Goal: Task Accomplishment & Management: Complete application form

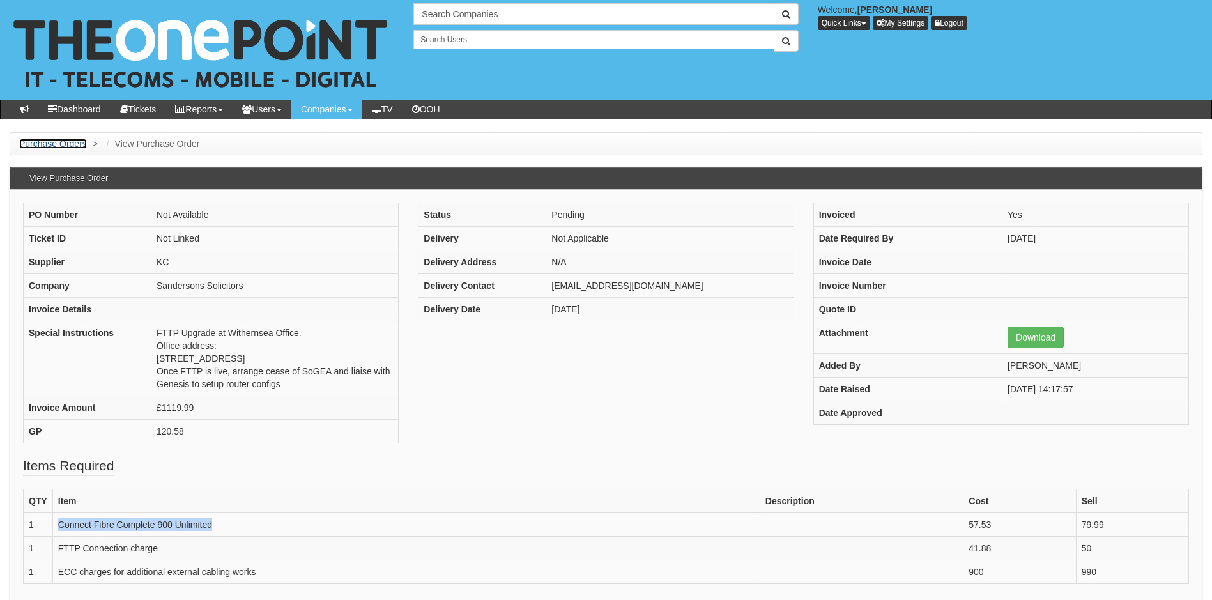
click at [72, 144] on link "Purchase Orders" at bounding box center [53, 144] width 68 height 10
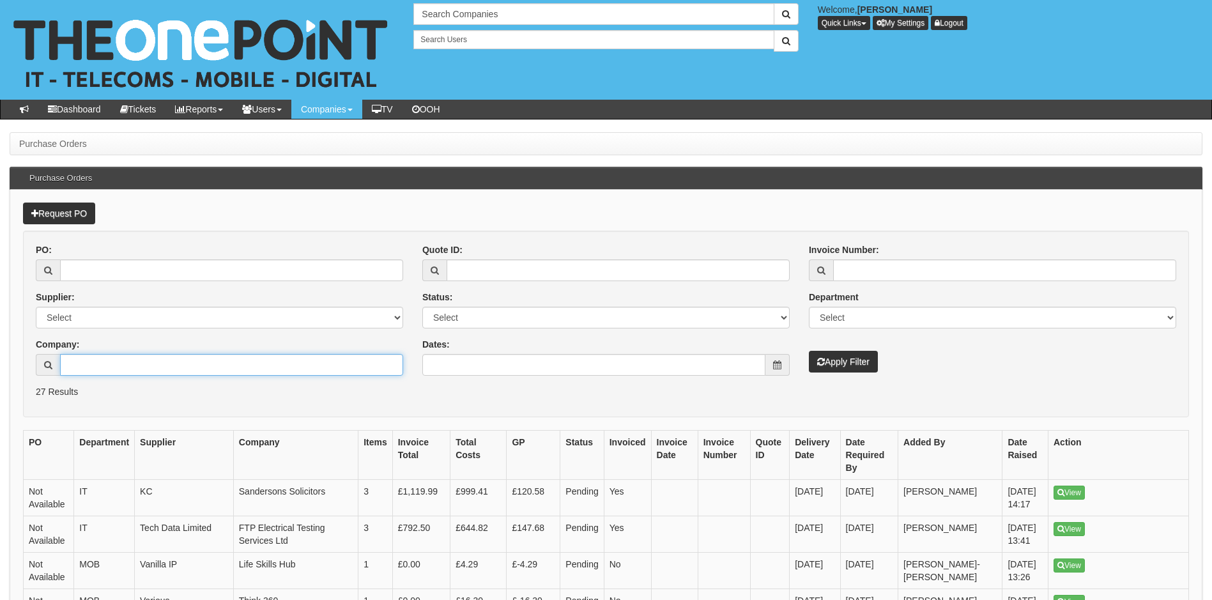
click at [141, 365] on input "Company:" at bounding box center [231, 365] width 343 height 22
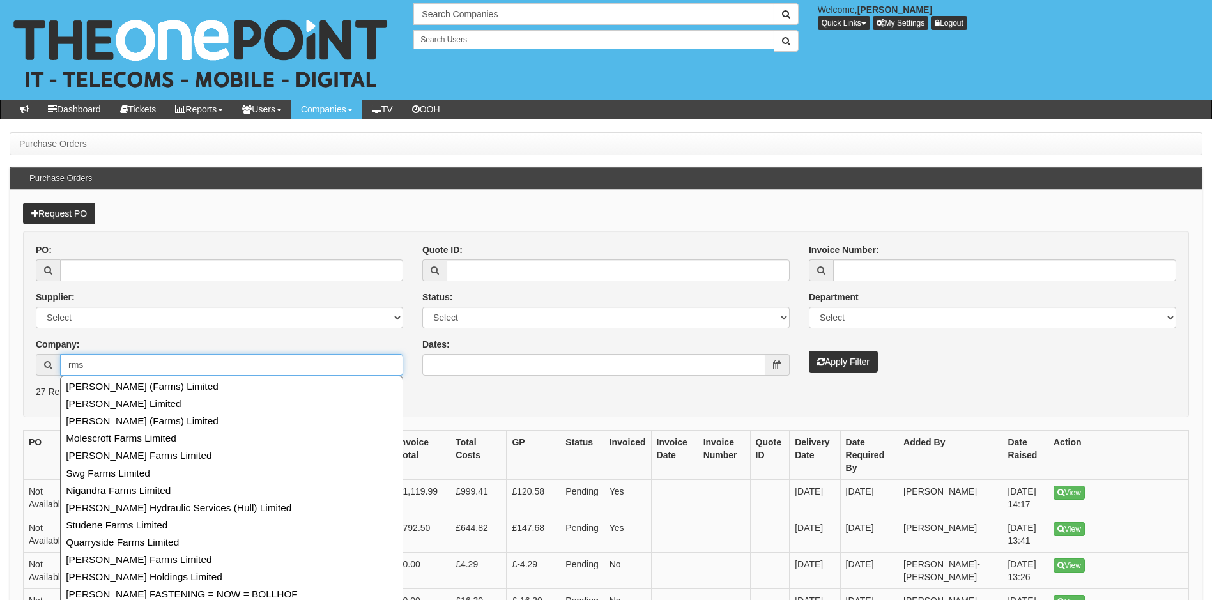
click at [100, 361] on input "rms" at bounding box center [231, 365] width 343 height 22
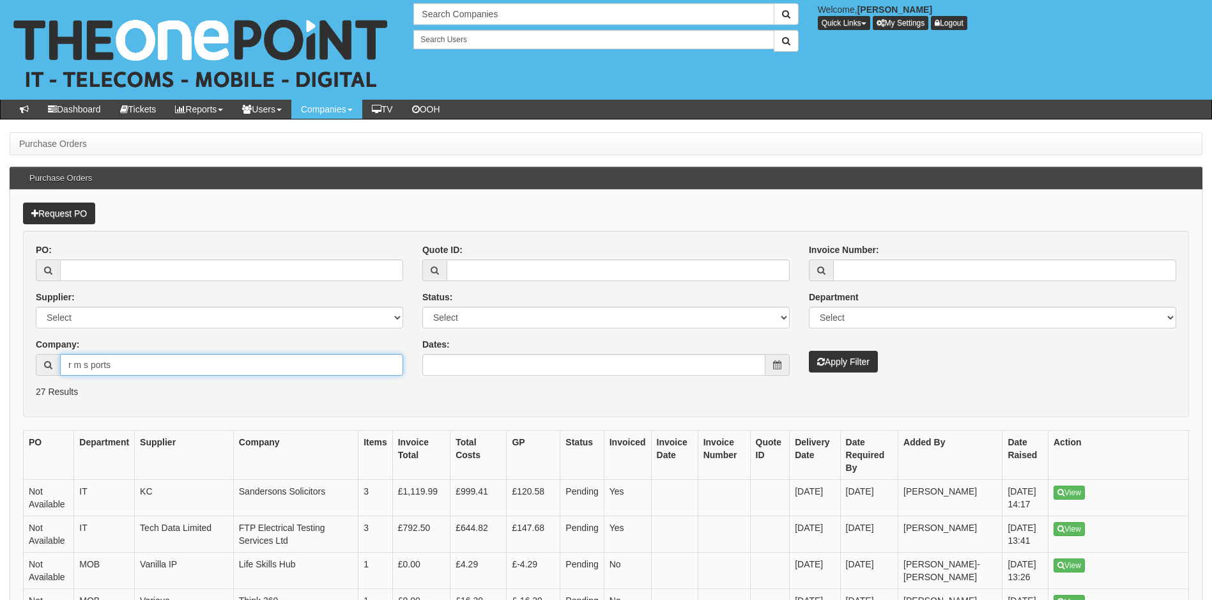
click at [93, 368] on input "r m s ports" at bounding box center [231, 365] width 343 height 22
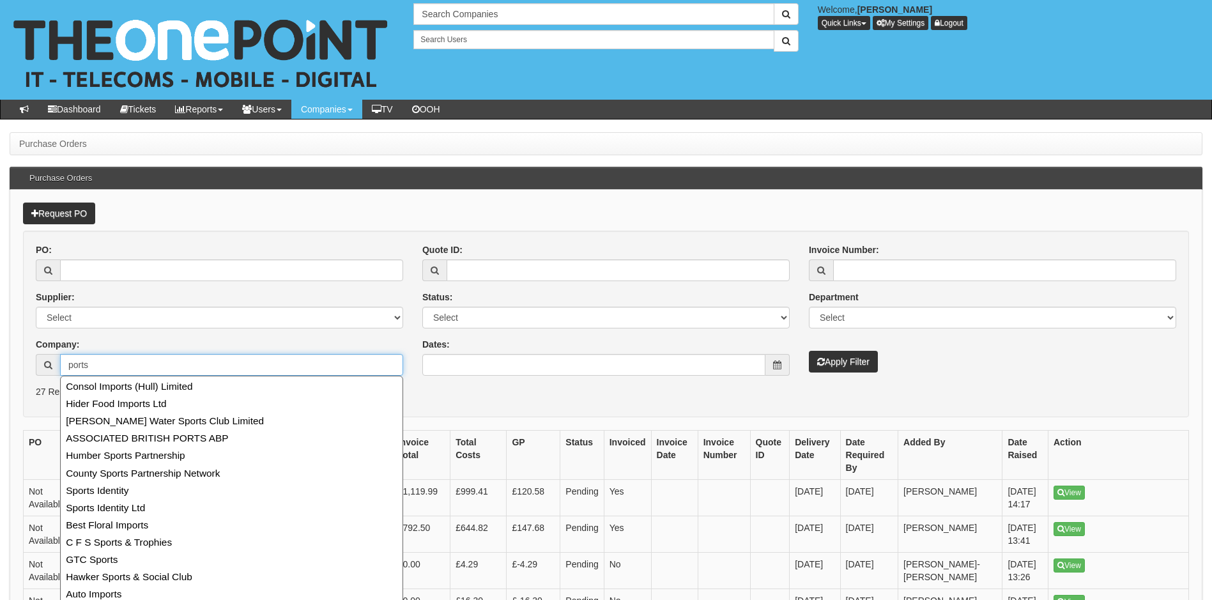
click at [121, 368] on input "ports" at bounding box center [231, 365] width 343 height 22
type input "p"
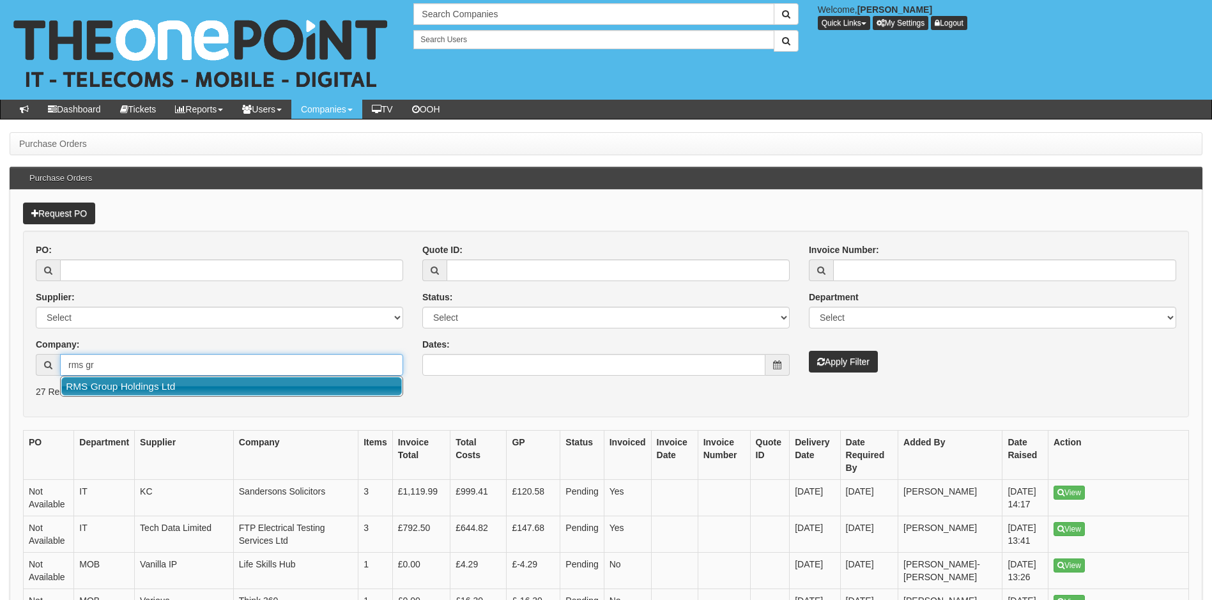
click at [141, 385] on link "RMS Group Holdings Ltd" at bounding box center [231, 386] width 341 height 19
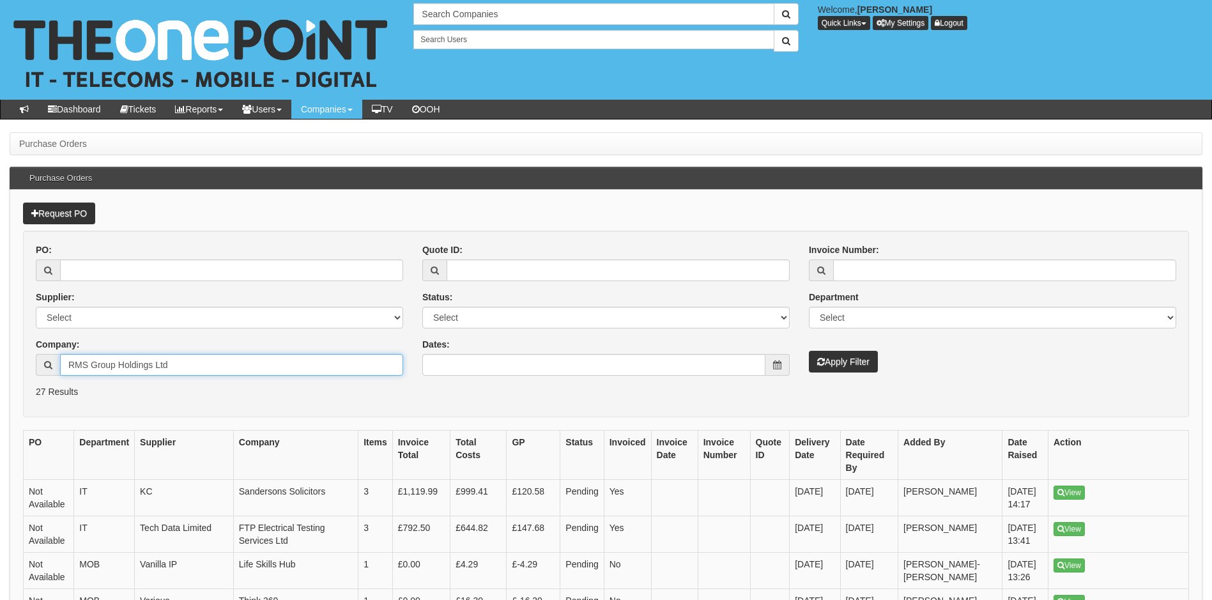
type input "RMS Group Holdings Ltd"
click at [848, 365] on button "Apply Filter" at bounding box center [843, 362] width 69 height 22
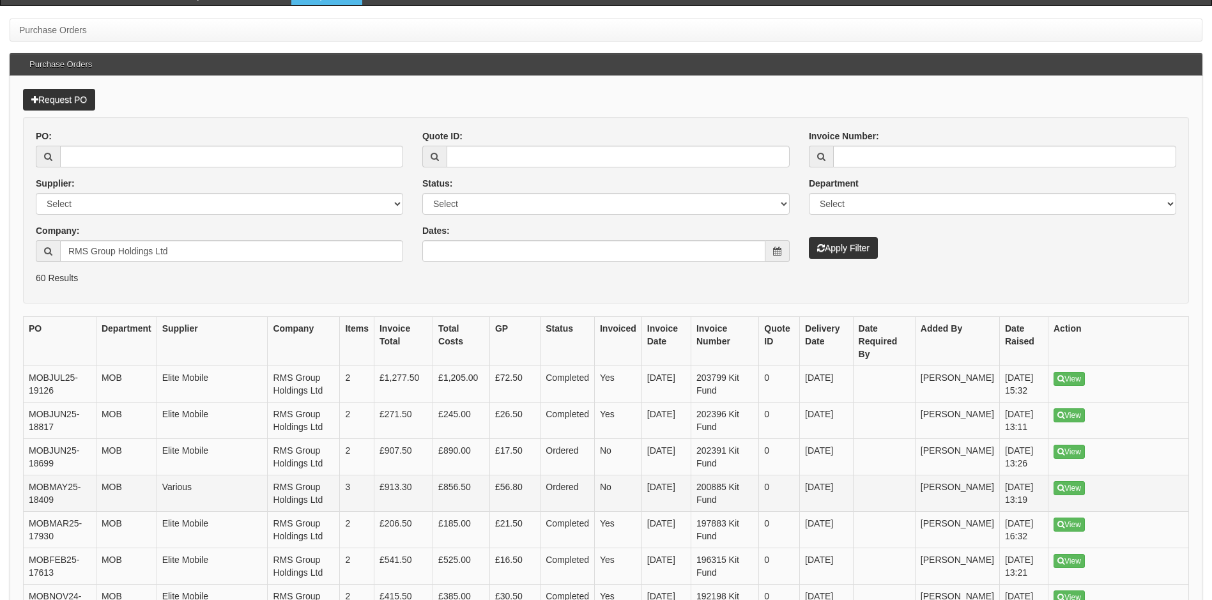
scroll to position [128, 0]
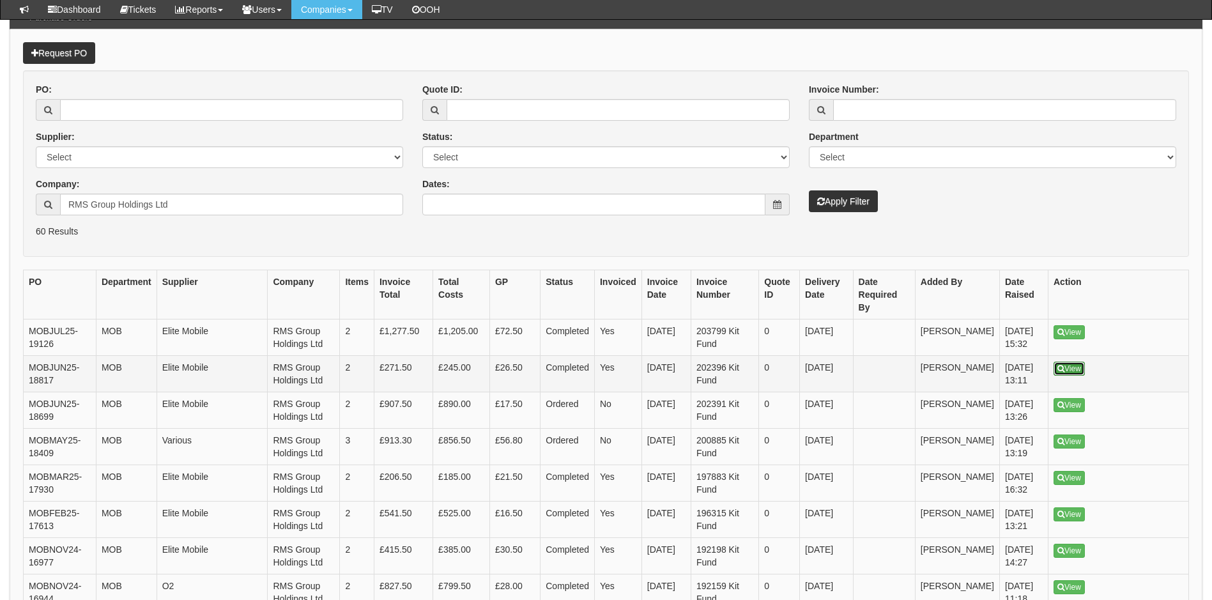
click at [1070, 362] on link "View" at bounding box center [1068, 369] width 31 height 14
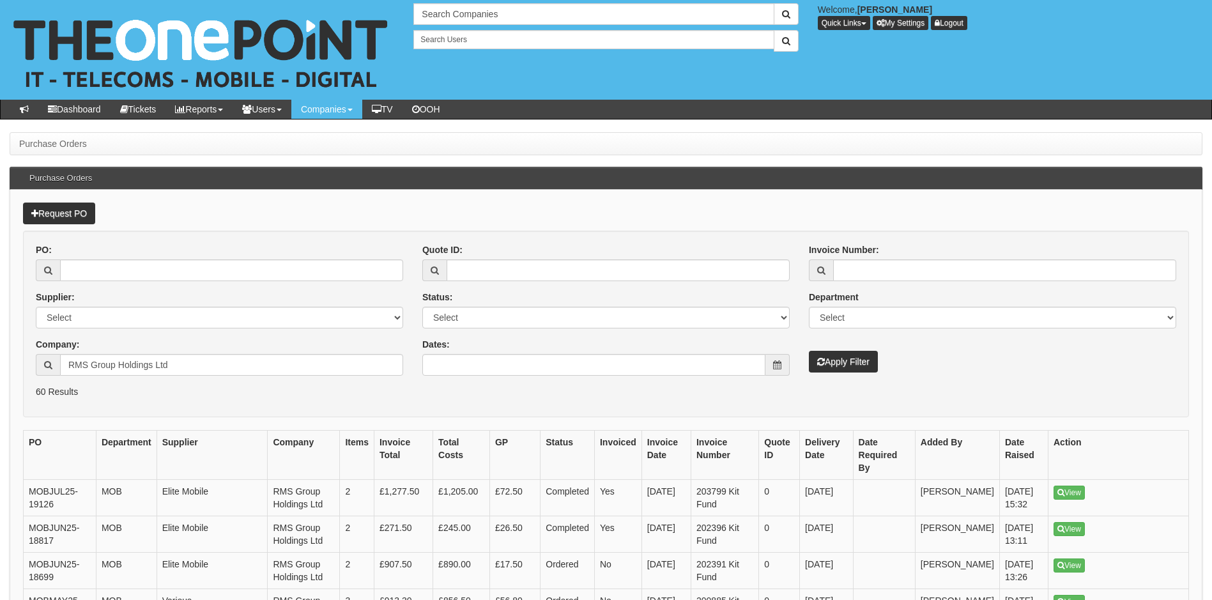
scroll to position [160, 0]
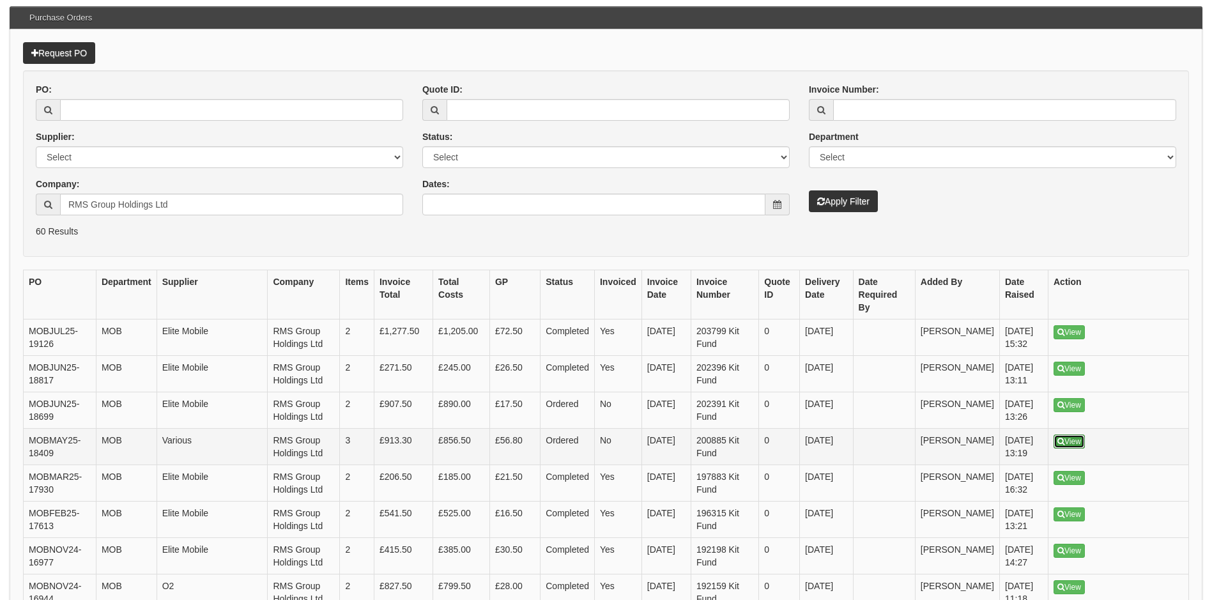
click at [1071, 434] on link "View" at bounding box center [1068, 441] width 31 height 14
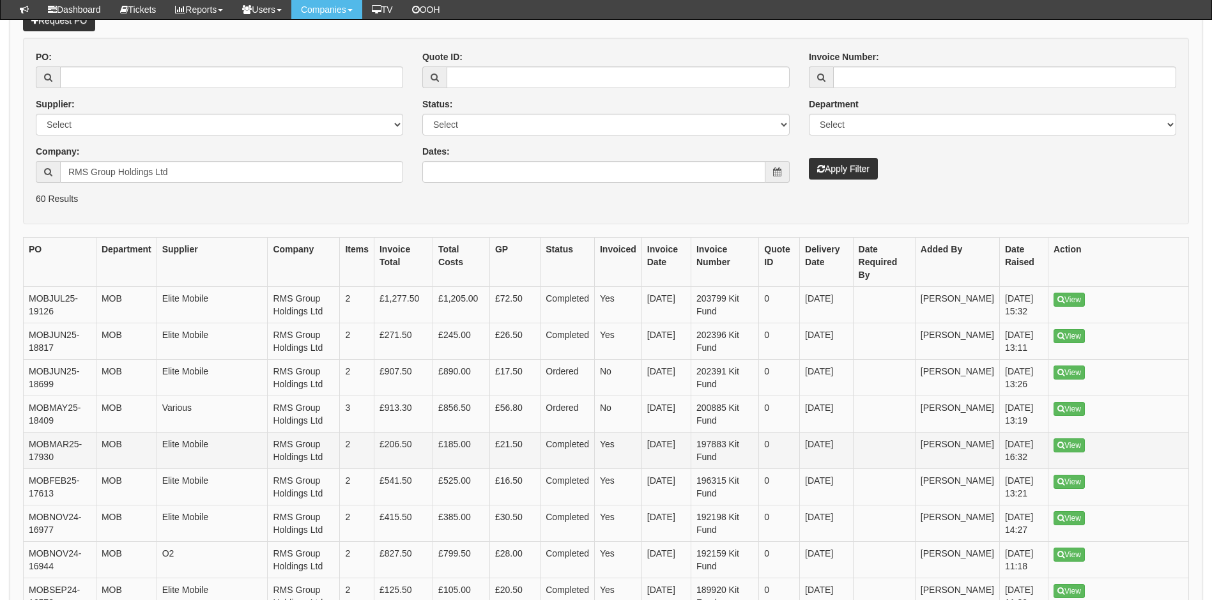
scroll to position [33, 0]
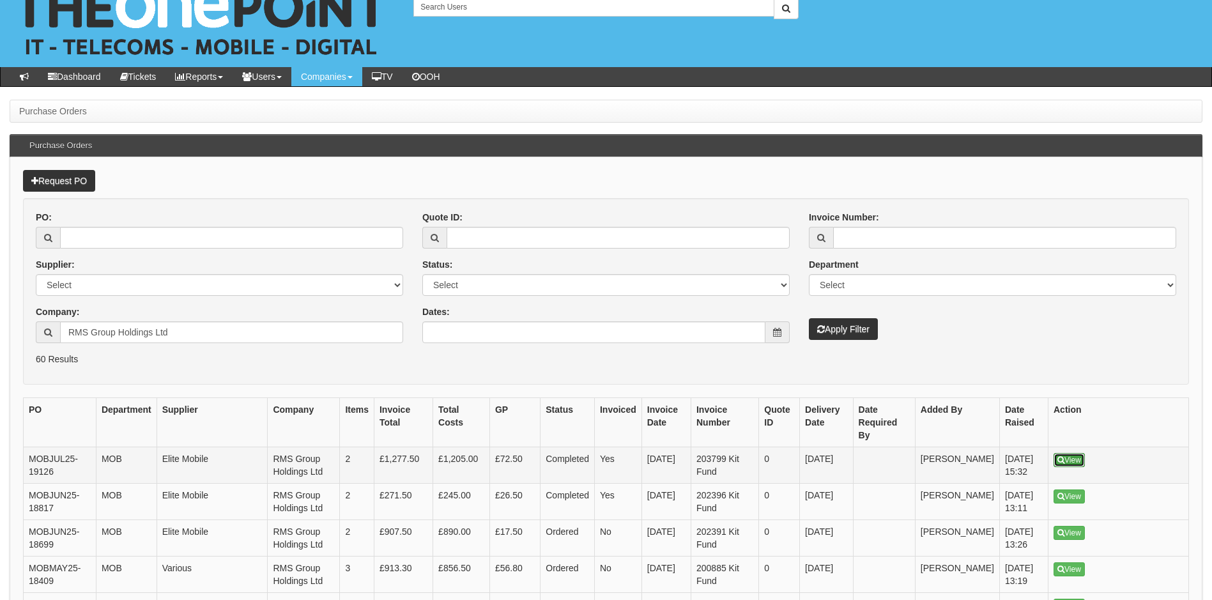
click at [1060, 456] on icon at bounding box center [1060, 460] width 7 height 8
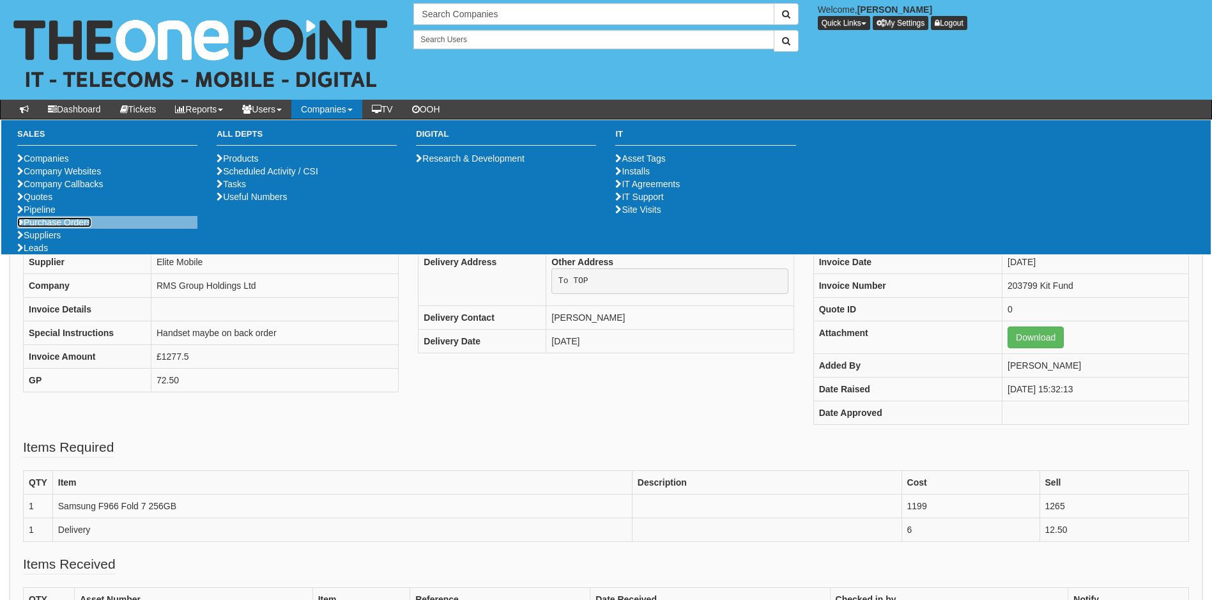
click at [77, 227] on link "Purchase Orders" at bounding box center [54, 222] width 74 height 10
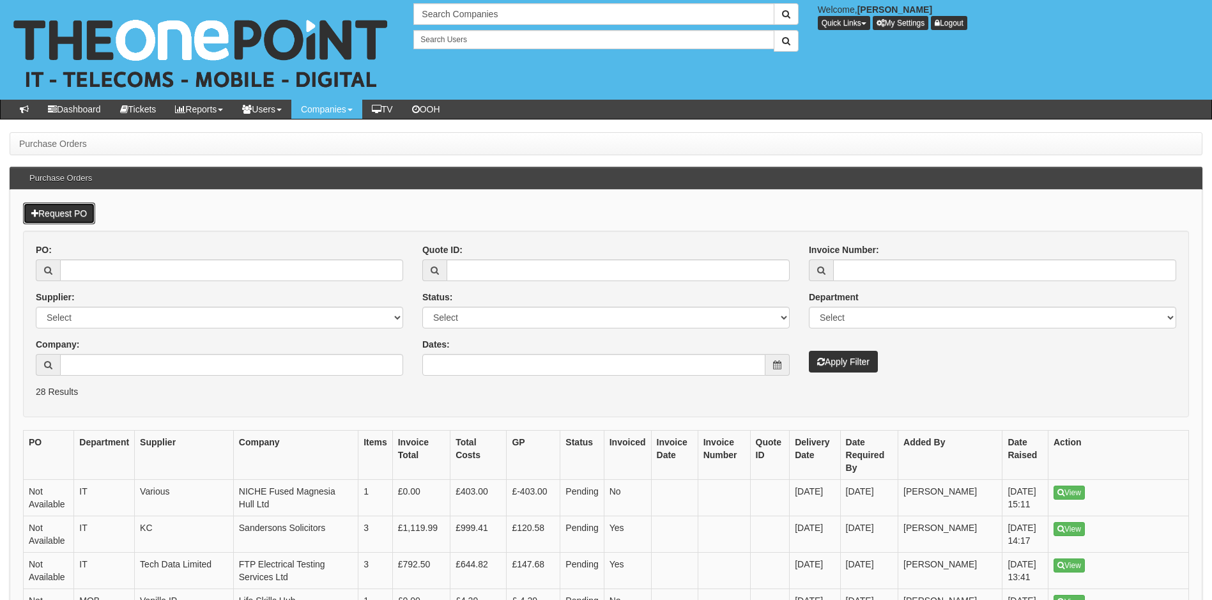
click at [75, 211] on link "Request PO" at bounding box center [59, 214] width 72 height 22
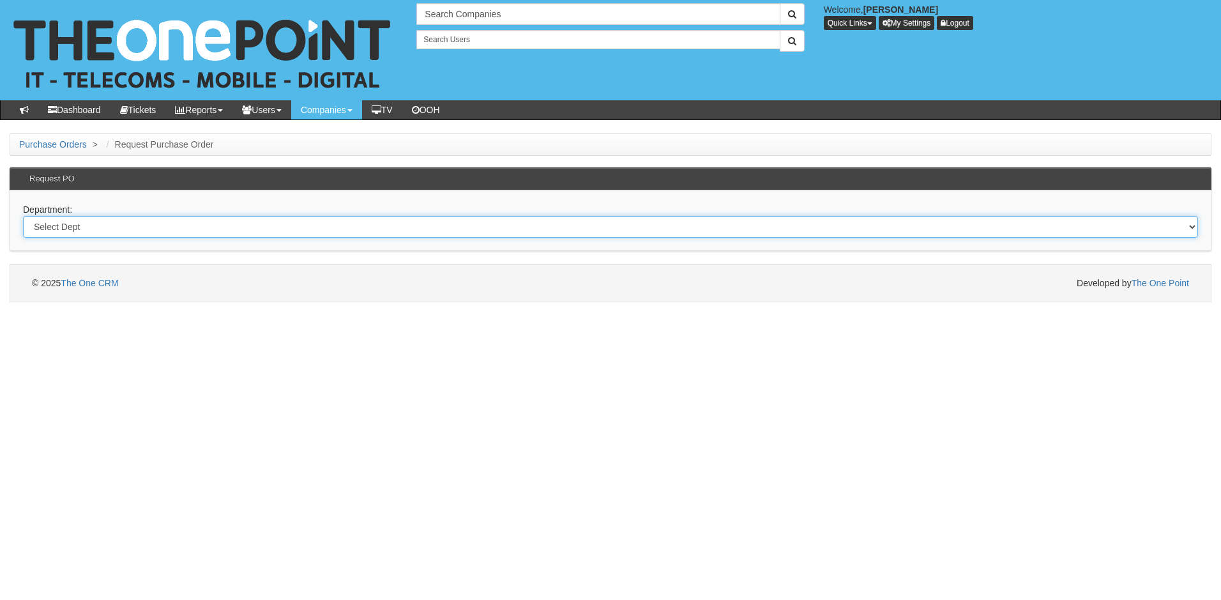
click at [119, 229] on select "Select Dept Digital Internal IT Mobiles Marketing Telecoms" at bounding box center [610, 227] width 1175 height 22
select select "?pipeID=&dept=IT"
click at [23, 216] on select "Select Dept Digital Internal IT Mobiles Marketing Telecoms" at bounding box center [610, 227] width 1175 height 22
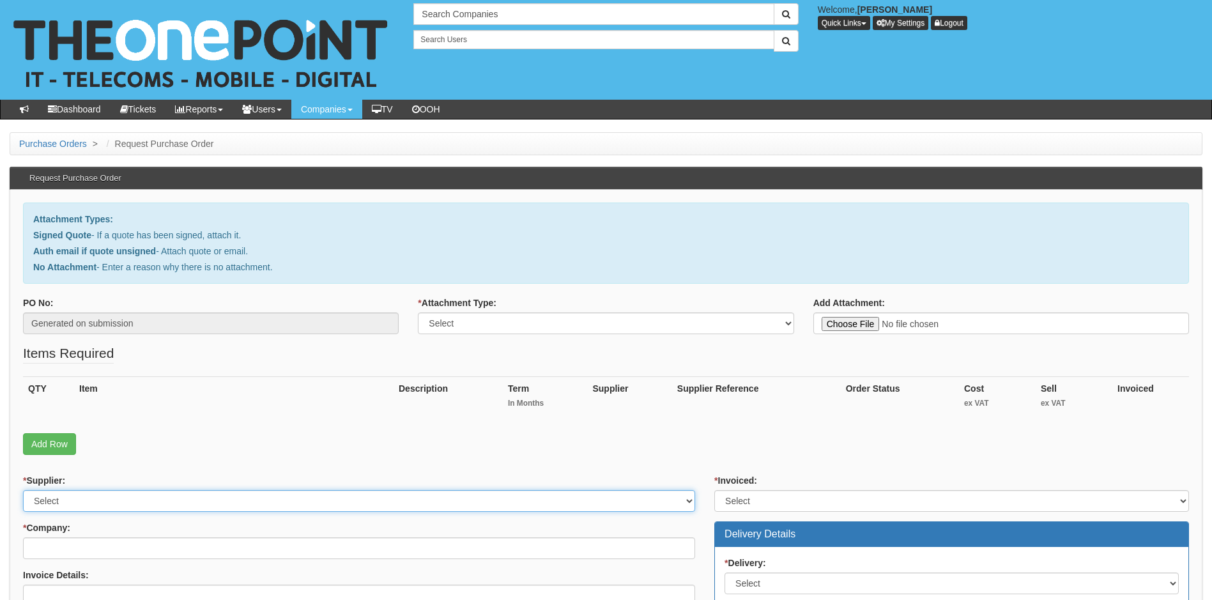
click at [125, 497] on select "Select 123 [DOMAIN_NAME] 1Password 3 4Gon [PERSON_NAME] Electric Ltd Abzorb Acc…" at bounding box center [359, 501] width 672 height 22
select select "51"
click at [125, 497] on select "Select 123 [DOMAIN_NAME] 1Password 3 4Gon [PERSON_NAME] Electric Ltd Abzorb Acc…" at bounding box center [359, 501] width 672 height 22
click at [586, 319] on select "Select Signed Quote Auth email with quote if unsigned No Attachment" at bounding box center [606, 323] width 376 height 22
select select "Signed Quote"
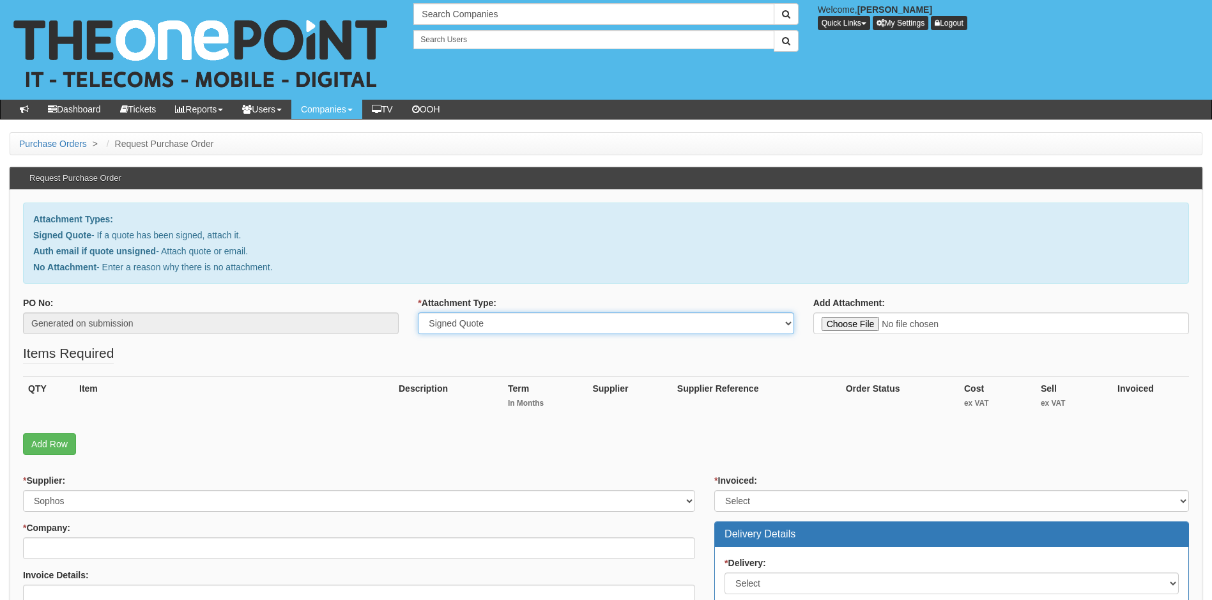
click at [418, 312] on select "Select Signed Quote Auth email with quote if unsigned No Attachment" at bounding box center [606, 323] width 376 height 22
type input "C:\fakepath\Purex International - Sophos.pdf"
click at [80, 546] on input "* Company:" at bounding box center [359, 548] width 672 height 22
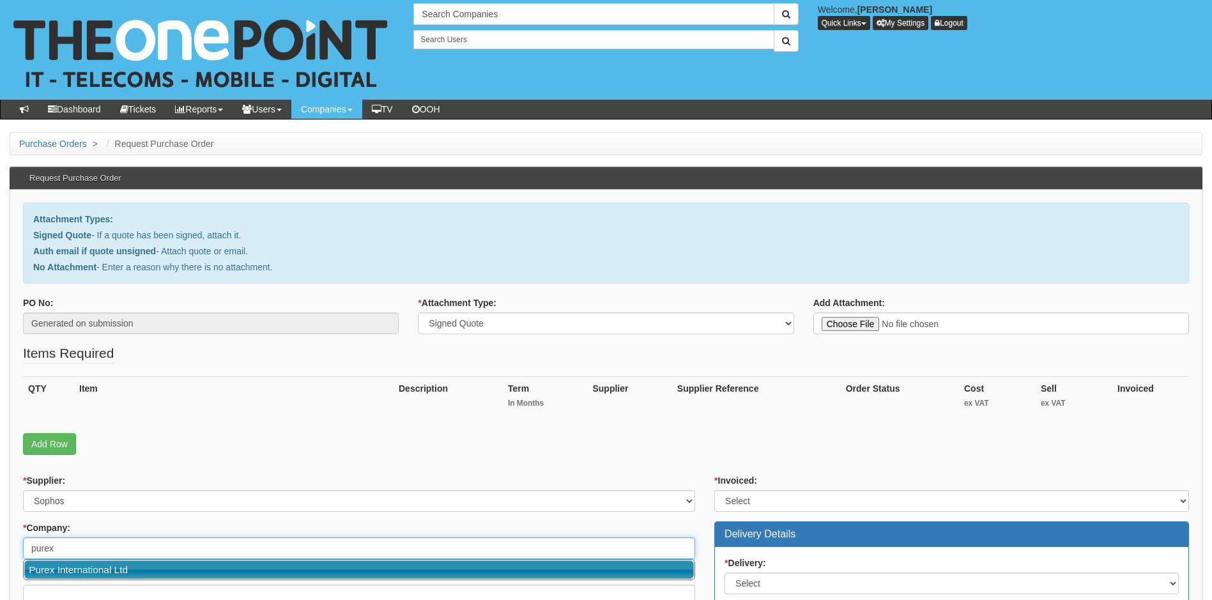
click at [71, 568] on link "Purex International Ltd" at bounding box center [359, 569] width 670 height 19
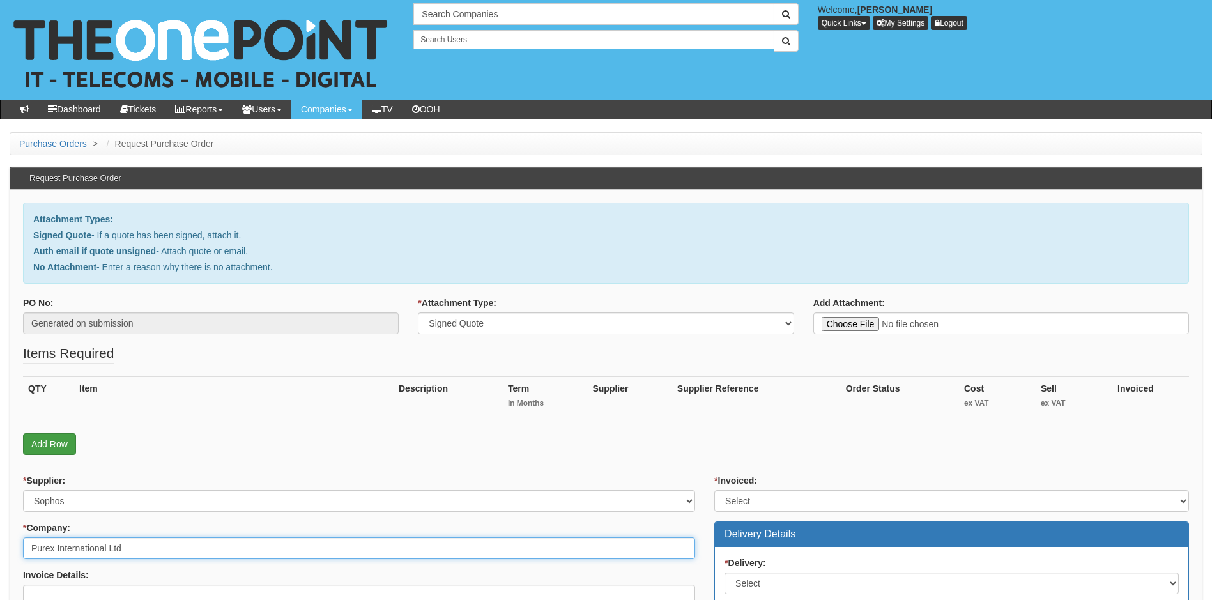
type input "Purex International Ltd"
click at [36, 441] on link "Add Row" at bounding box center [49, 444] width 53 height 22
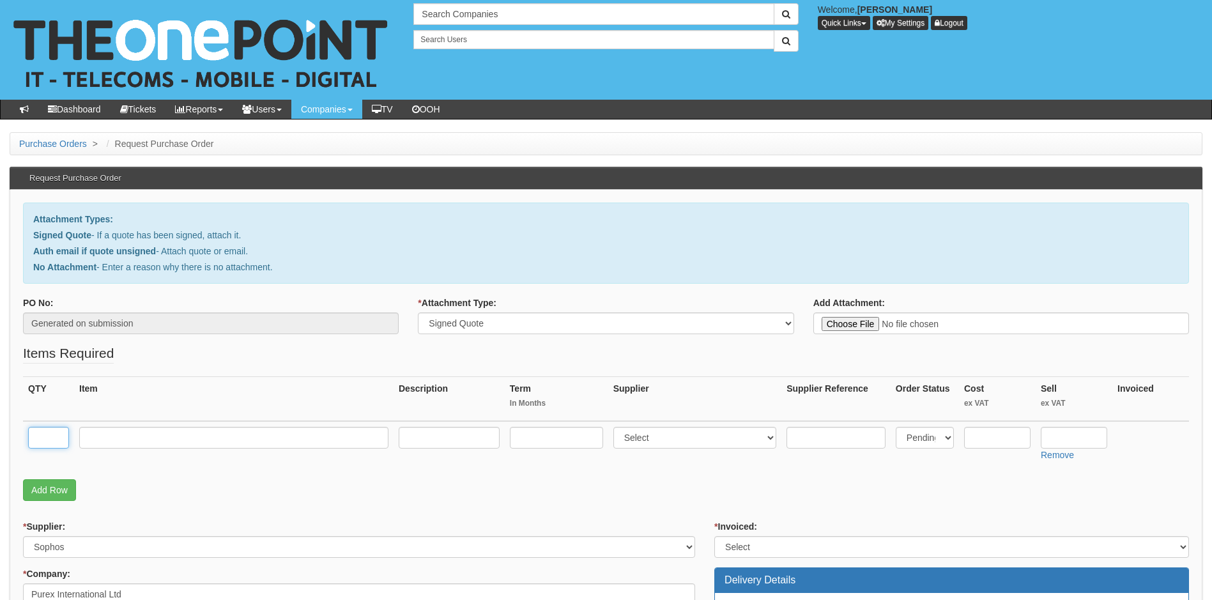
click at [60, 443] on input "text" at bounding box center [48, 438] width 41 height 22
type input "45"
click at [123, 438] on input "text" at bounding box center [233, 438] width 309 height 22
paste input "Sophos Central Intercept X Essentials"
type input "Sophos Central Intercept X Essentials"
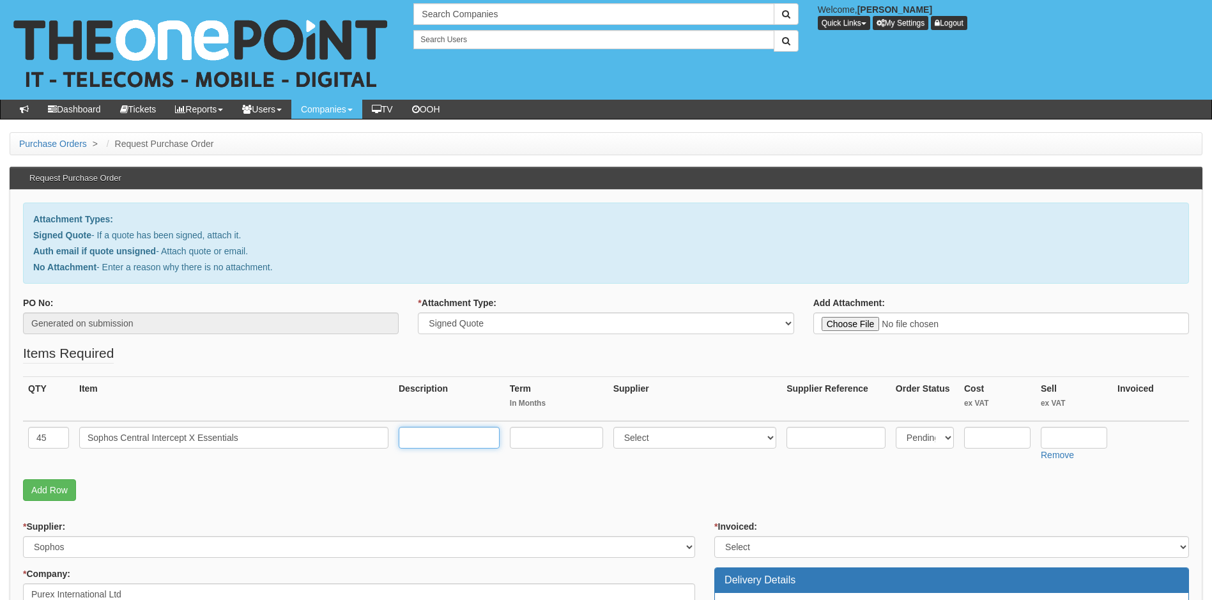
click at [429, 438] on input "text" at bounding box center [449, 438] width 101 height 22
click at [447, 440] on input "text" at bounding box center [449, 438] width 101 height 22
click at [433, 439] on input "text" at bounding box center [449, 438] width 101 height 22
paste input "- Subscription licence renewal (1year) -"
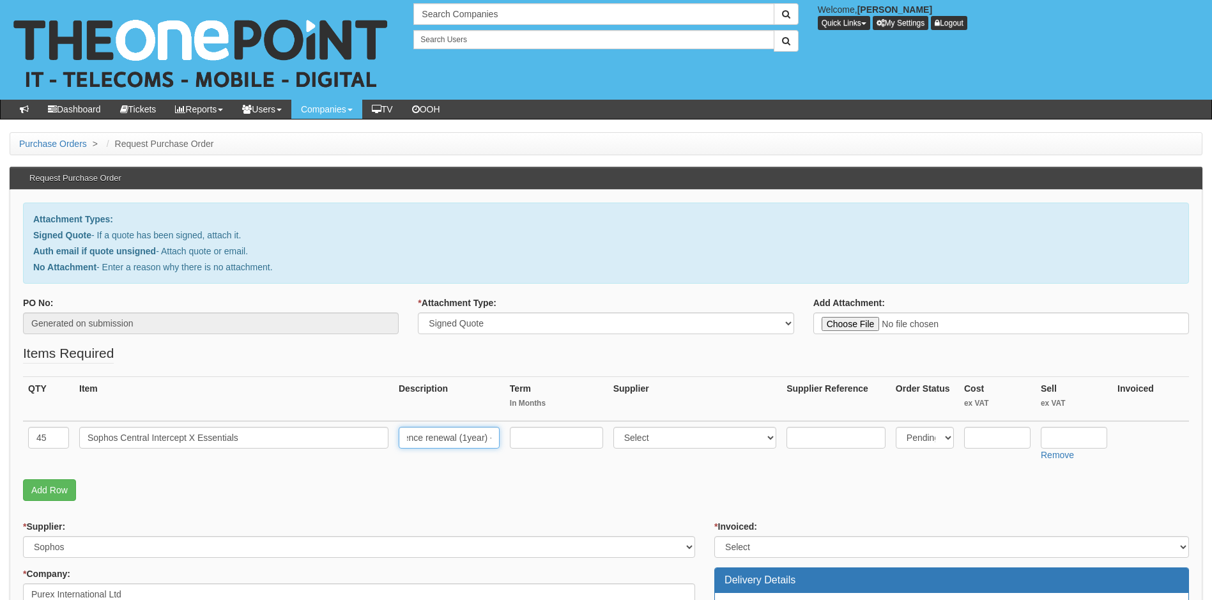
type input "- Subscription licence renewal (1year) -"
click at [533, 438] on input "text" at bounding box center [556, 438] width 93 height 22
type input "12"
select select "51"
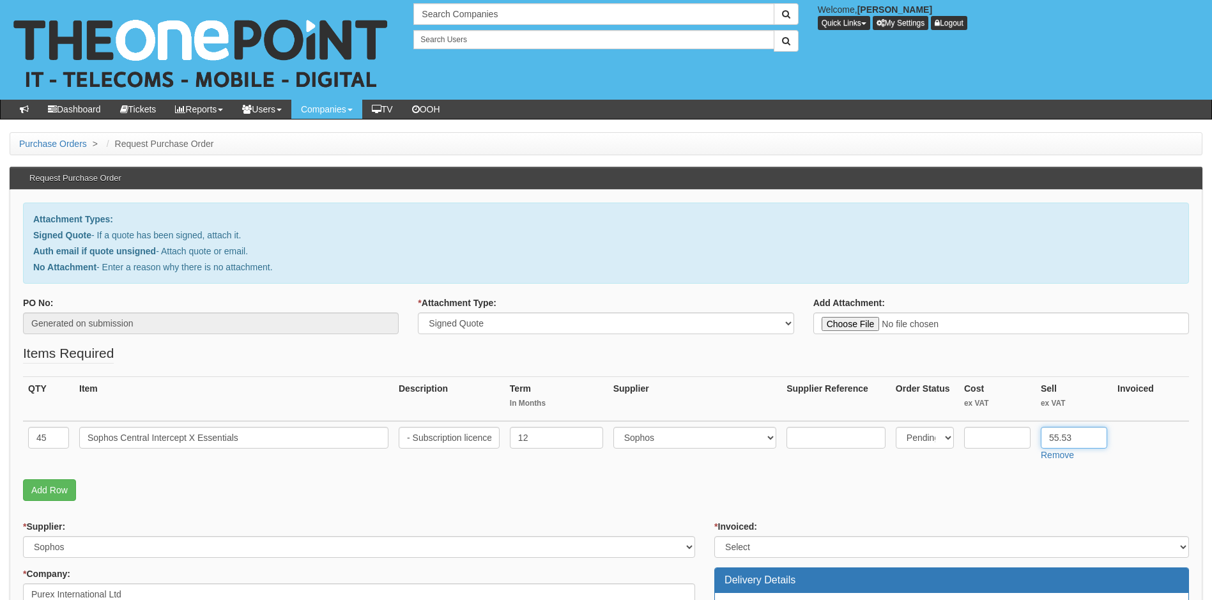
type input "55.53"
click at [985, 443] on input "text" at bounding box center [997, 438] width 66 height 22
type input "48.29"
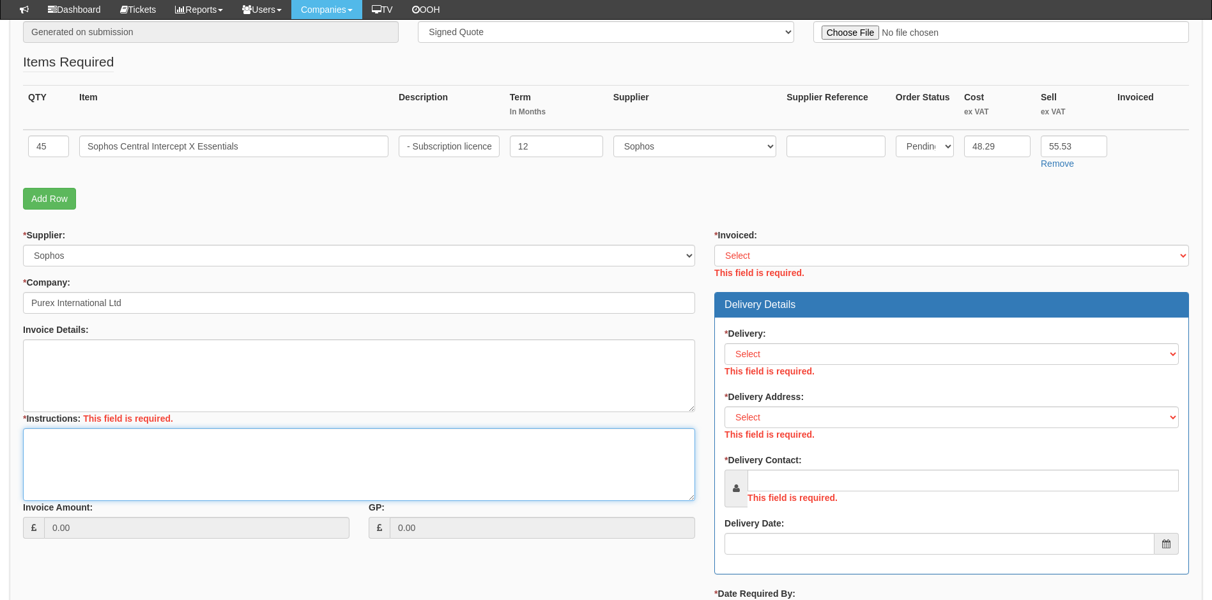
scroll to position [239, 0]
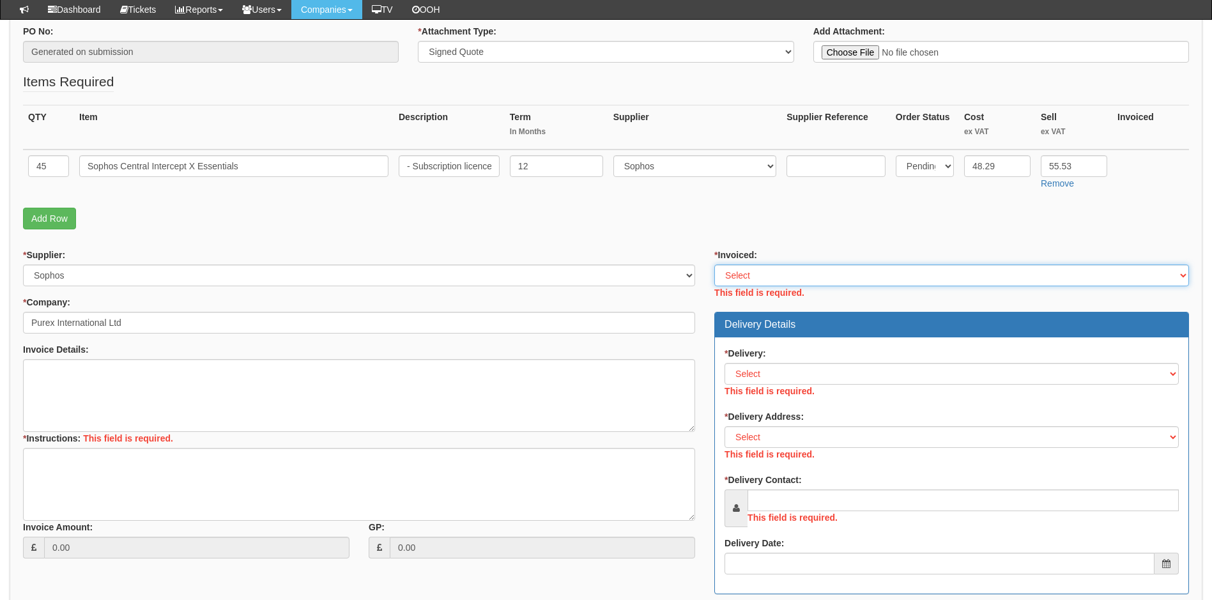
click at [816, 271] on select "Select Yes No N/A STB (part of order)" at bounding box center [951, 275] width 475 height 22
select select "1"
click at [714, 264] on select "Select Yes No N/A STB (part of order)" at bounding box center [951, 275] width 475 height 22
click at [842, 379] on div "* Delivery: Select No Not Applicable Yes This field is required." at bounding box center [951, 374] width 454 height 54
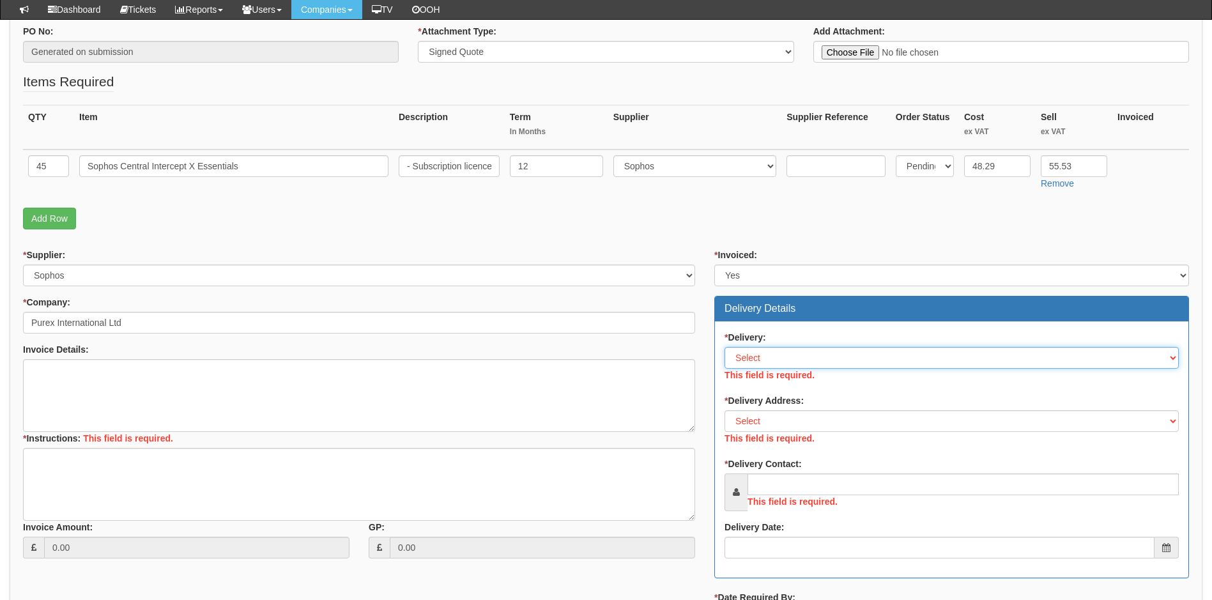
select select "3"
click at [724, 347] on select "Select No Not Applicable Yes" at bounding box center [951, 358] width 454 height 22
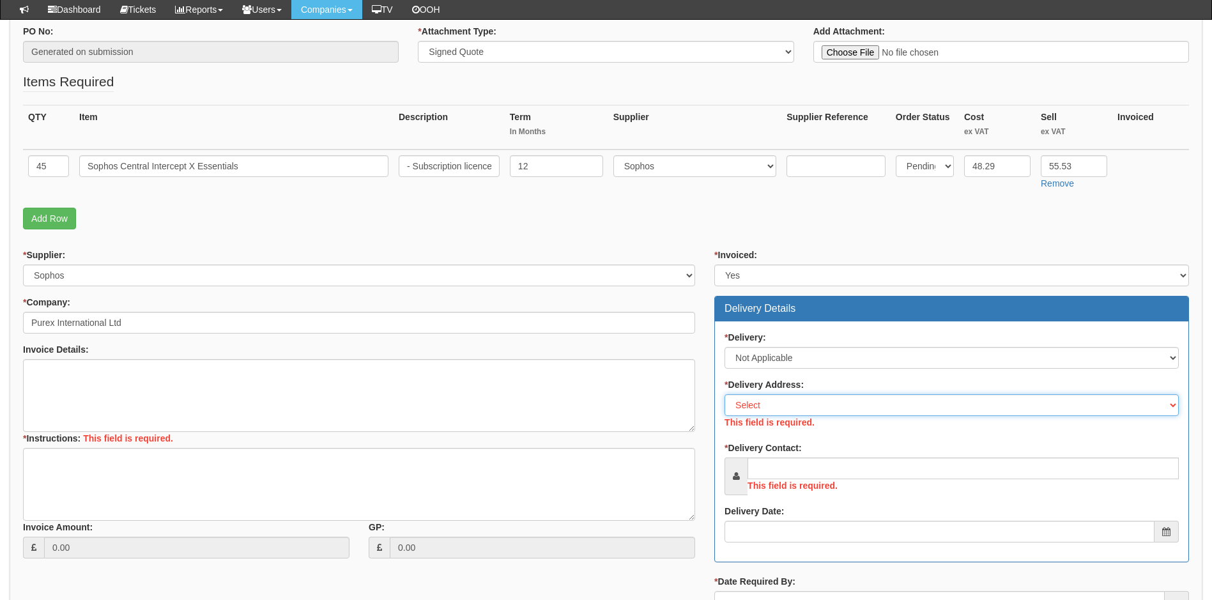
click at [826, 413] on select "Select Not Applicable Main Address - DN8 5UE Other" at bounding box center [951, 405] width 454 height 22
select select "N/A"
click at [724, 394] on select "Select Not Applicable Main Address - DN8 5UE Other" at bounding box center [951, 405] width 454 height 22
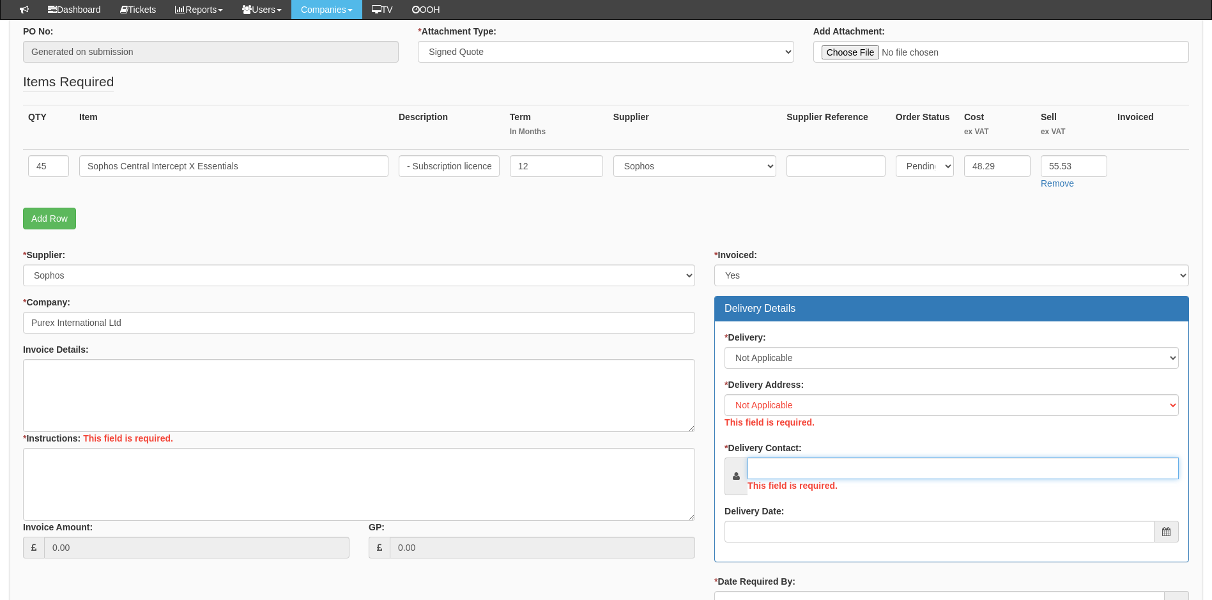
click at [793, 467] on div "This field is required." at bounding box center [951, 476] width 454 height 38
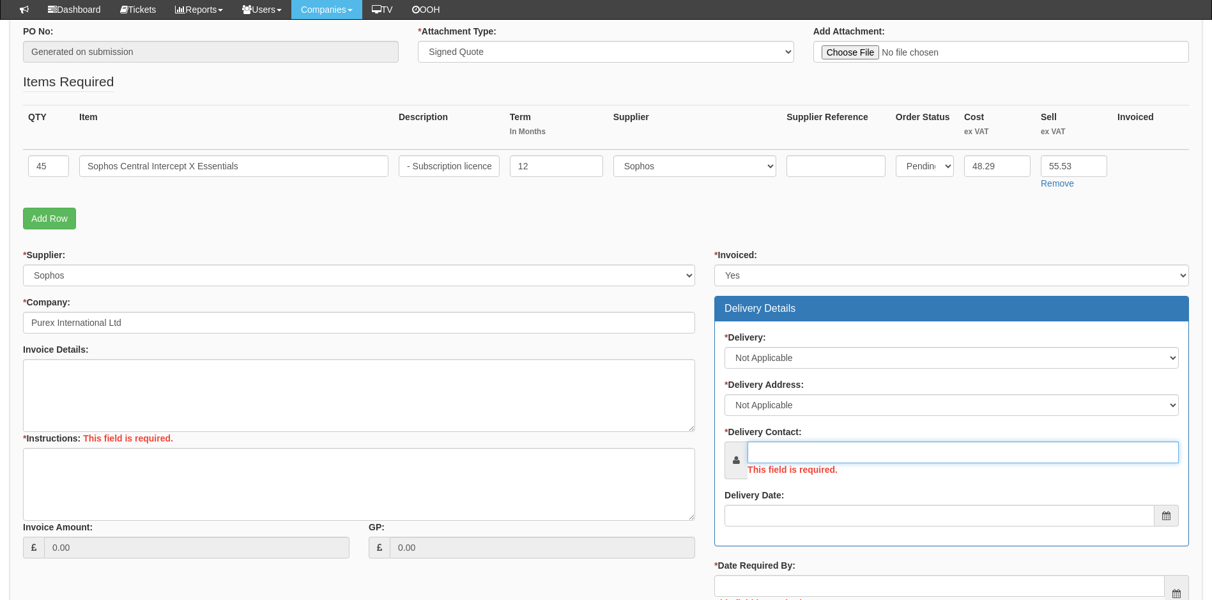
click at [805, 456] on input "* Delivery Contact:" at bounding box center [962, 452] width 431 height 22
paste input "andy.easey@purex.co.uk"
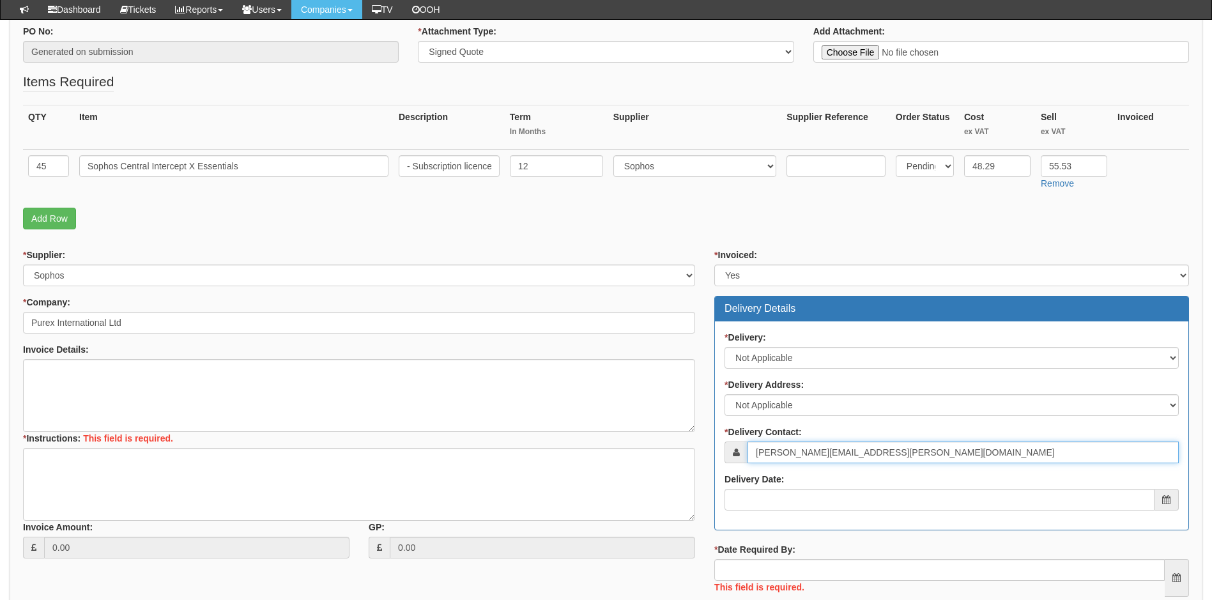
type input "andy.easey@purex.co.uk"
click at [785, 498] on input "Delivery Date:" at bounding box center [939, 500] width 430 height 22
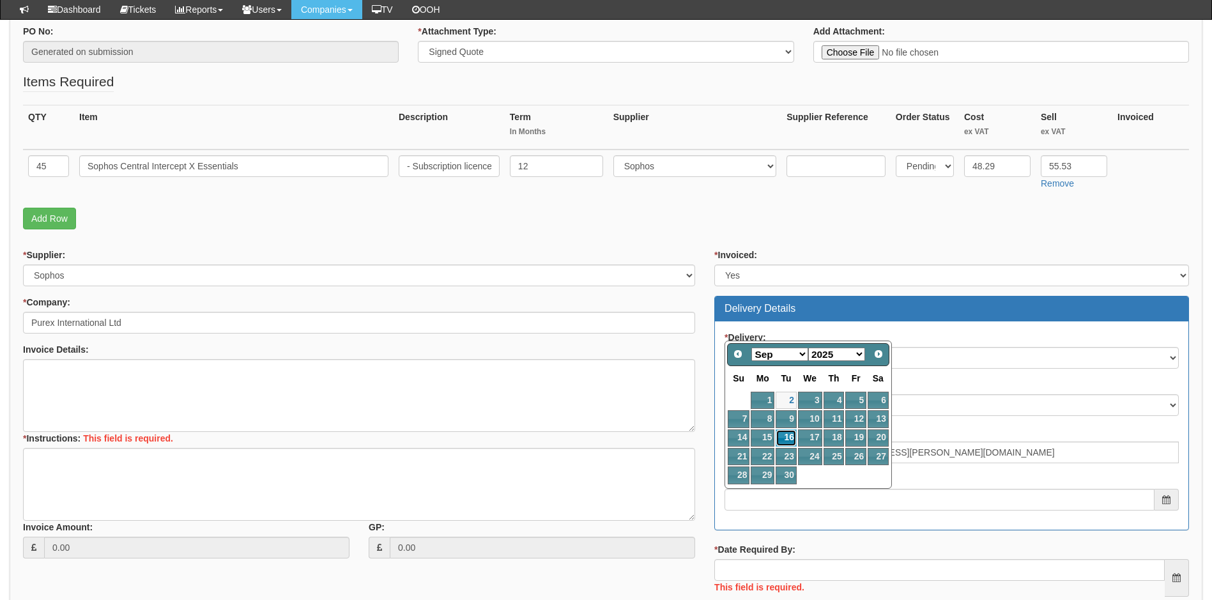
click at [792, 434] on link "16" at bounding box center [786, 437] width 20 height 17
type input "2025-09-16"
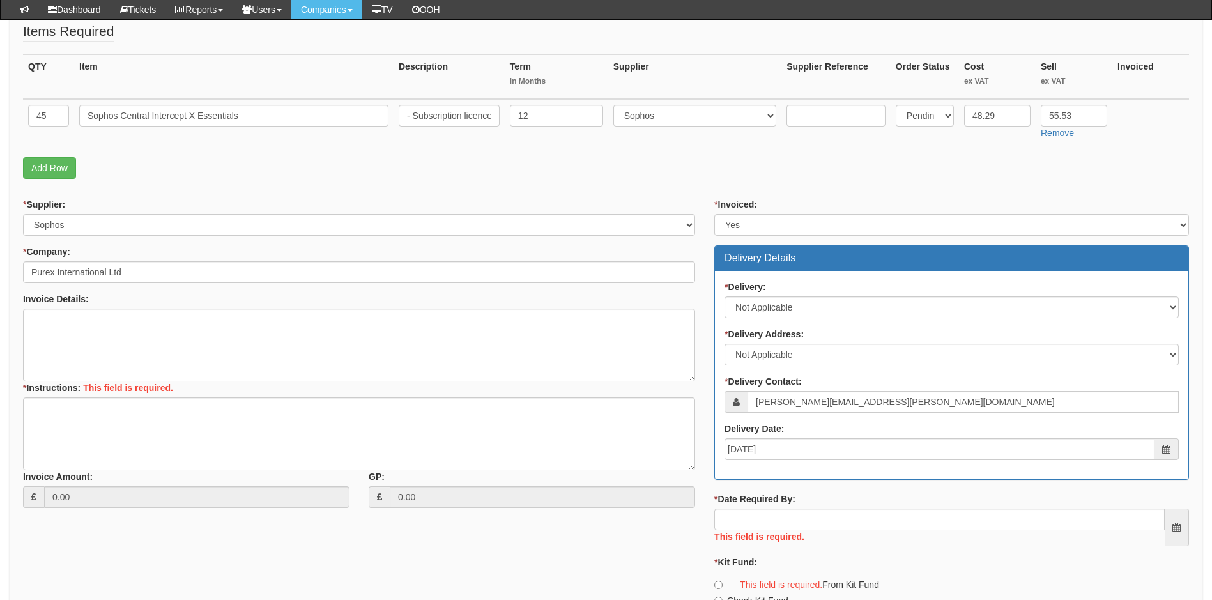
scroll to position [367, 0]
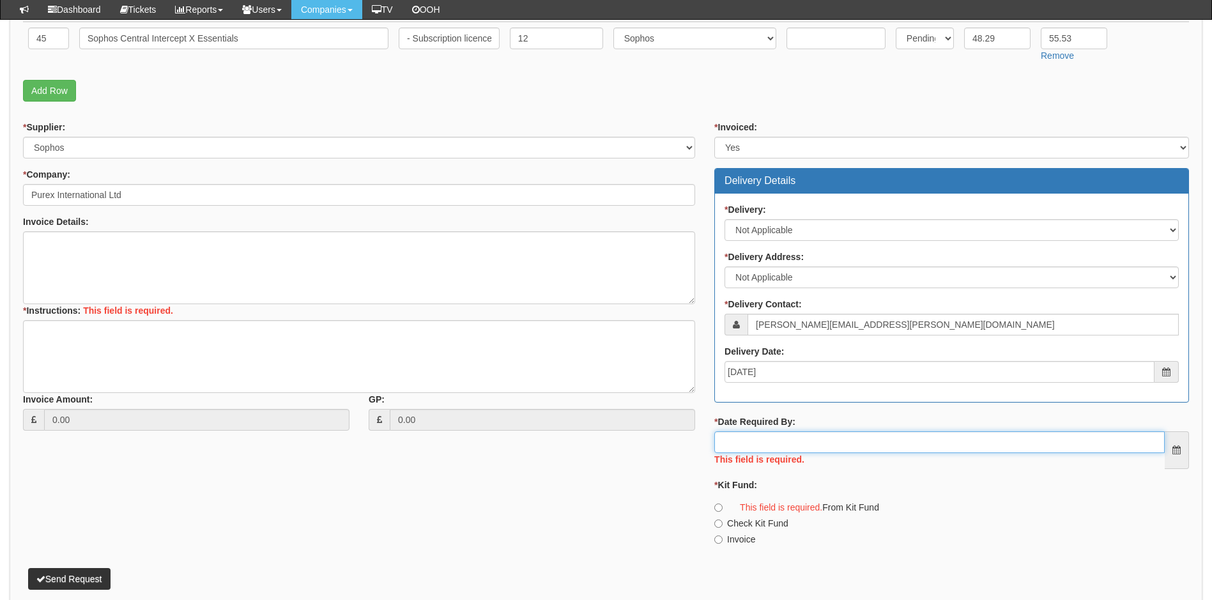
click at [821, 446] on input "* Date Required By:" at bounding box center [939, 442] width 450 height 22
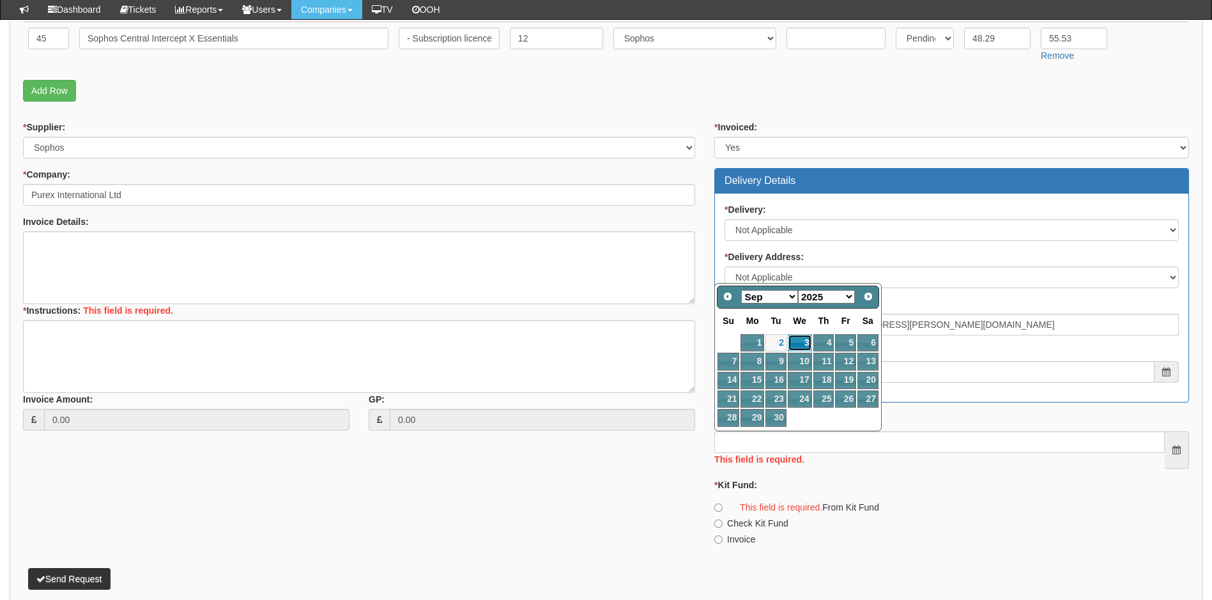
click at [799, 343] on link "3" at bounding box center [800, 342] width 24 height 17
type input "2025-09-03"
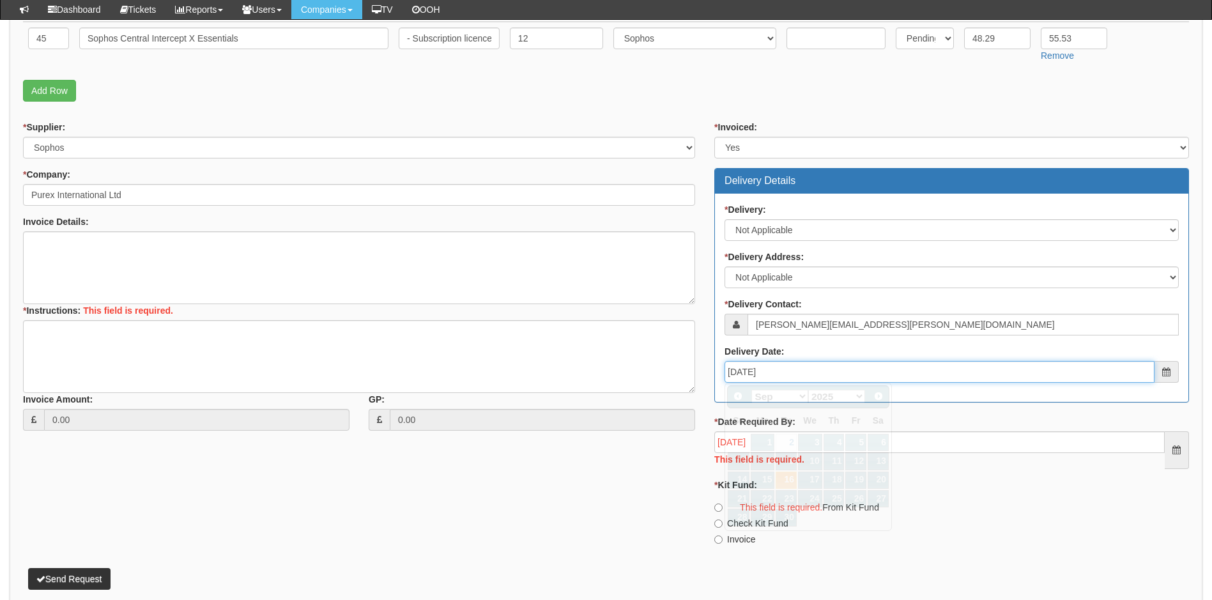
click at [828, 372] on input "2025-09-16" at bounding box center [939, 372] width 430 height 22
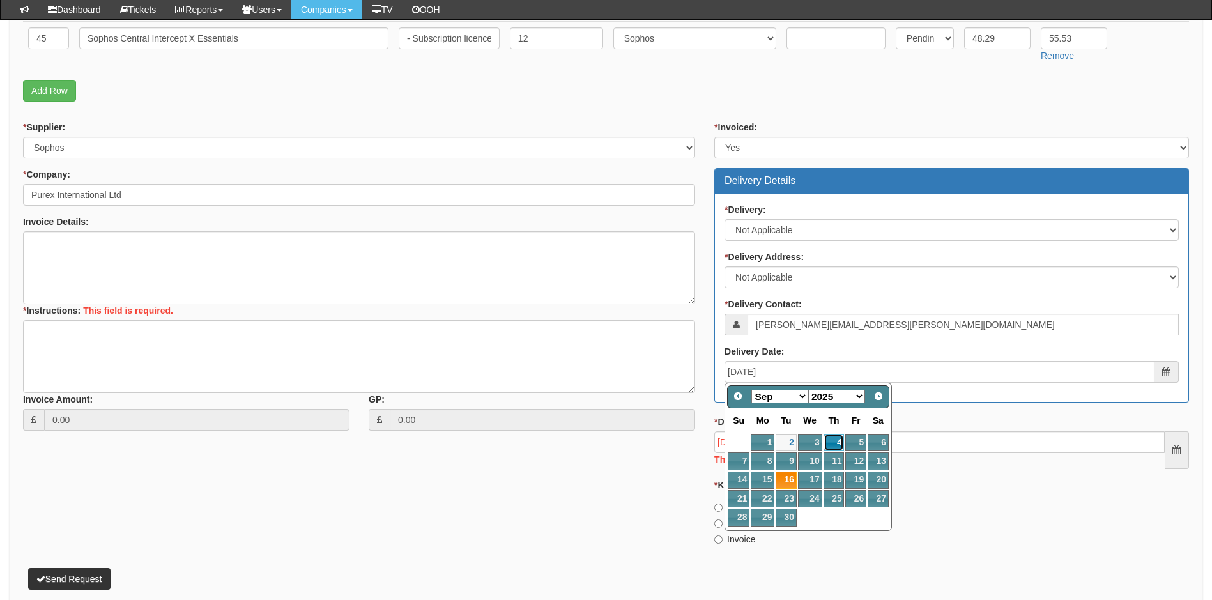
click at [838, 441] on link "4" at bounding box center [833, 442] width 21 height 17
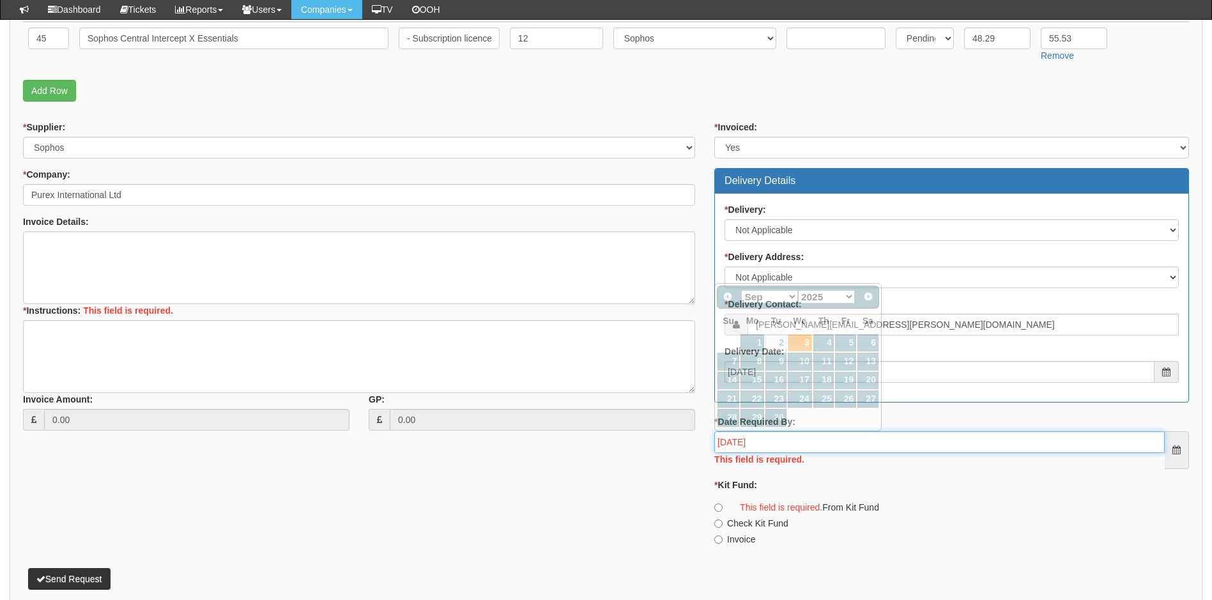
click at [788, 445] on input "2025-09-03" at bounding box center [939, 442] width 450 height 22
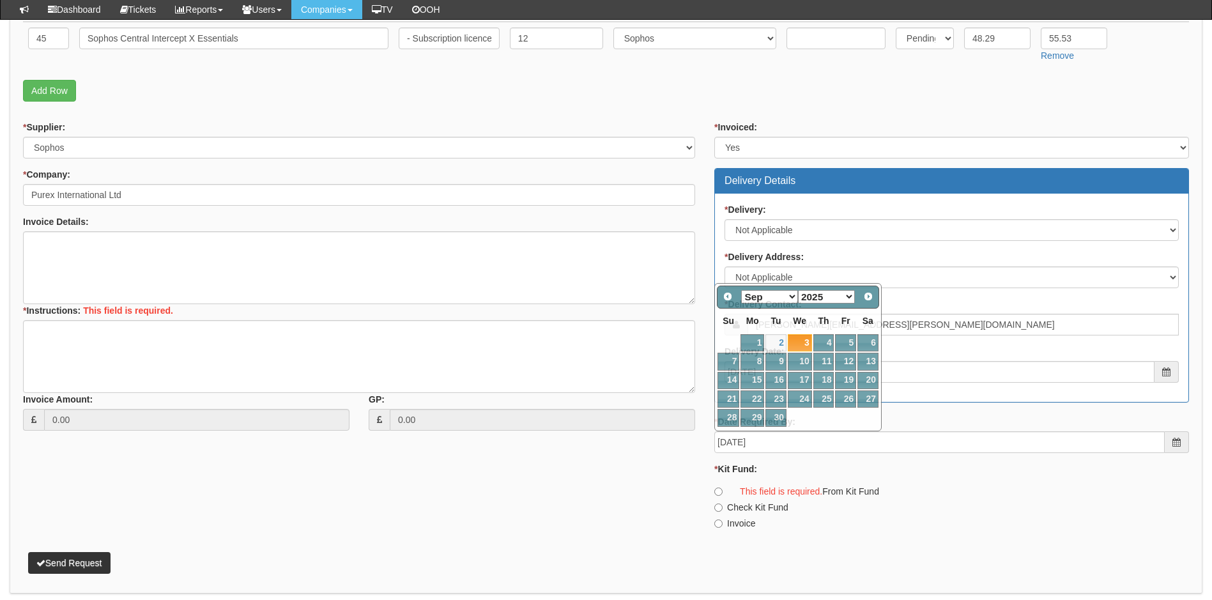
drag, startPoint x: 944, startPoint y: 411, endPoint x: 919, endPoint y: 412, distance: 24.3
click at [943, 411] on div "* Invoiced: Select Yes No N/A STB (part of order) Delivery Details * Delivery: …" at bounding box center [952, 330] width 494 height 418
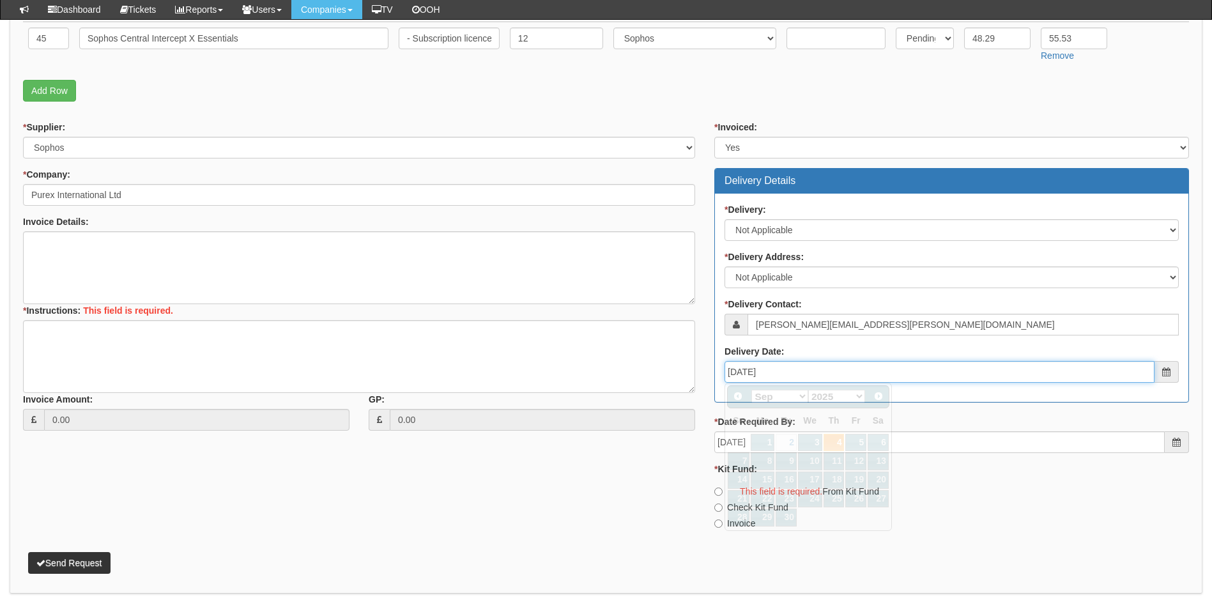
click at [806, 372] on input "2025-09-04" at bounding box center [939, 372] width 430 height 22
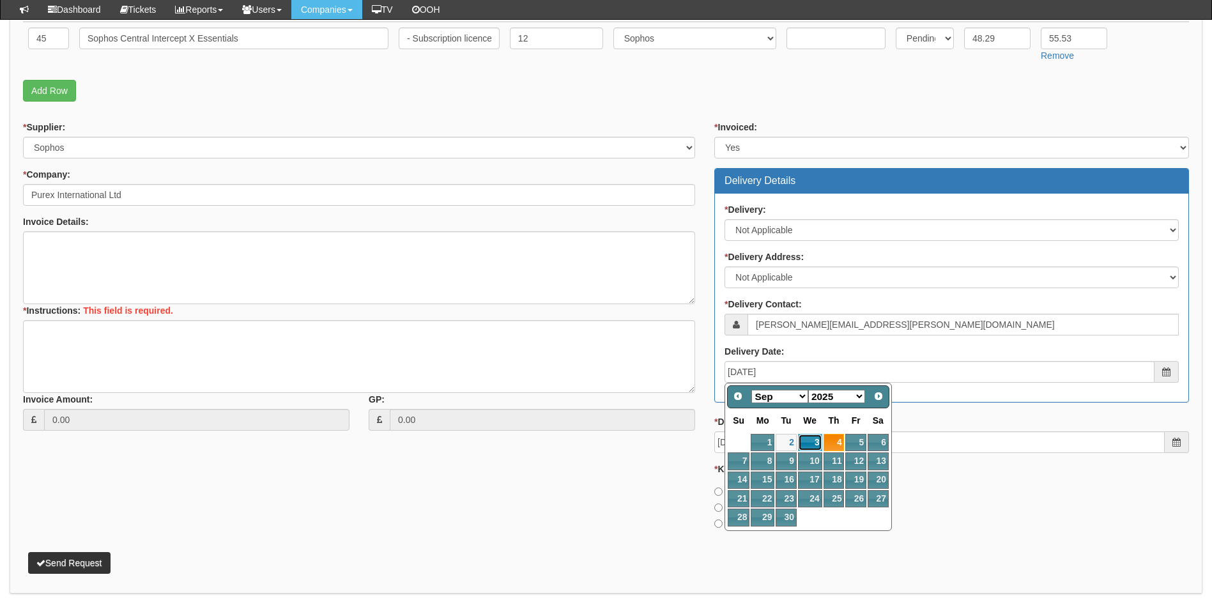
click at [813, 439] on link "3" at bounding box center [810, 442] width 24 height 17
type input "2025-09-03"
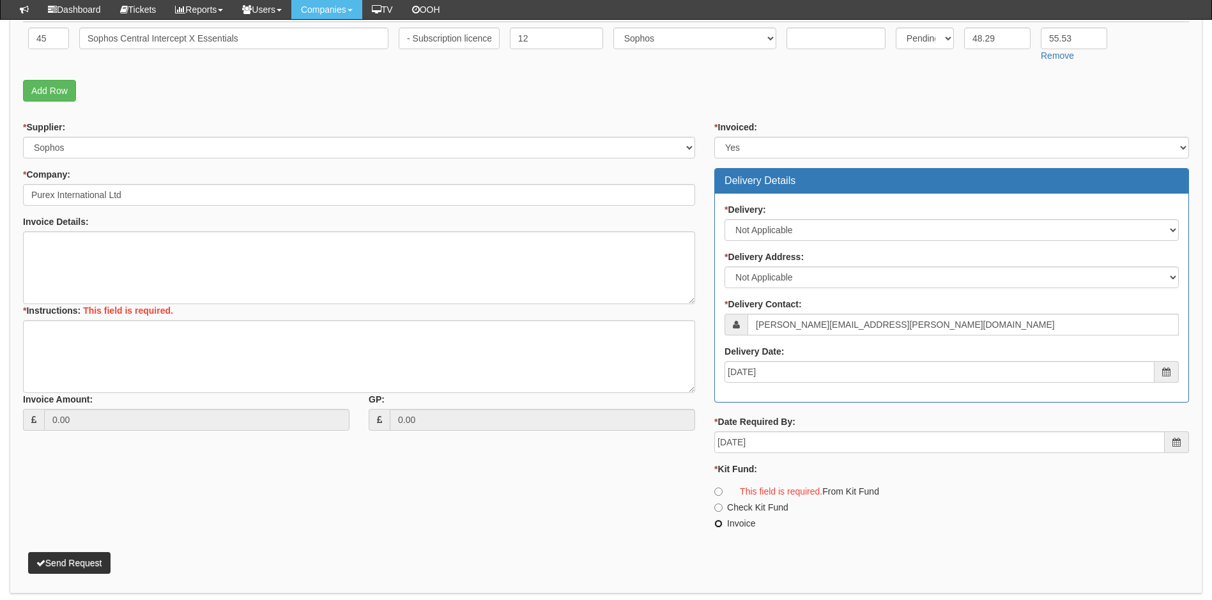
click at [719, 526] on input "Invoice" at bounding box center [718, 523] width 8 height 8
radio input "true"
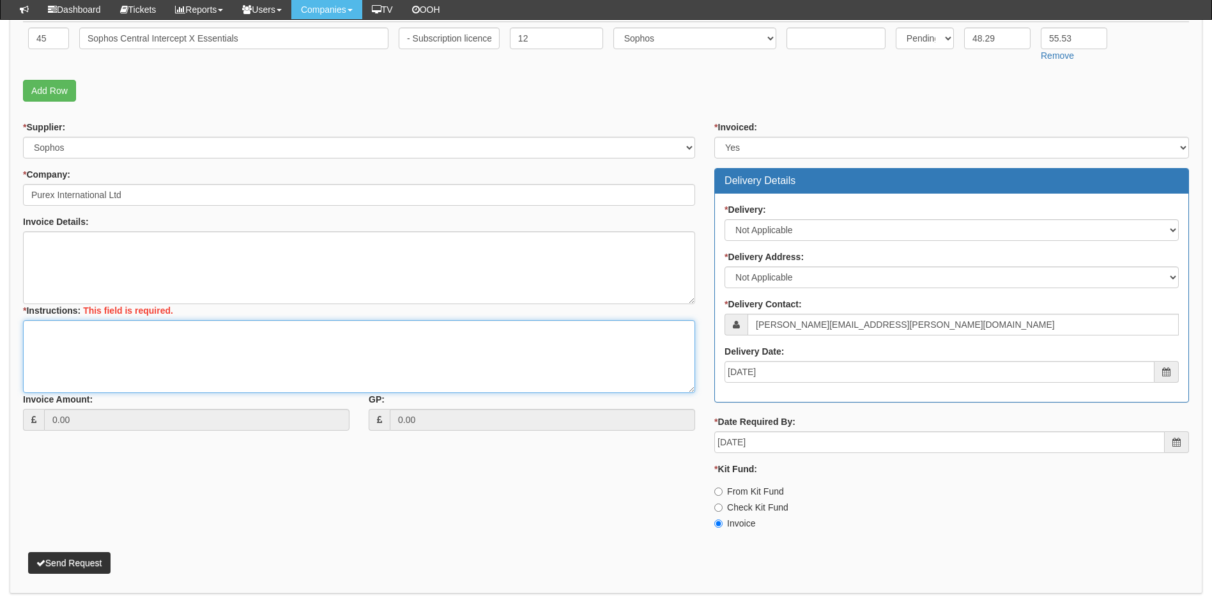
click at [129, 341] on textarea "* Instructions:" at bounding box center [359, 356] width 672 height 73
paste textarea "Comments from Jacob Bell Antivirus Monitoring The One Point will facilitate the…"
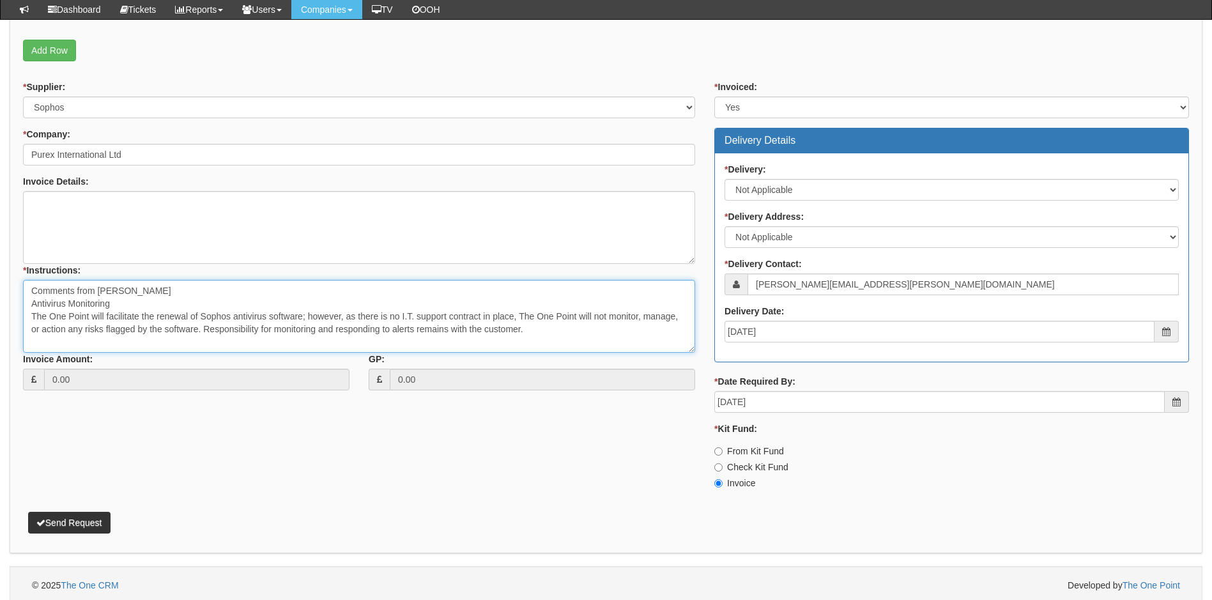
scroll to position [411, 0]
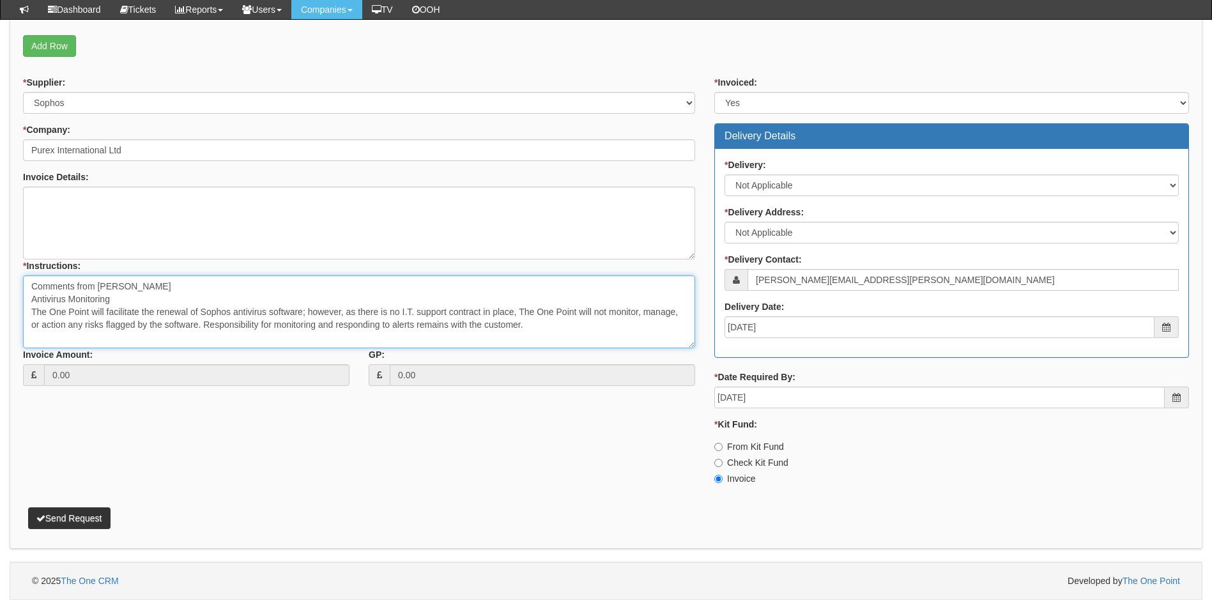
type textarea "Comments from Jacob Bell Antivirus Monitoring The One Point will facilitate the…"
click at [87, 519] on button "Send Request" at bounding box center [69, 518] width 82 height 22
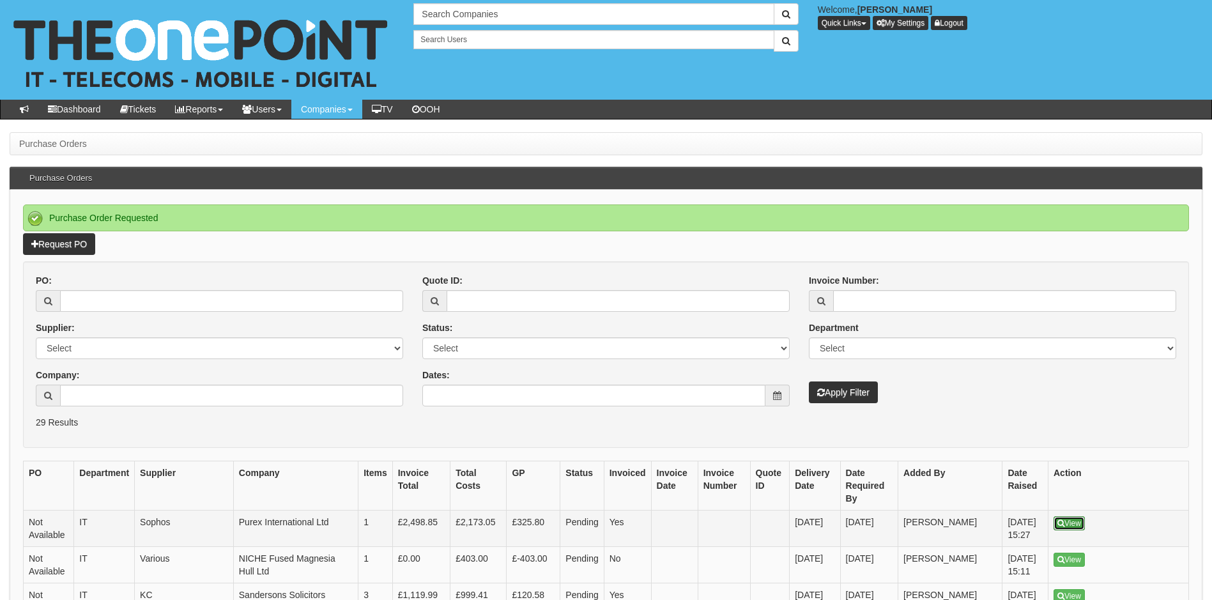
click at [1065, 516] on link "View" at bounding box center [1068, 523] width 31 height 14
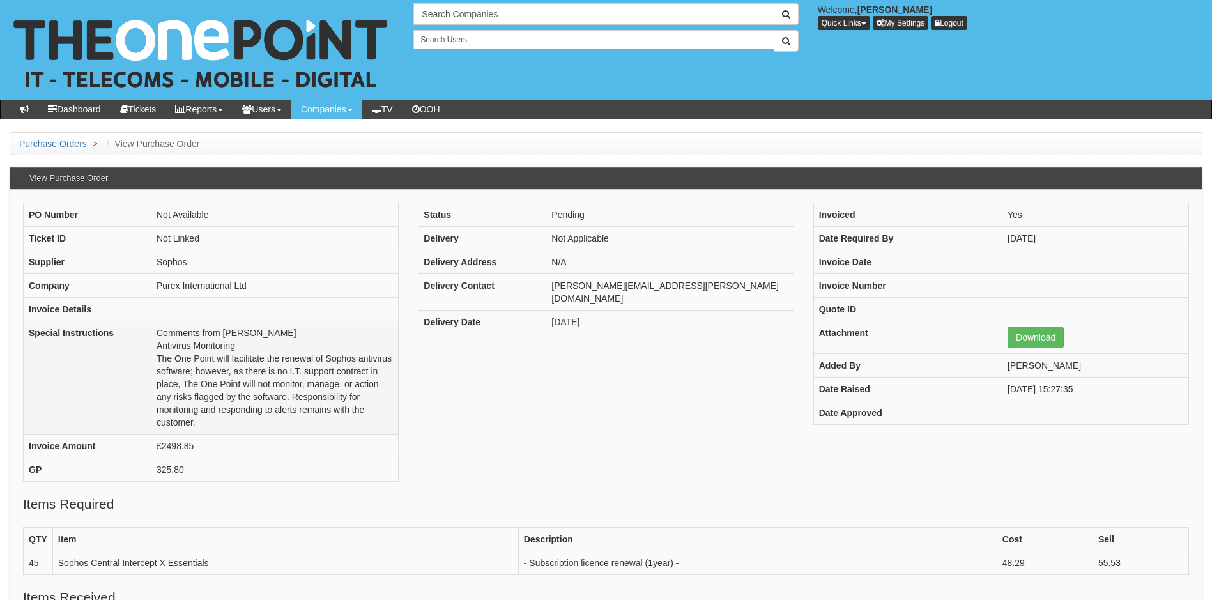
drag, startPoint x: 210, startPoint y: 421, endPoint x: 157, endPoint y: 332, distance: 103.7
click at [157, 332] on td "Comments from [PERSON_NAME] Antivirus Monitoring The One Point will facilitate …" at bounding box center [274, 377] width 247 height 113
copy td "Comments from [PERSON_NAME] Antivirus Monitoring The One Point will facilitate …"
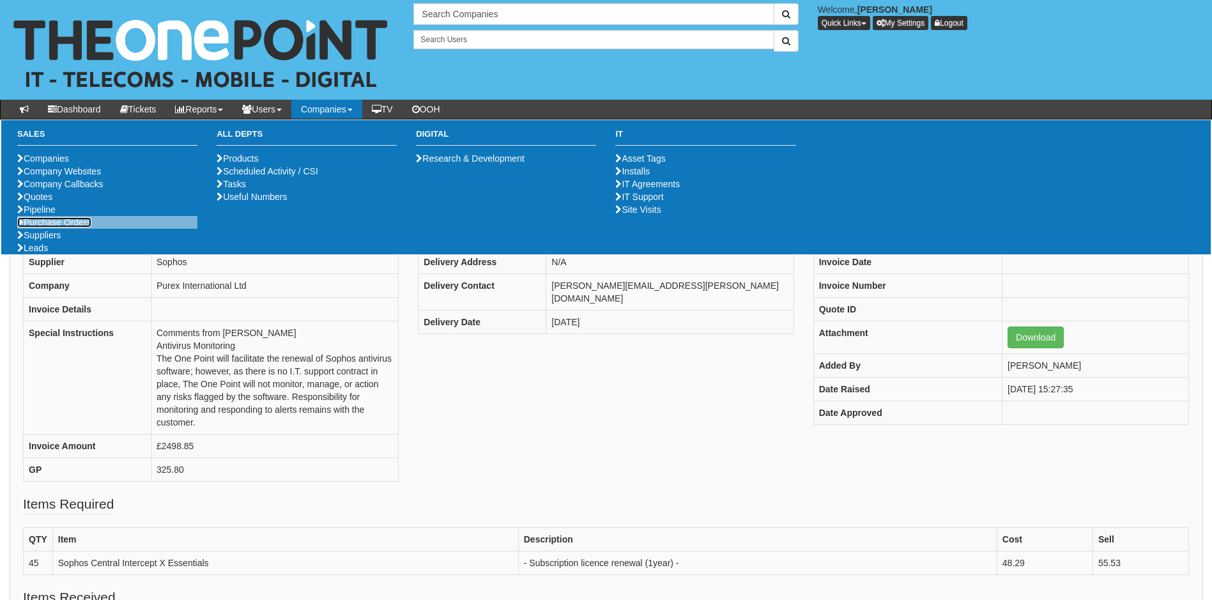
click at [86, 227] on link "Purchase Orders" at bounding box center [54, 222] width 74 height 10
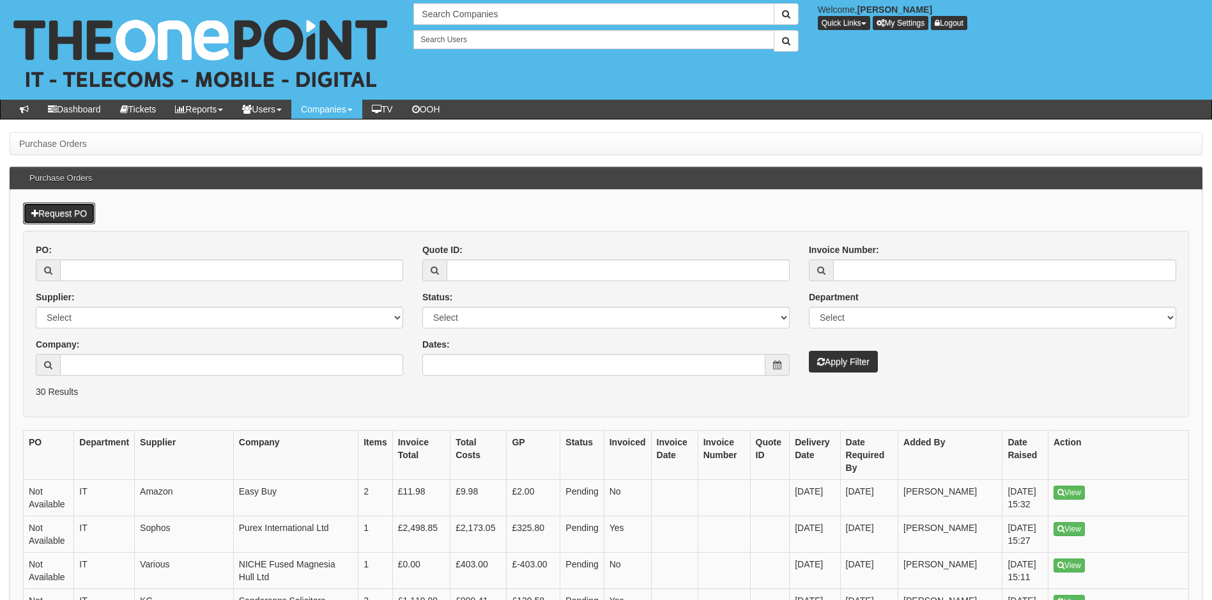
click at [72, 212] on link "Request PO" at bounding box center [59, 214] width 72 height 22
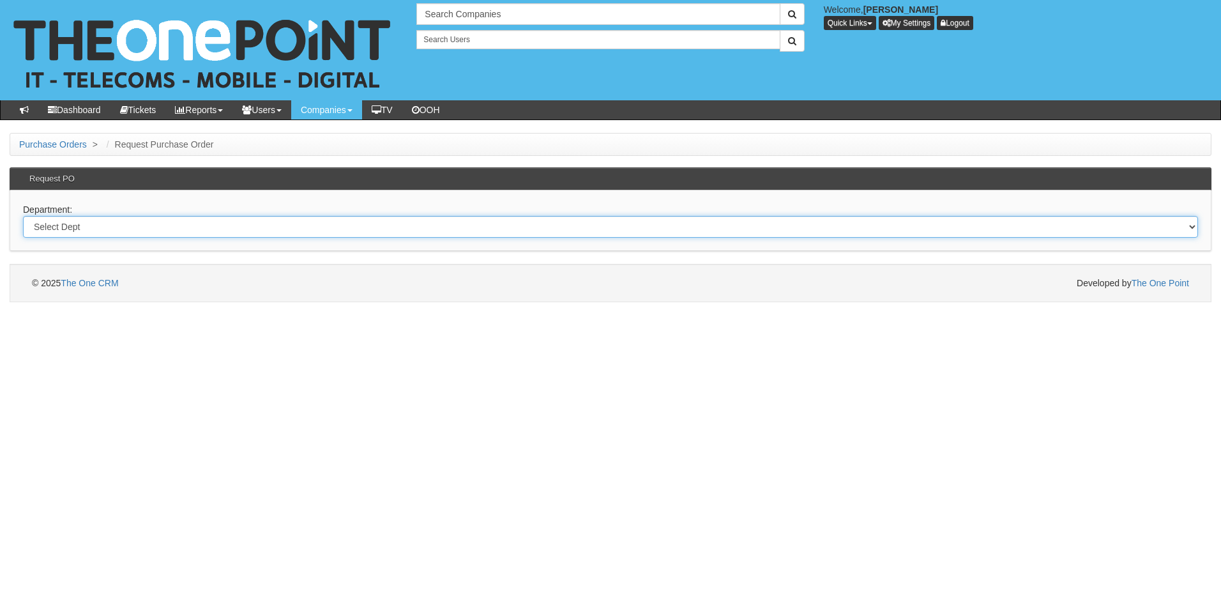
click at [115, 227] on select "Select Dept Digital Internal IT Mobiles Marketing Telecoms" at bounding box center [610, 227] width 1175 height 22
select select "?pipeID=&dept=IT"
click at [23, 216] on select "Select Dept Digital Internal IT Mobiles Marketing Telecoms" at bounding box center [610, 227] width 1175 height 22
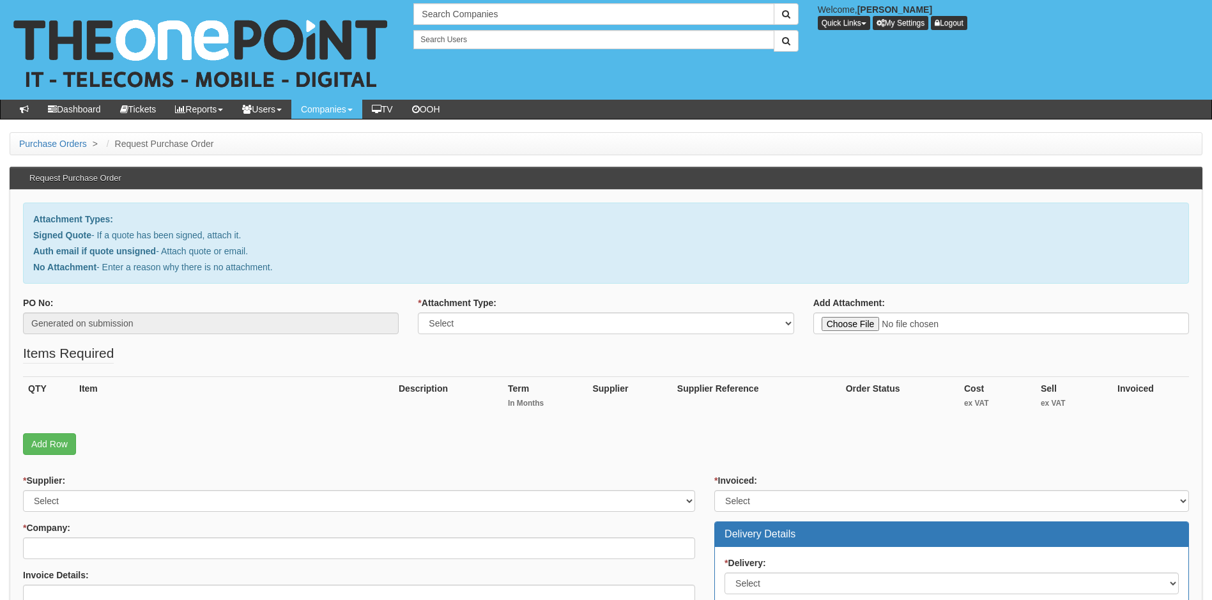
type input "C:\fakepath\Minster Motor Group - 2 x new M365 Bus Std for Protego Warranties.p…"
click at [756, 326] on select "Select Signed Quote Auth email with quote if unsigned No Attachment" at bounding box center [606, 323] width 376 height 22
select select "Signed Quote"
click at [418, 312] on select "Select Signed Quote Auth email with quote if unsigned No Attachment" at bounding box center [606, 323] width 376 height 22
click at [119, 550] on input "* Company:" at bounding box center [359, 548] width 672 height 22
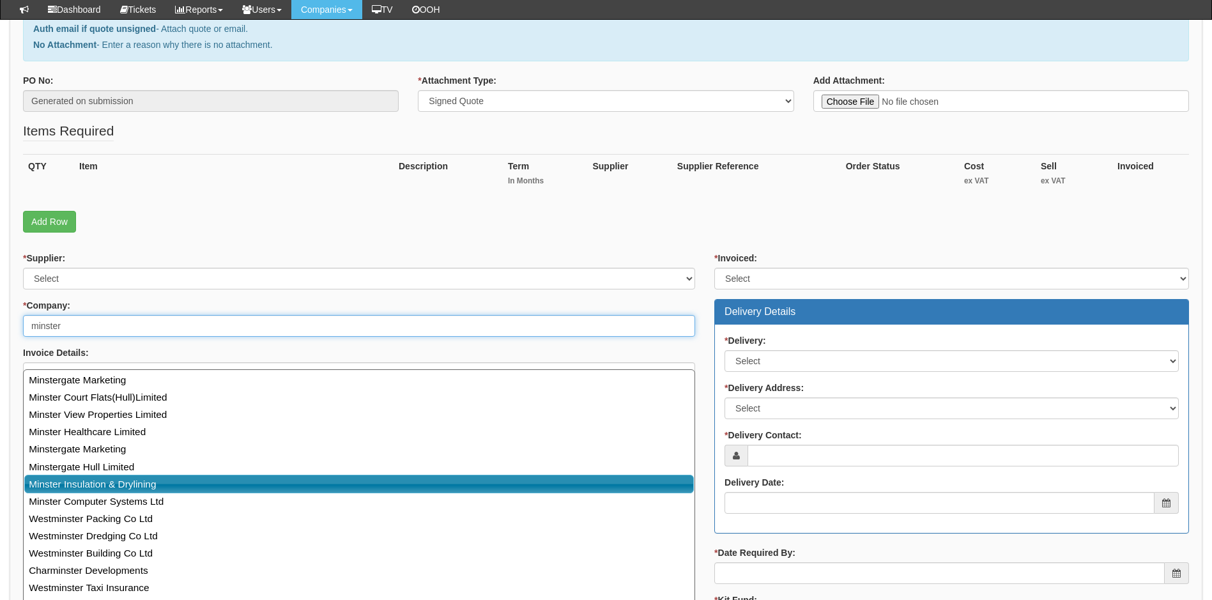
scroll to position [192, 0]
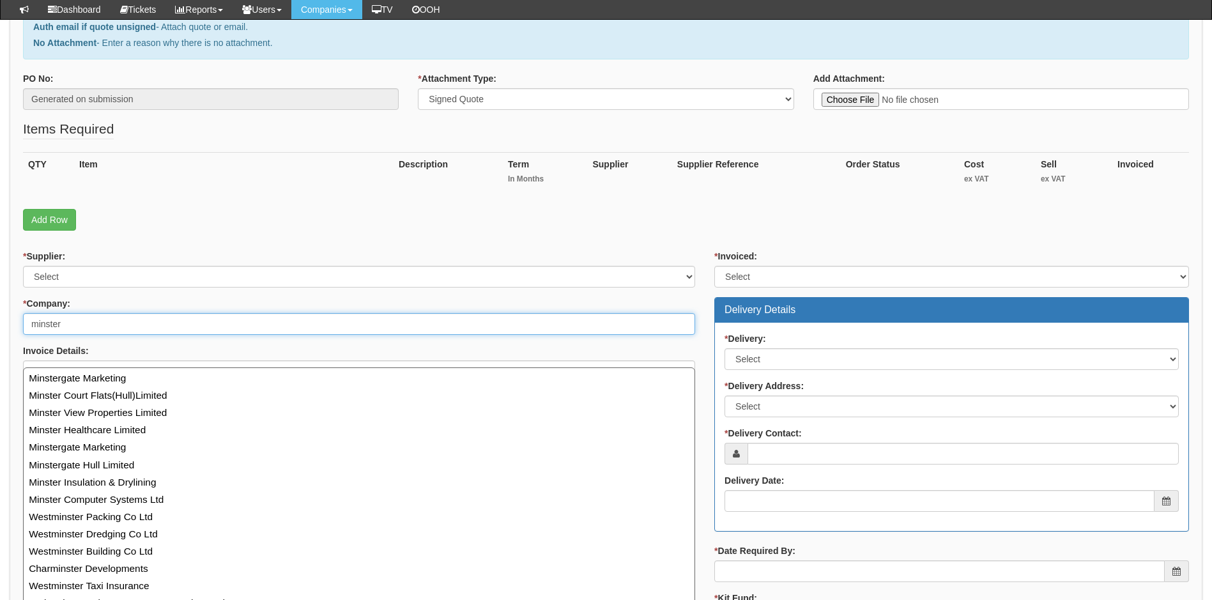
click at [95, 320] on input "minster" at bounding box center [359, 324] width 672 height 22
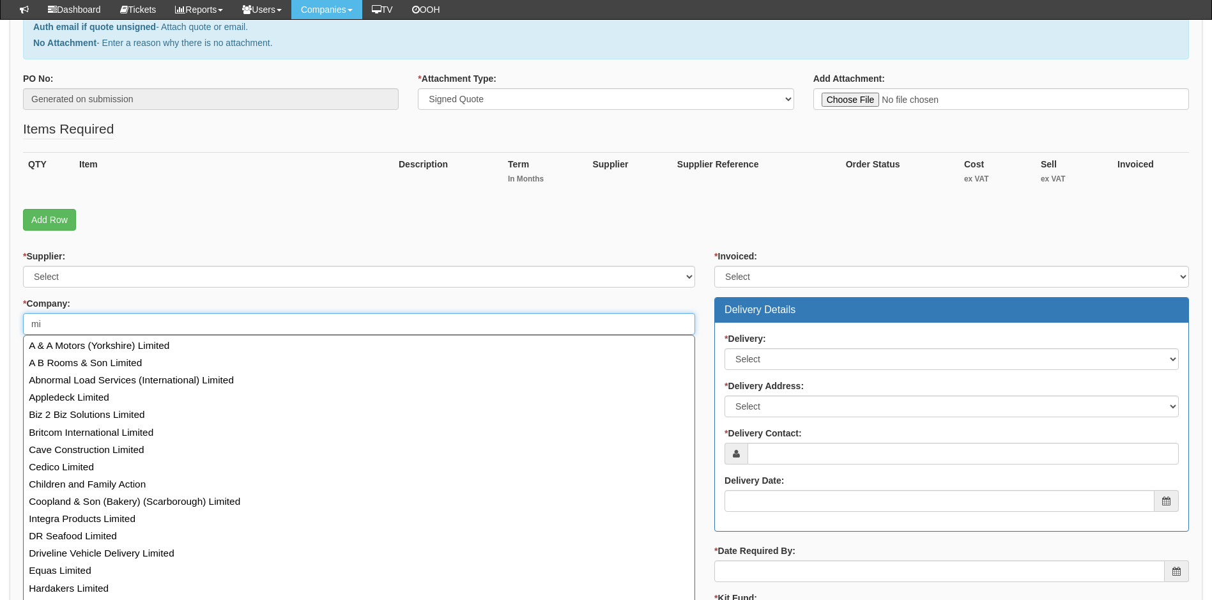
type input "m"
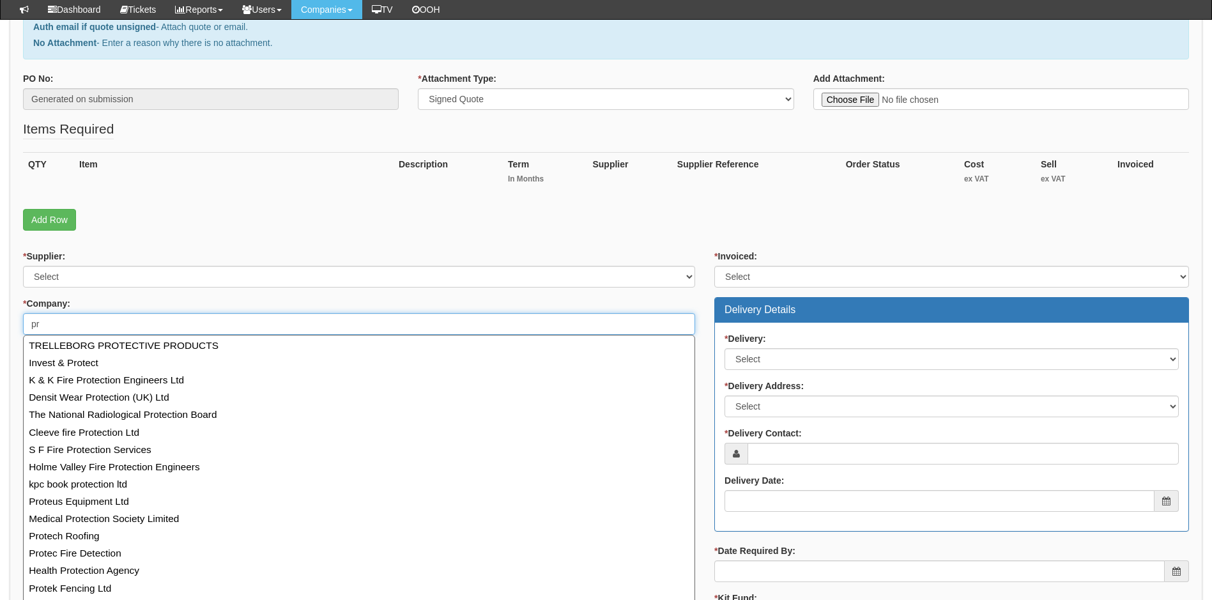
type input "p"
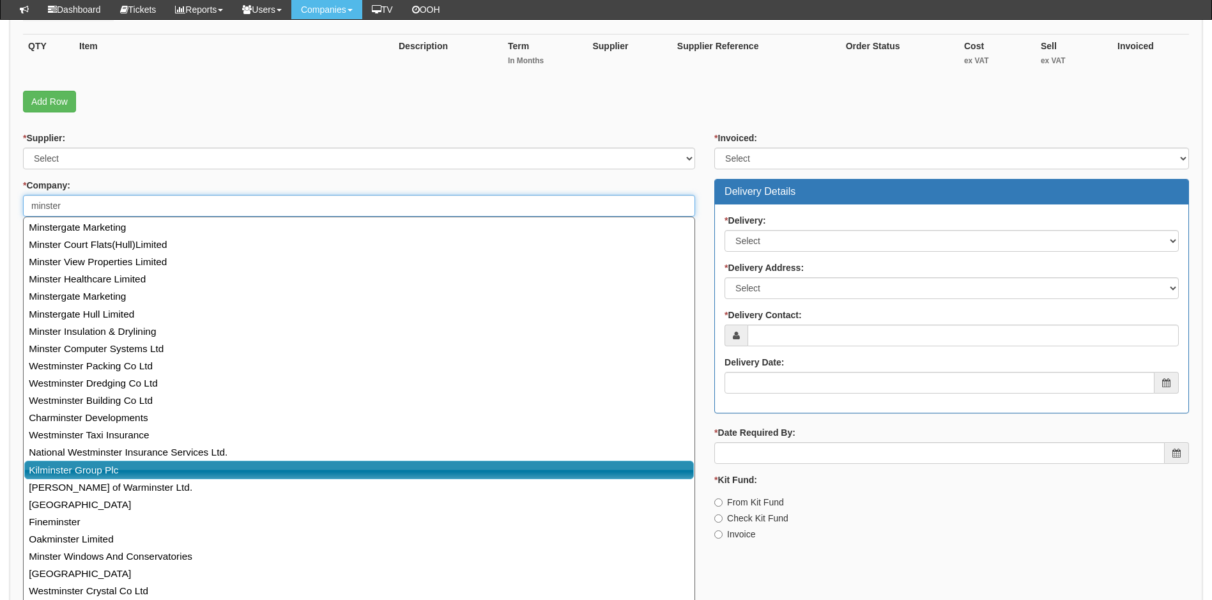
scroll to position [0, 0]
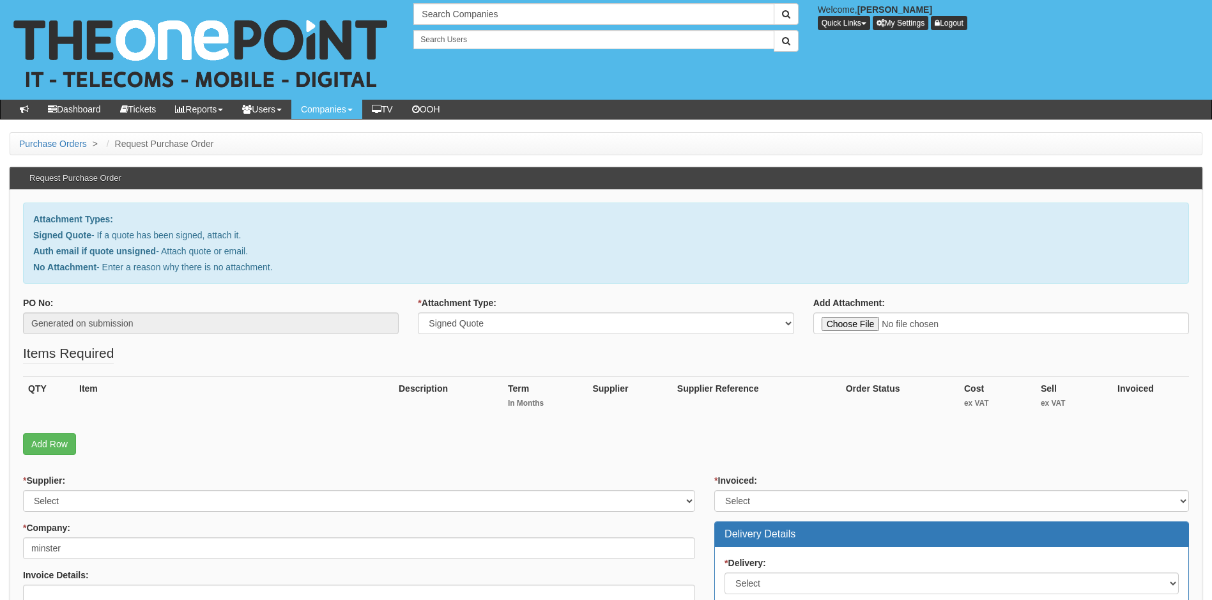
click at [231, 400] on th "Item" at bounding box center [233, 399] width 319 height 44
click at [95, 547] on input "minster" at bounding box center [359, 548] width 672 height 22
type input "m"
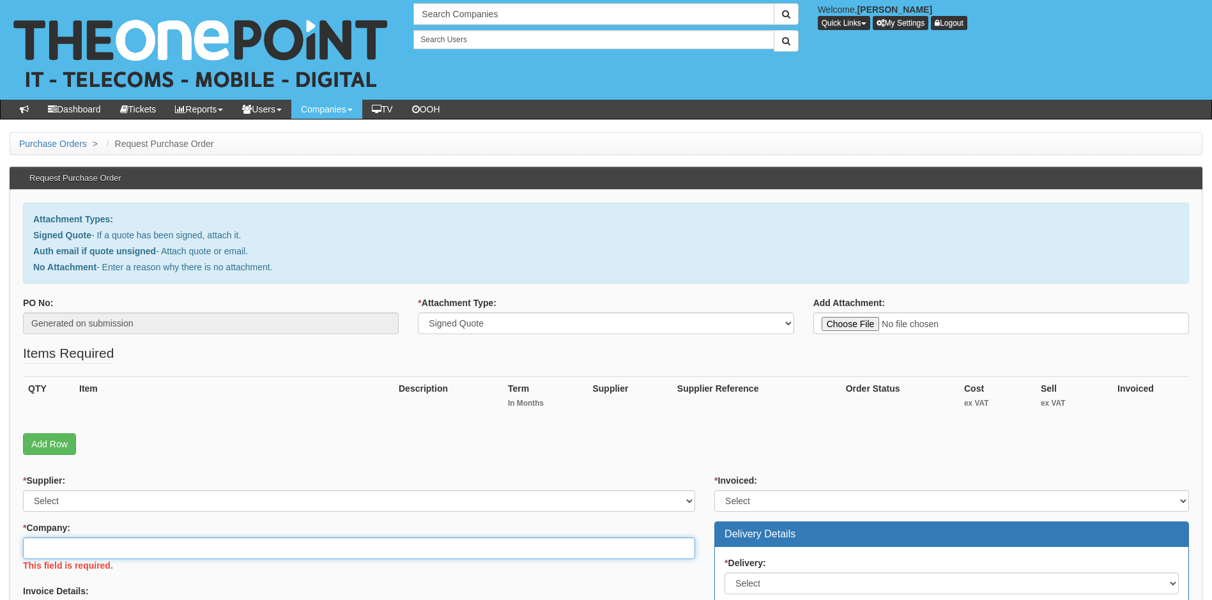
click at [95, 552] on input "* Company:" at bounding box center [359, 548] width 672 height 22
click at [125, 556] on input "minster motor group" at bounding box center [359, 548] width 672 height 22
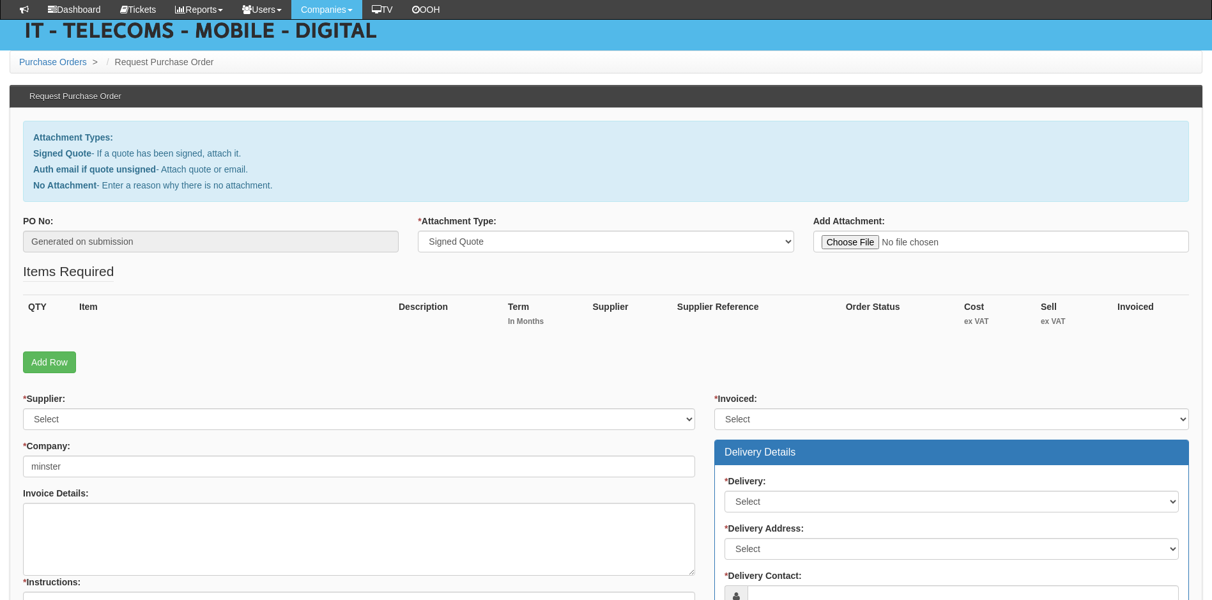
scroll to position [256, 0]
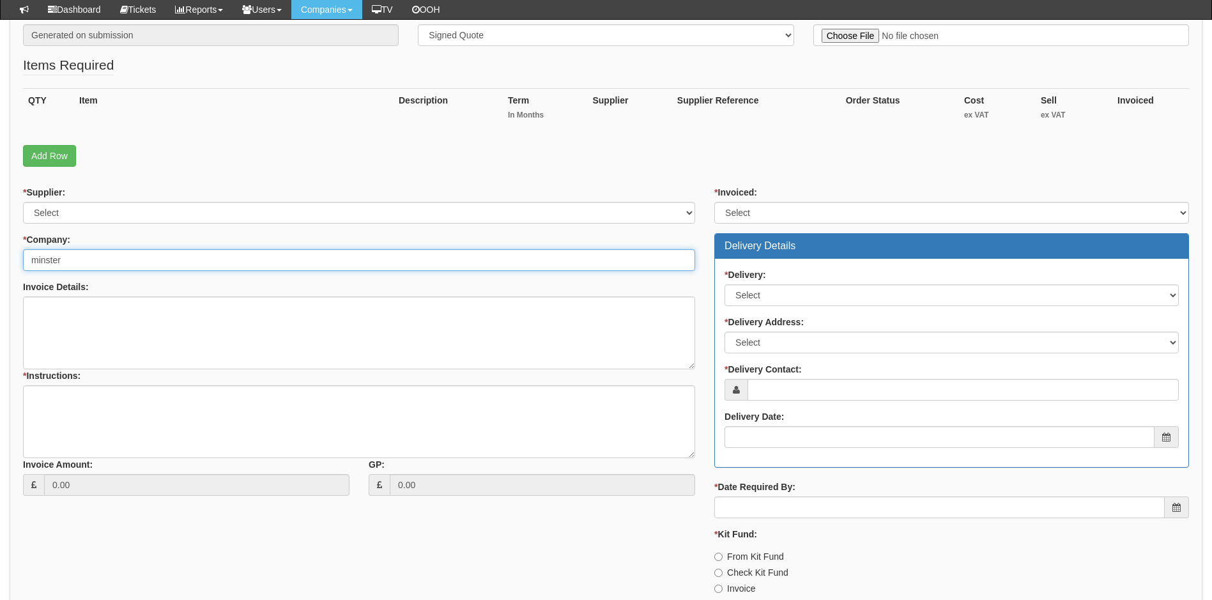
click at [93, 261] on input "minster" at bounding box center [359, 260] width 672 height 22
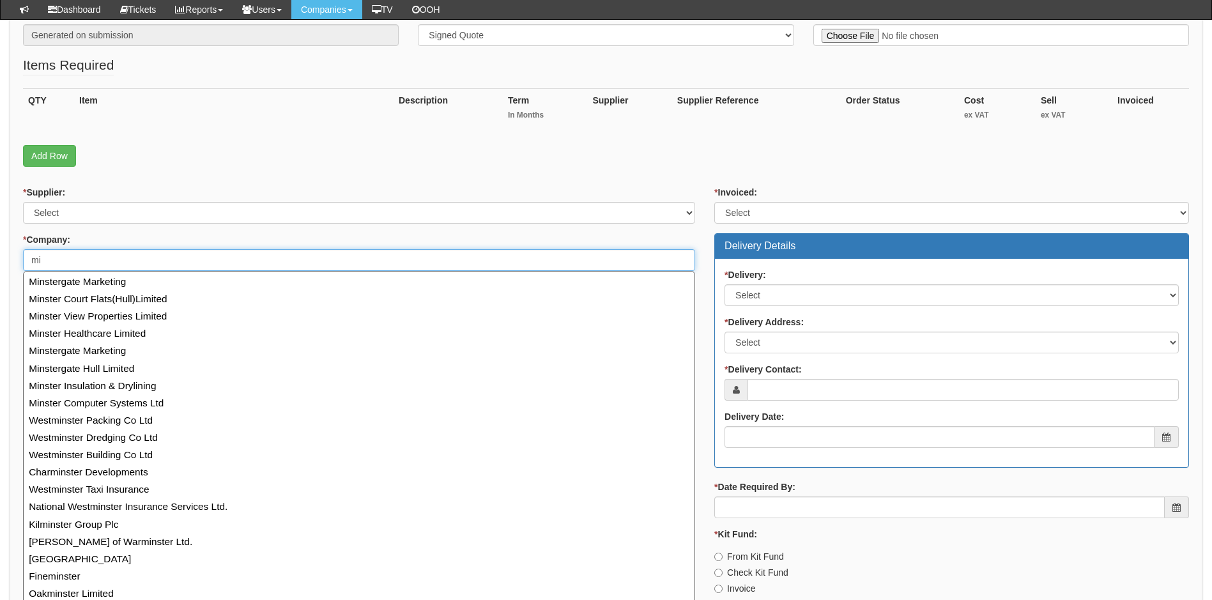
type input "m"
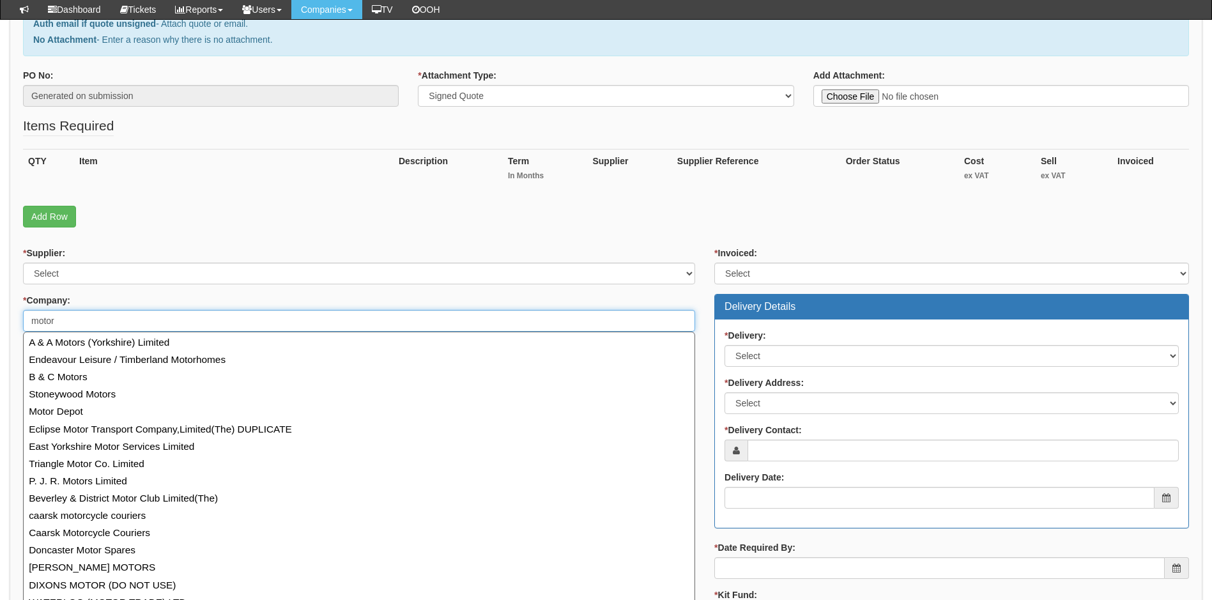
scroll to position [194, 0]
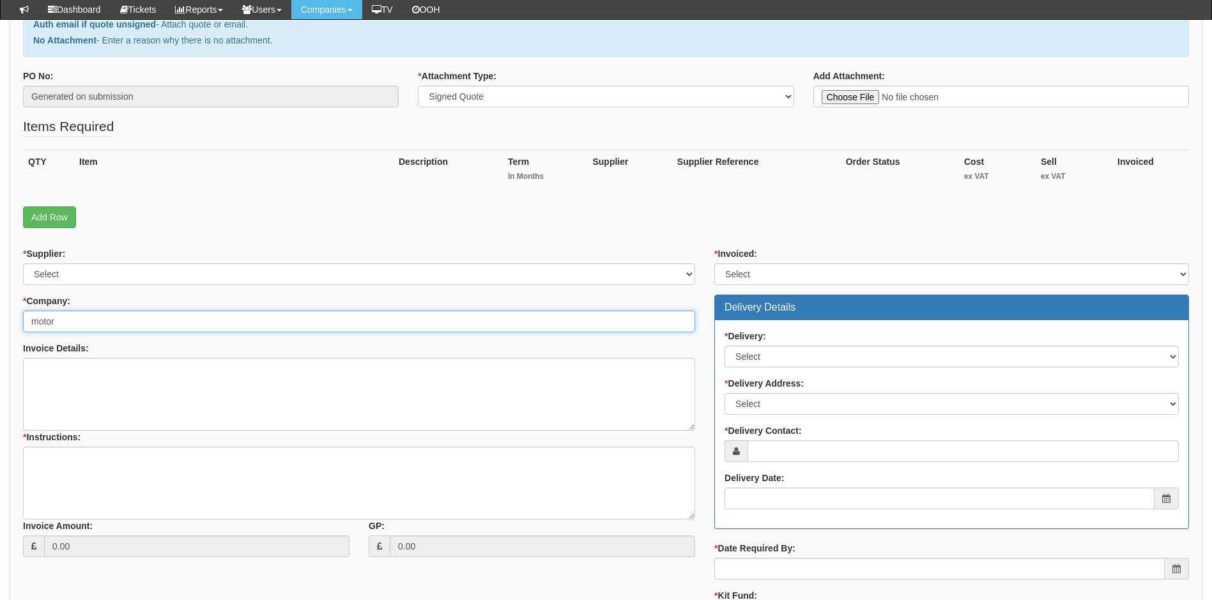
click at [91, 325] on input "motor" at bounding box center [359, 321] width 672 height 22
click at [96, 321] on input "car super" at bounding box center [359, 321] width 672 height 22
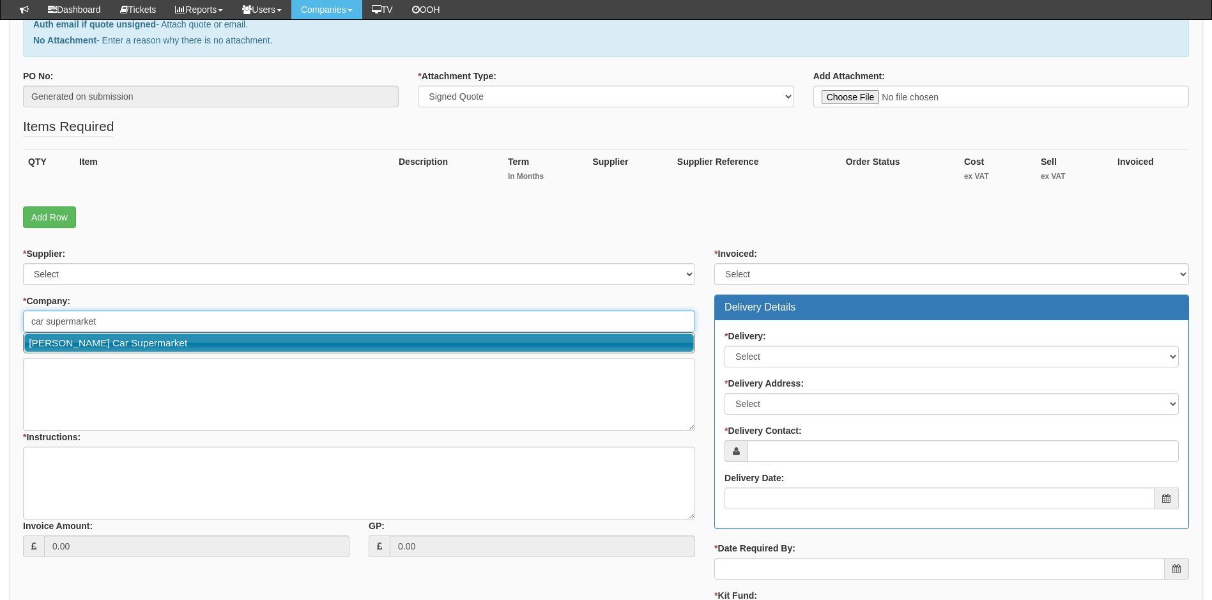
click at [120, 346] on link "Eddie Wright Car Supermarket" at bounding box center [359, 342] width 670 height 19
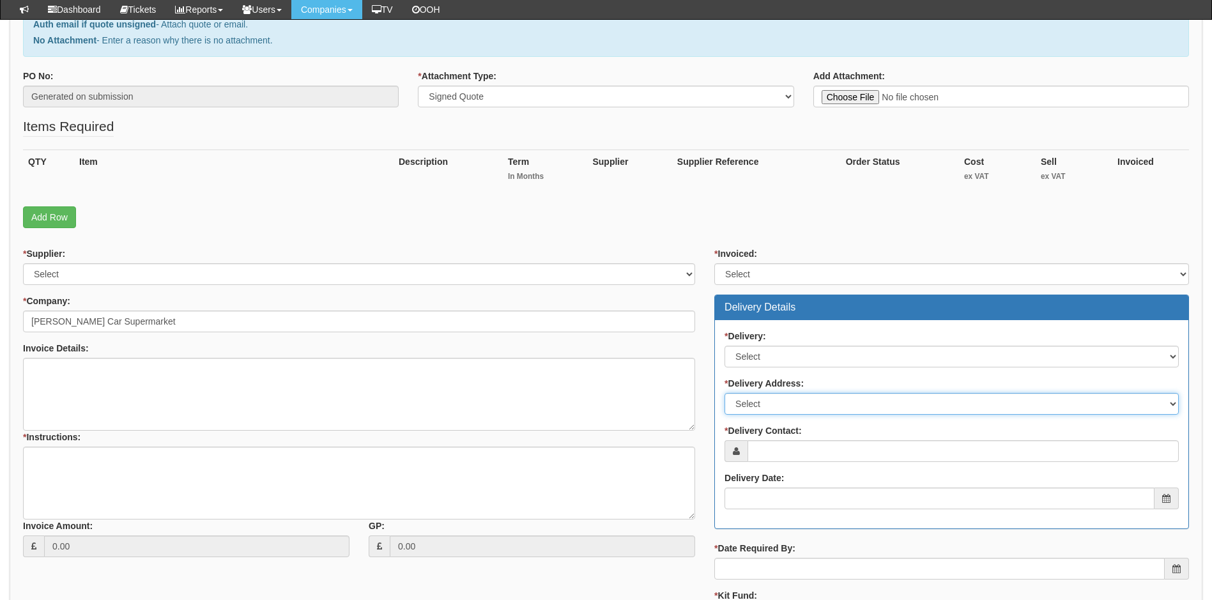
click at [803, 400] on select "Select Not Applicable Main Address - DN15 6XH Other" at bounding box center [951, 404] width 454 height 22
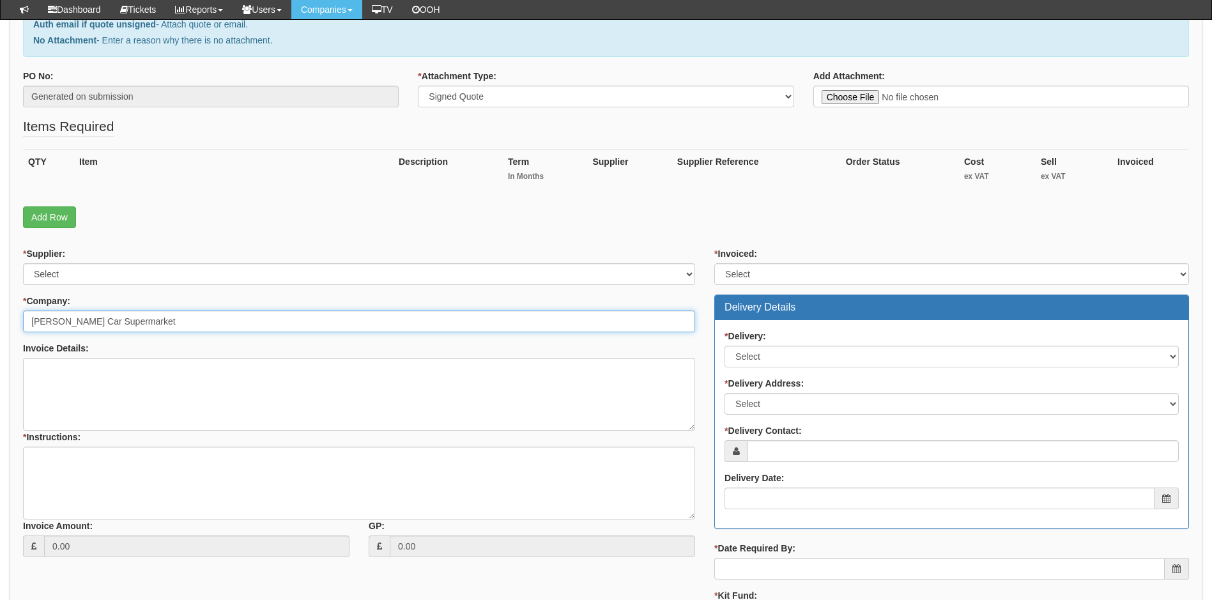
click at [153, 316] on input "Eddie Wright Car Supermarket" at bounding box center [359, 321] width 672 height 22
click at [169, 316] on input "Eddie Wright Car Supermarket" at bounding box center [359, 321] width 672 height 22
click at [92, 321] on input "minster" at bounding box center [359, 321] width 672 height 22
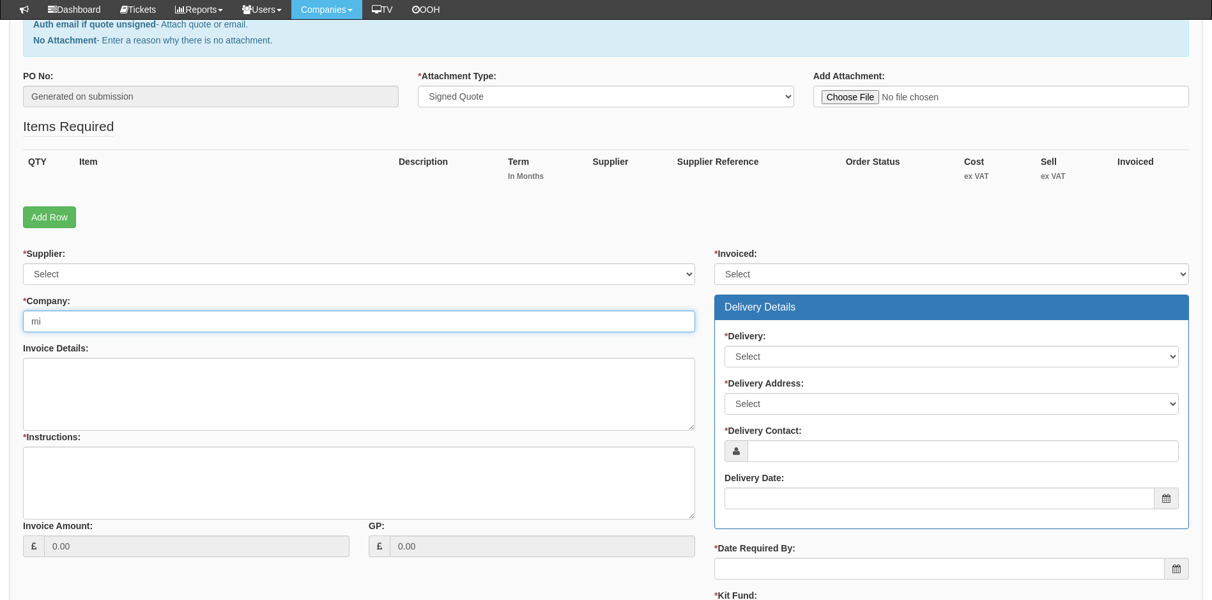
type input "m"
type input "d"
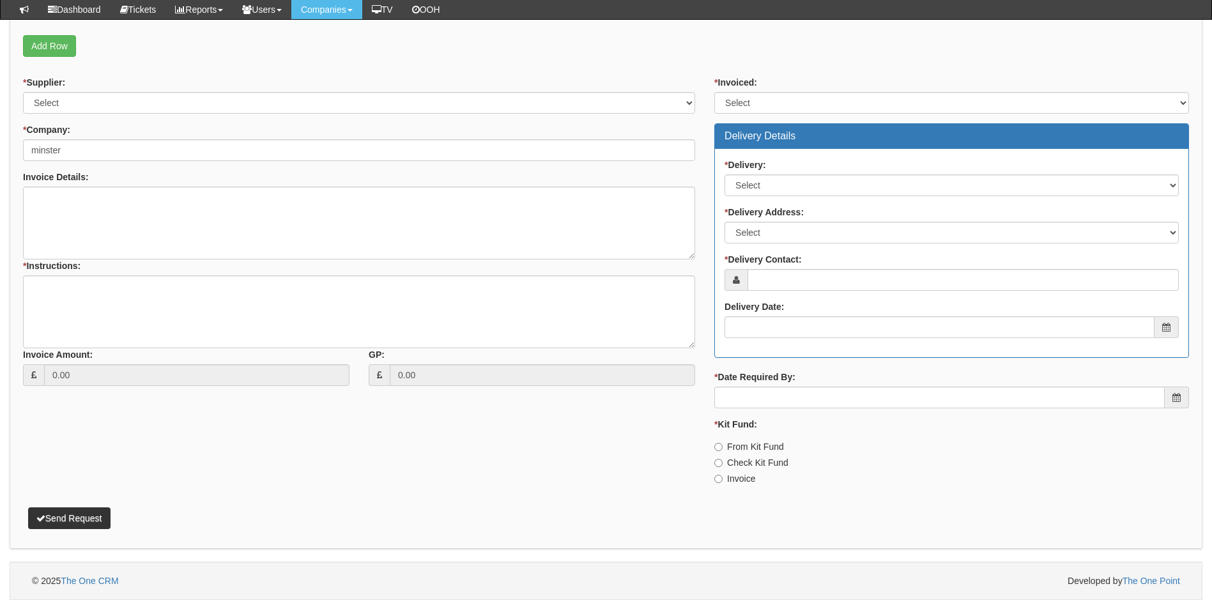
scroll to position [365, 0]
click at [98, 155] on input "minster" at bounding box center [359, 150] width 672 height 22
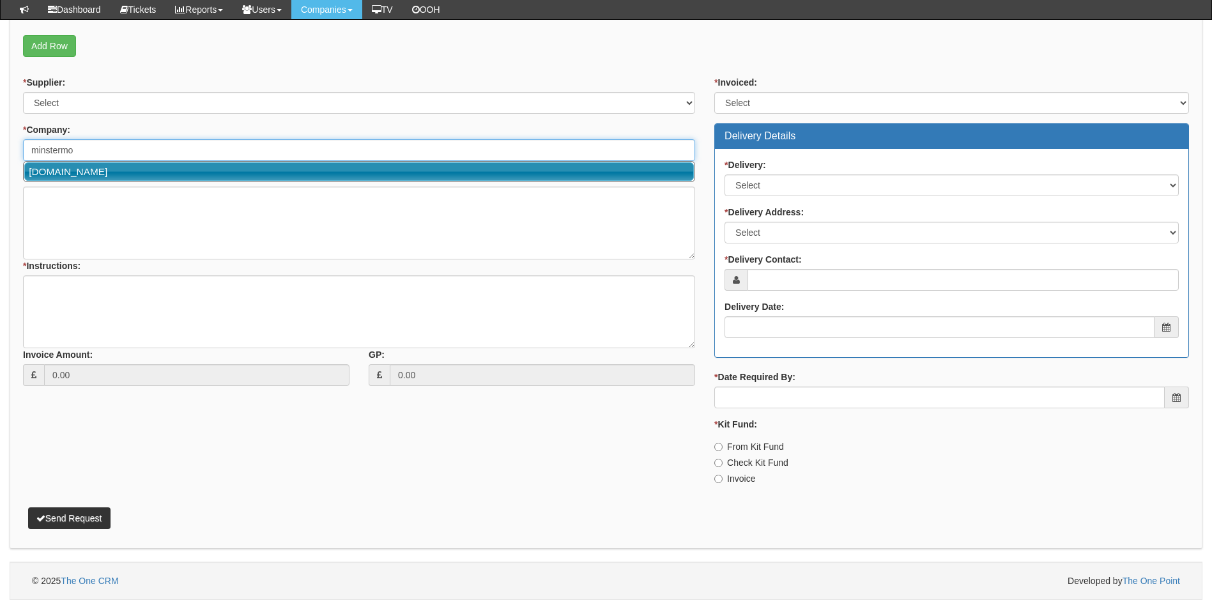
click at [149, 173] on link "[DOMAIN_NAME]" at bounding box center [359, 171] width 670 height 19
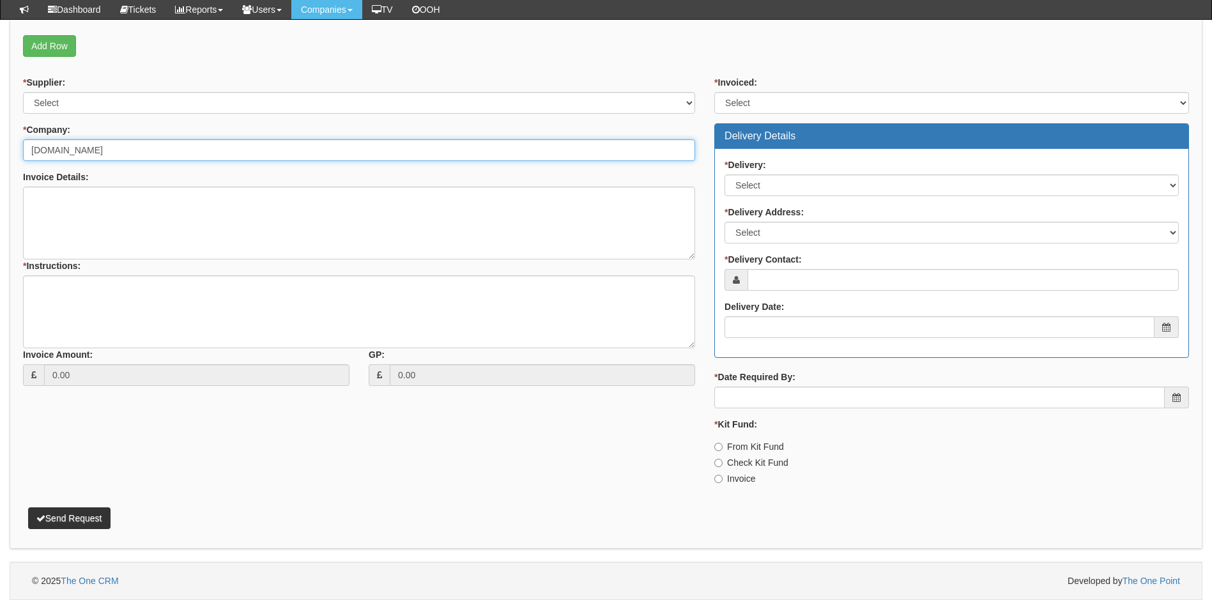
type input "[DOMAIN_NAME]"
click at [809, 105] on select "Select Yes No N/A STB (part of order)" at bounding box center [951, 103] width 475 height 22
select select "1"
click at [714, 92] on select "Select Yes No N/A STB (part of order)" at bounding box center [951, 103] width 475 height 22
click at [309, 107] on select "Select 123 REG.co.uk 1Password 3 4Gon AA Jones Electric Ltd Abzorb Access Group…" at bounding box center [359, 103] width 672 height 22
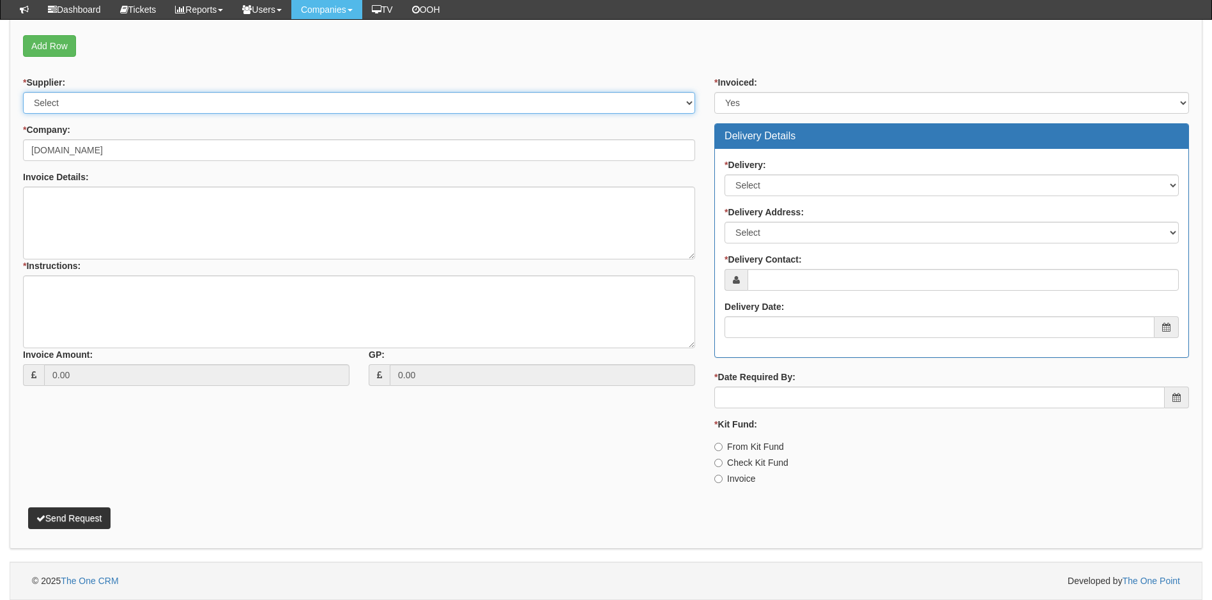
select select "291"
click at [23, 92] on select "Select 123 REG.co.uk 1Password 3 4Gon AA Jones Electric Ltd Abzorb Access Group…" at bounding box center [359, 103] width 672 height 22
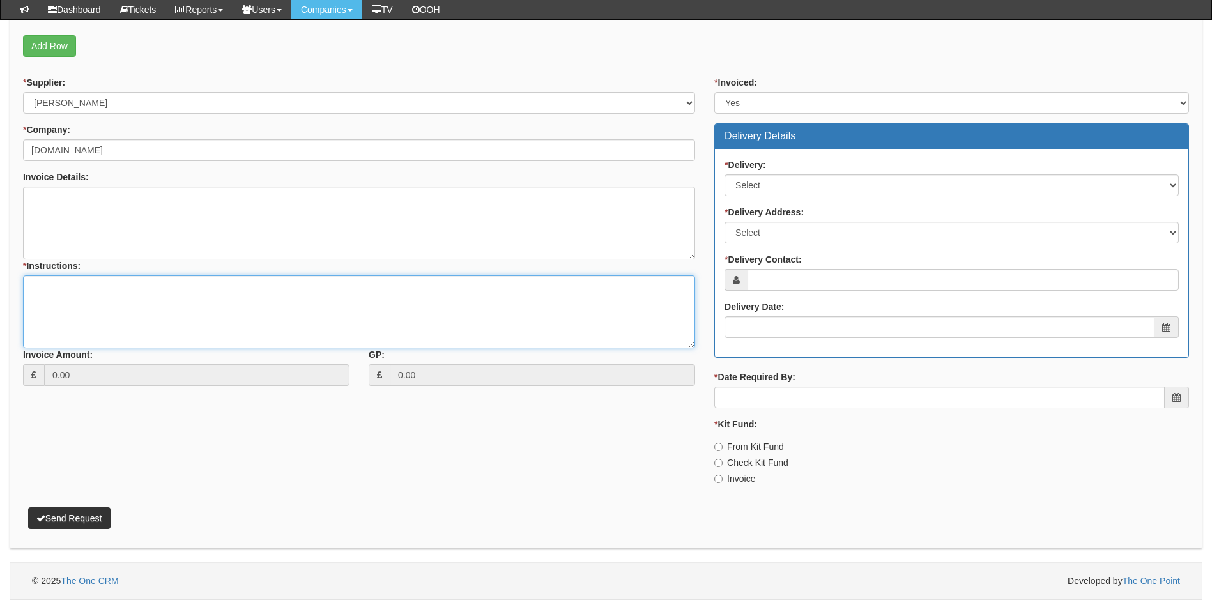
click at [117, 291] on textarea "* Instructions:" at bounding box center [359, 311] width 672 height 73
paste textarea "Licenses are for the ProtegoWarranties tenant NOT Minster Motor Group"
click at [146, 288] on textarea "Licenses are for the ProtegoWarranties tenant NOT Minster Motor Group" at bounding box center [359, 311] width 672 height 73
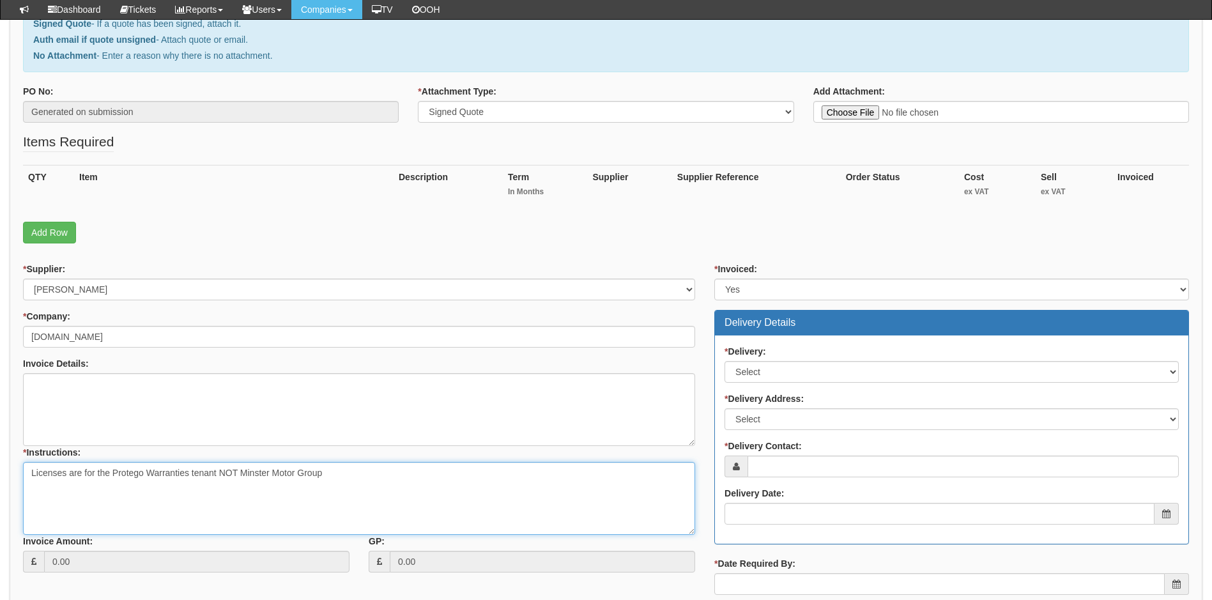
scroll to position [174, 0]
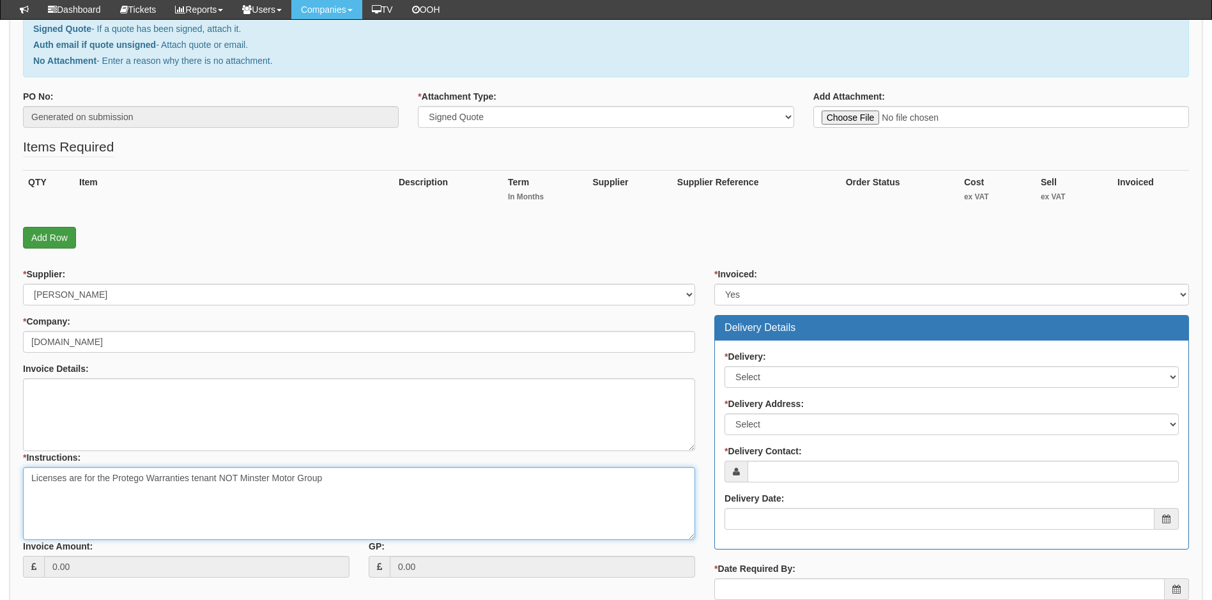
type textarea "Licenses are for the Protego Warranties tenant NOT Minster Motor Group"
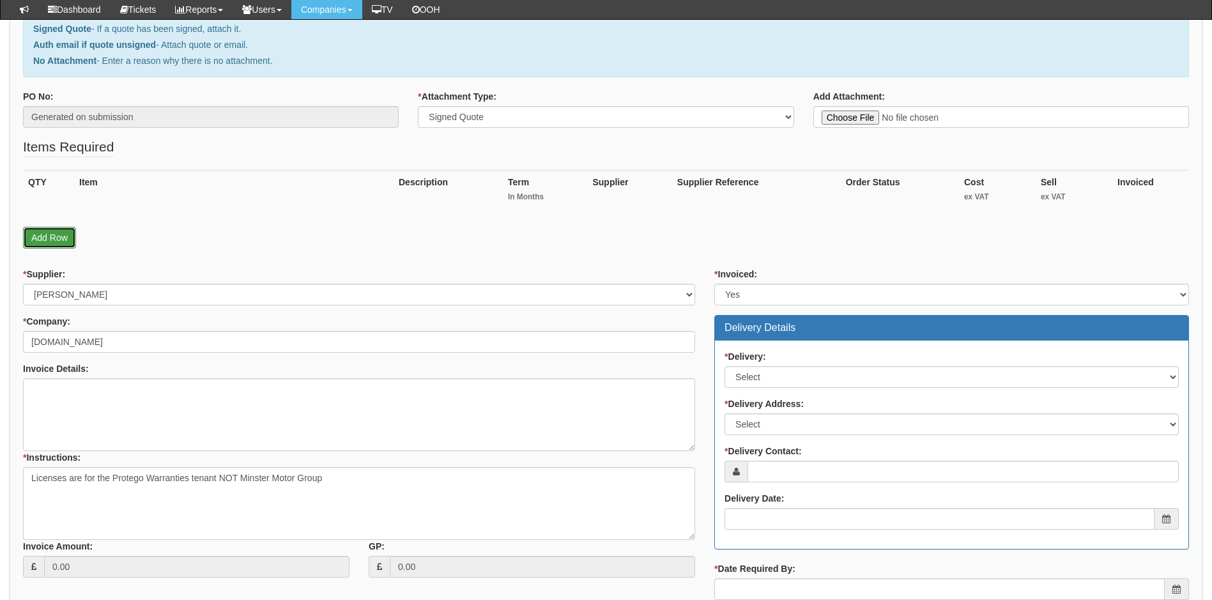
click at [50, 239] on link "Add Row" at bounding box center [49, 238] width 53 height 22
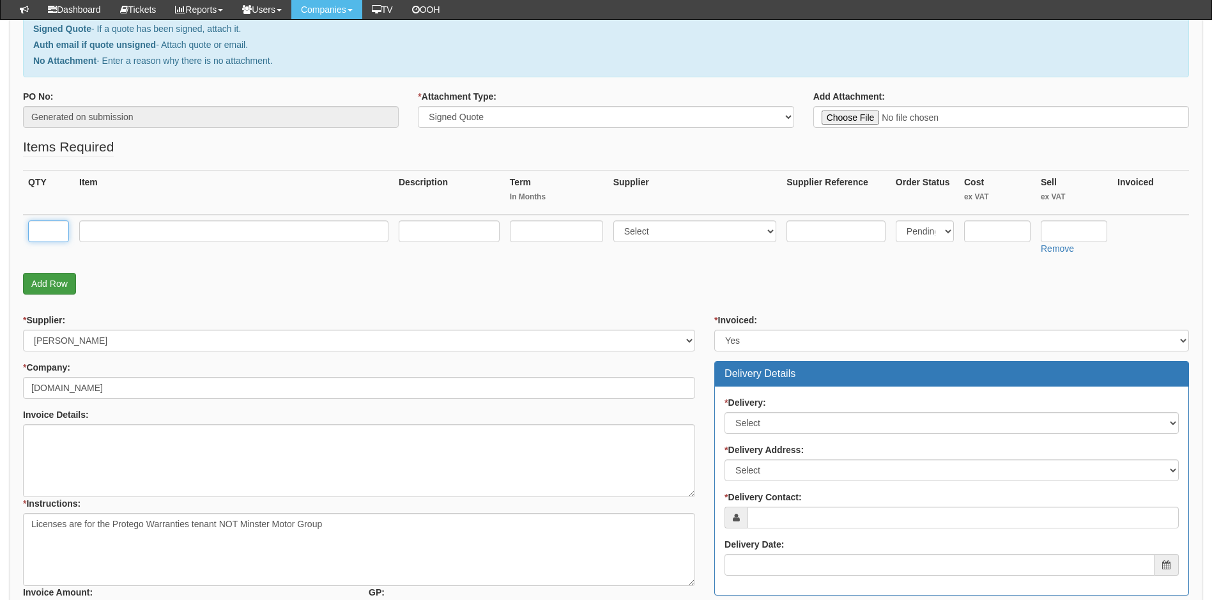
click at [50, 238] on input "text" at bounding box center [48, 231] width 41 height 22
type input "2"
click at [112, 236] on input "text" at bounding box center [233, 231] width 309 height 22
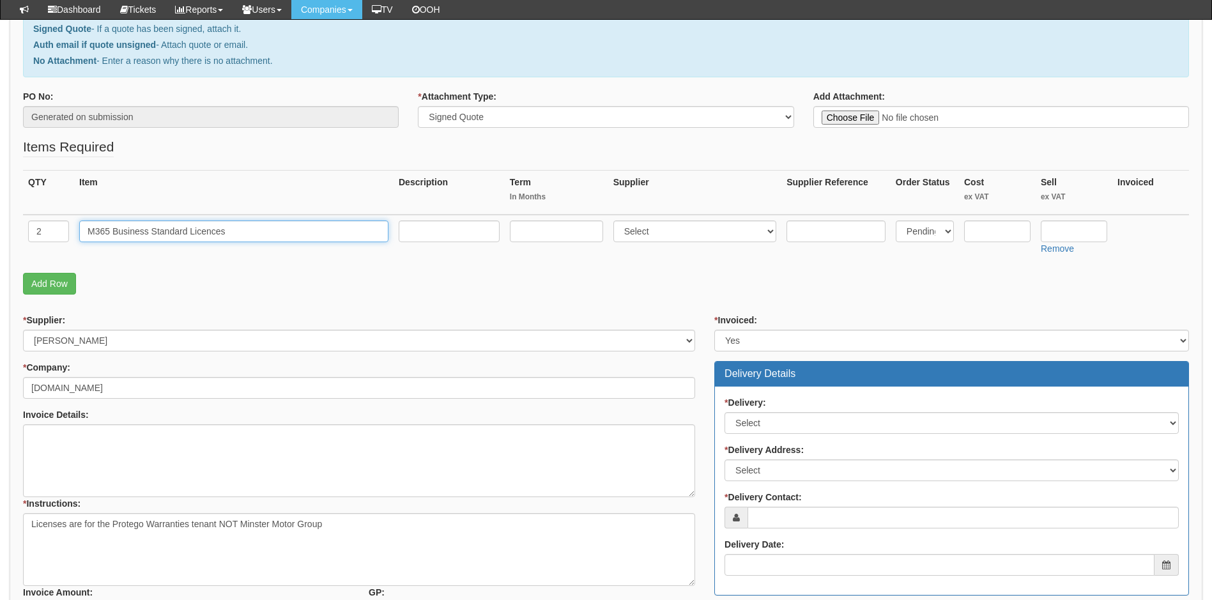
type input "M365 Business Standard Licences"
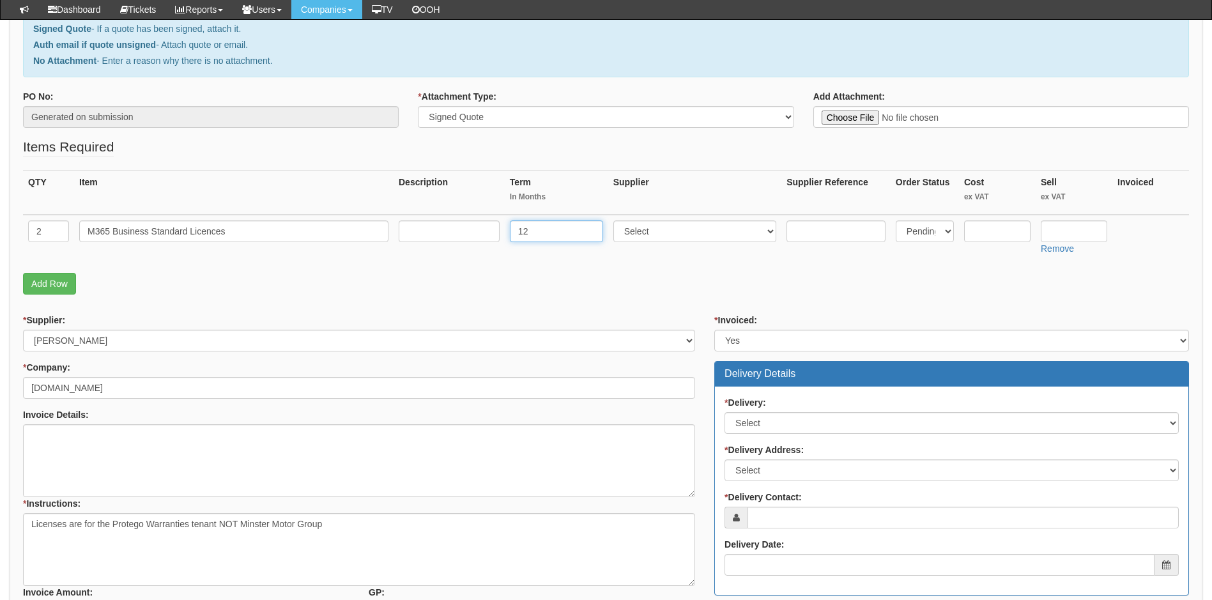
type input "12"
select select "291"
type input "8.22"
type input "9.60"
click at [820, 425] on select "Select No Not Applicable Yes" at bounding box center [951, 423] width 454 height 22
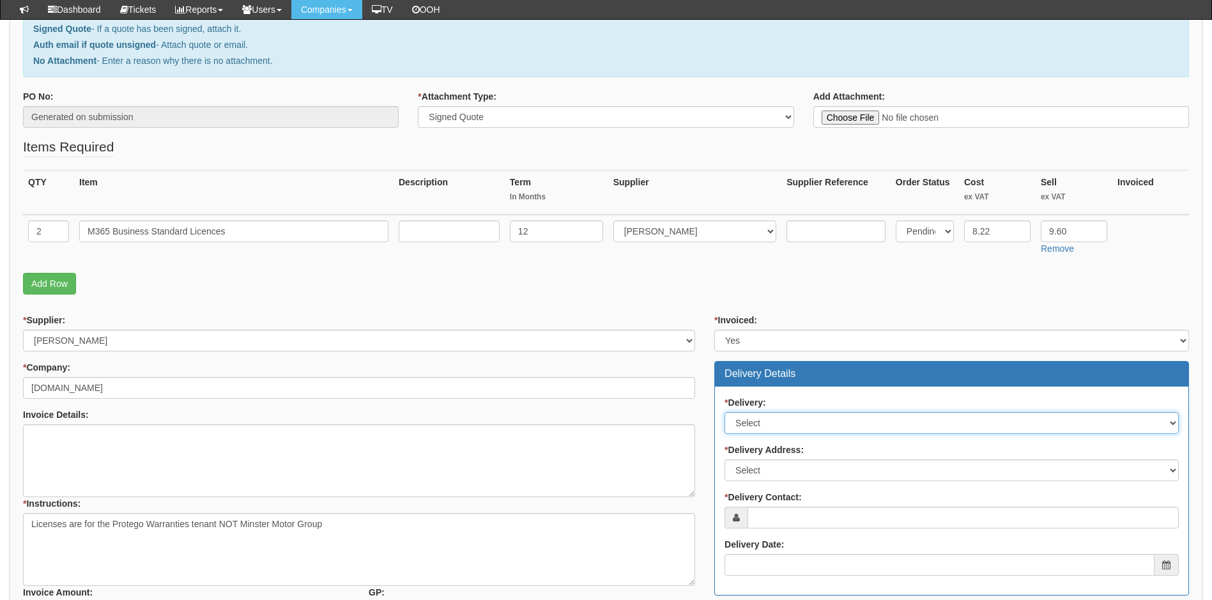
select select "3"
click at [724, 412] on select "Select No Not Applicable Yes" at bounding box center [951, 423] width 454 height 22
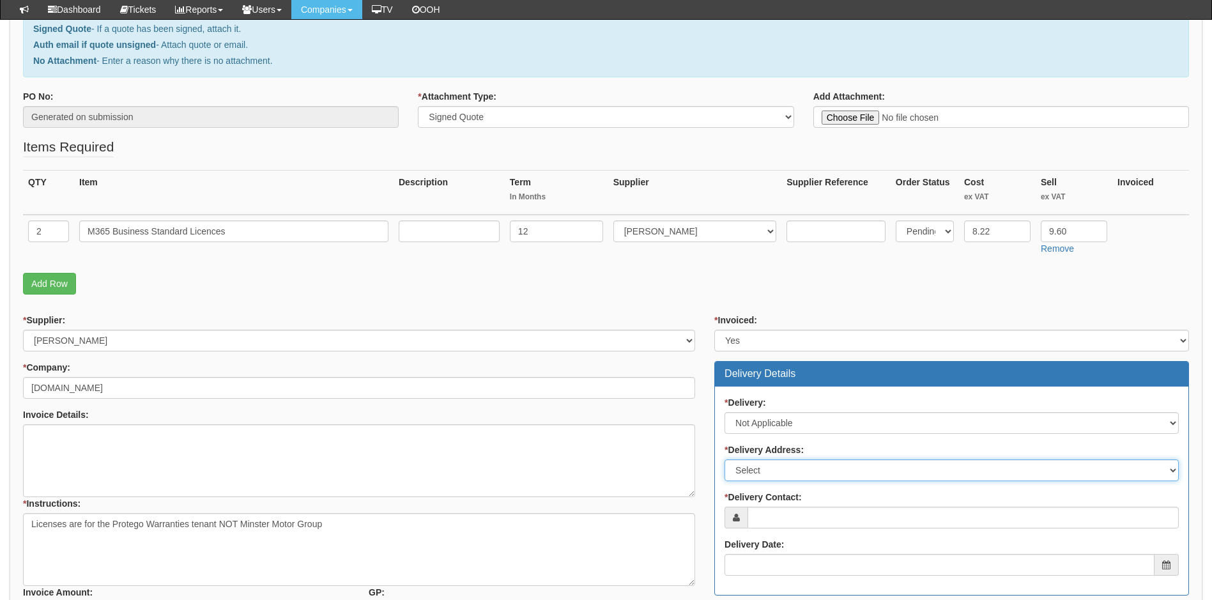
click at [818, 464] on select "Select Not Applicable Main Address - Other" at bounding box center [951, 470] width 454 height 22
select select "N/A"
click at [724, 459] on select "Select Not Applicable Main Address - Other" at bounding box center [951, 470] width 454 height 22
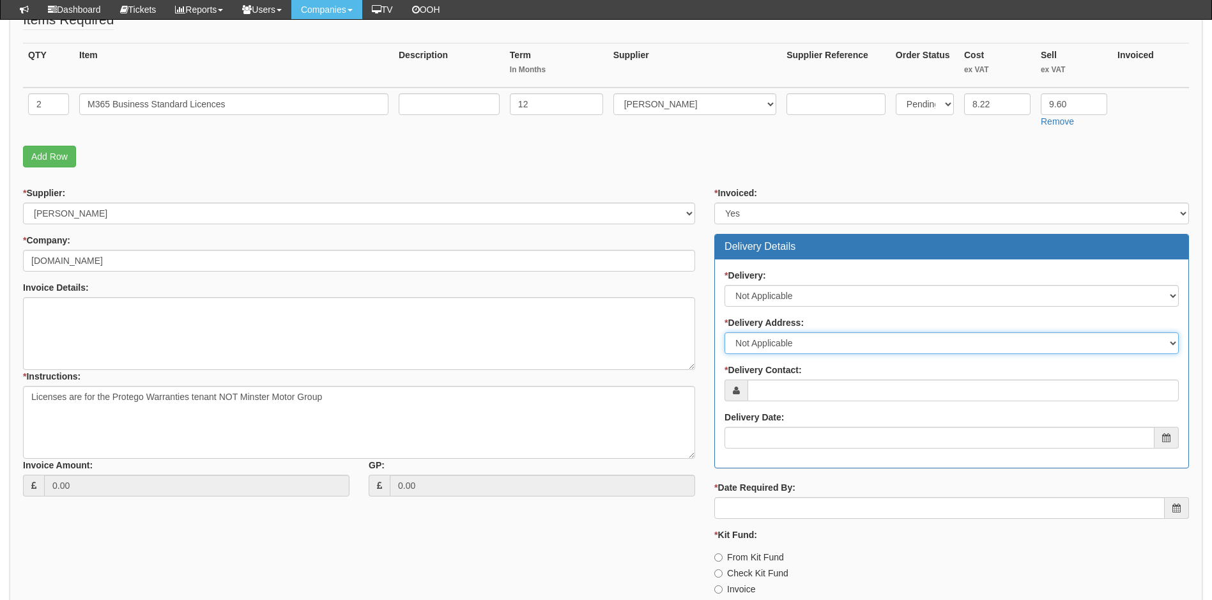
scroll to position [302, 0]
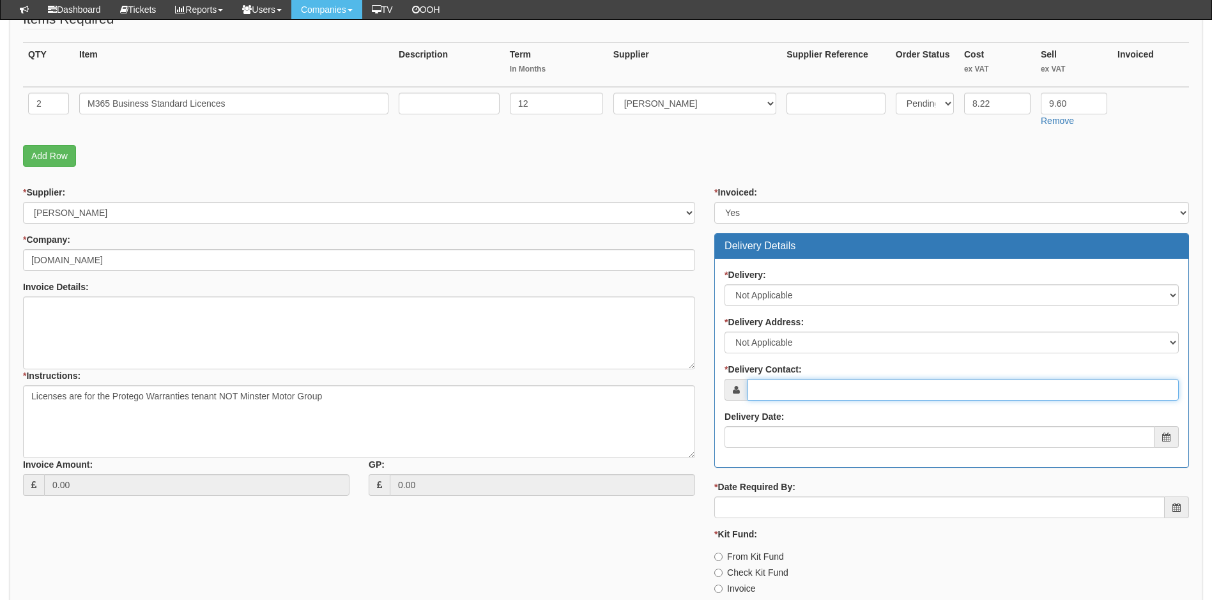
click at [826, 388] on input "* Delivery Contact:" at bounding box center [962, 390] width 431 height 22
click at [816, 387] on input "* Delivery Contact:" at bounding box center [962, 390] width 431 height 22
paste input "amy@protegowarranties.co.uk"
type input "amy@protegowarranties.co.uk"
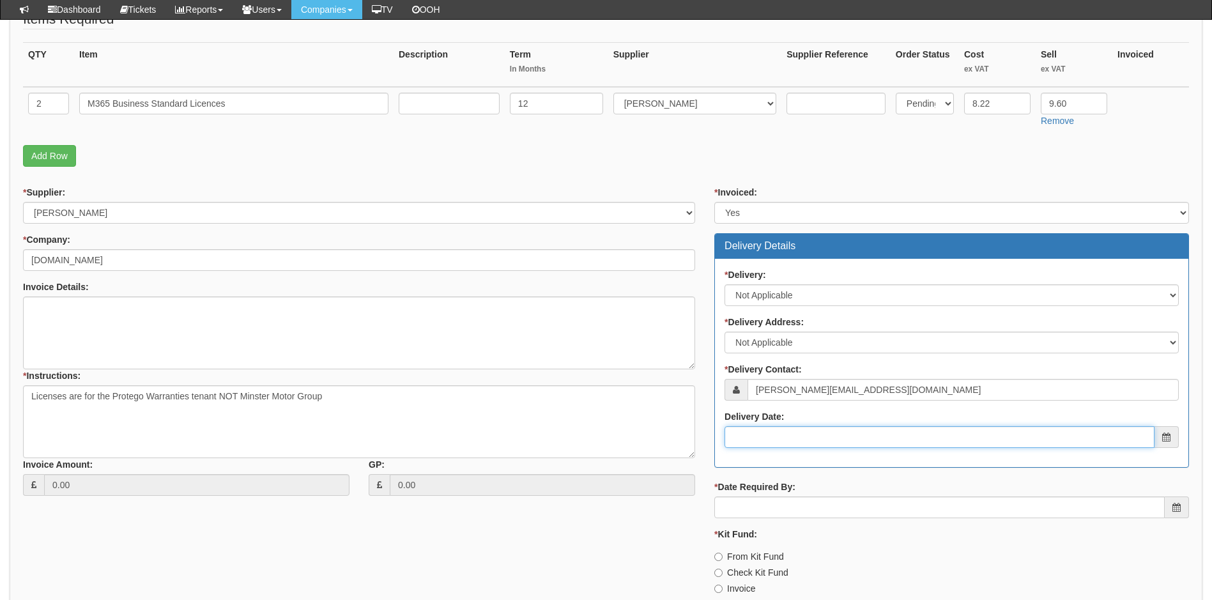
click at [798, 438] on input "Delivery Date:" at bounding box center [939, 437] width 430 height 22
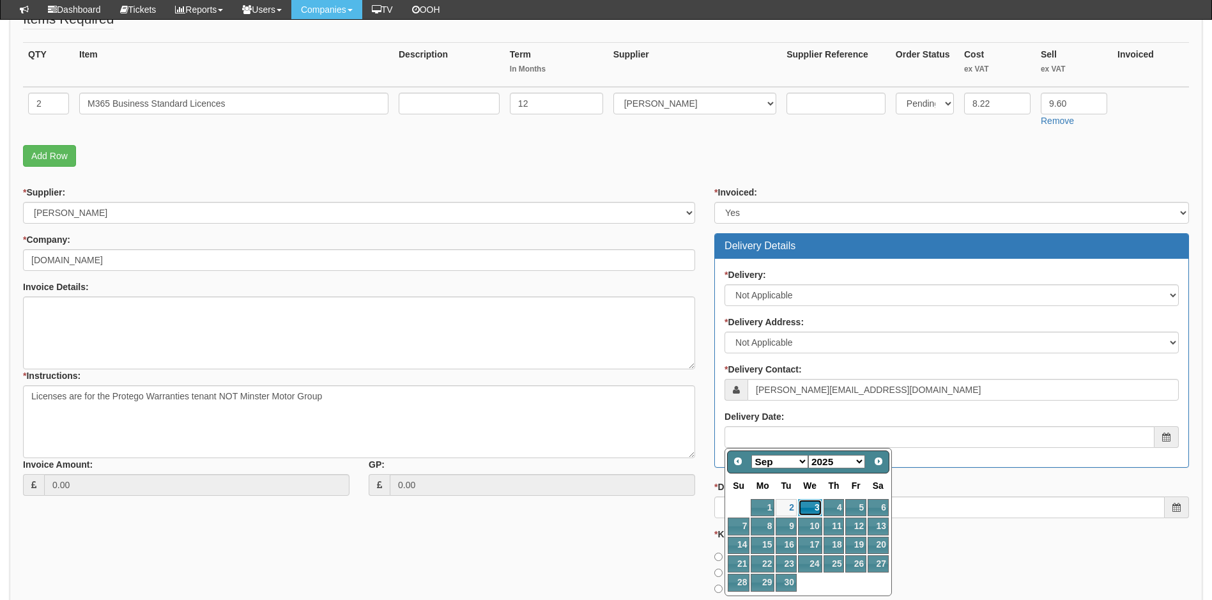
click at [808, 501] on link "3" at bounding box center [810, 507] width 24 height 17
type input "2025-09-03"
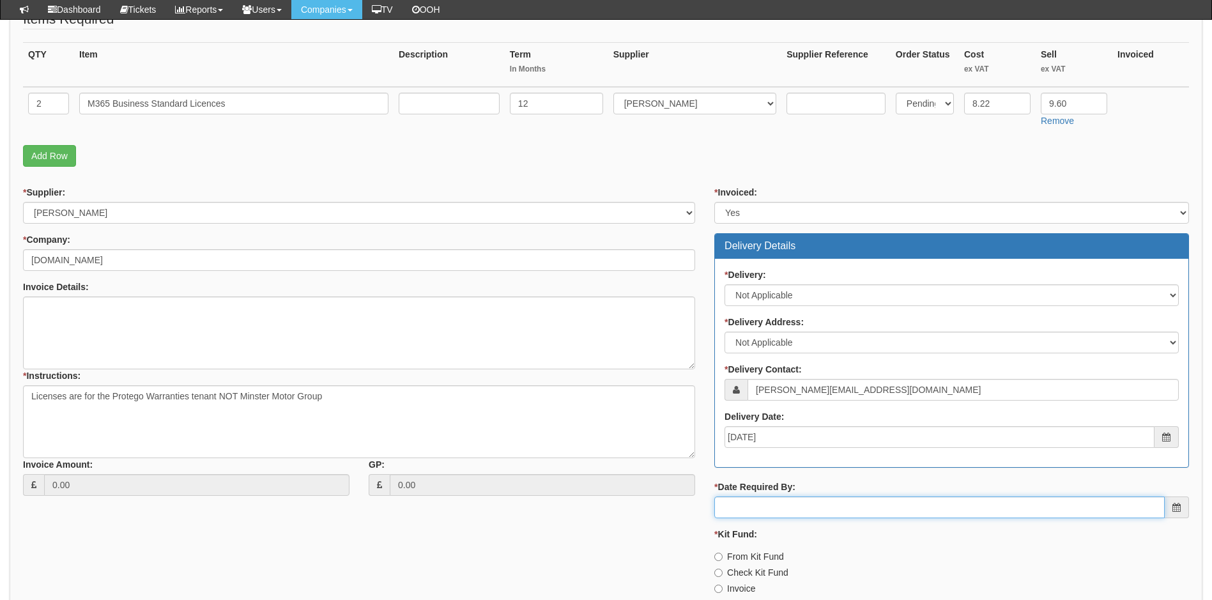
click at [804, 506] on input "* Date Required By:" at bounding box center [939, 507] width 450 height 22
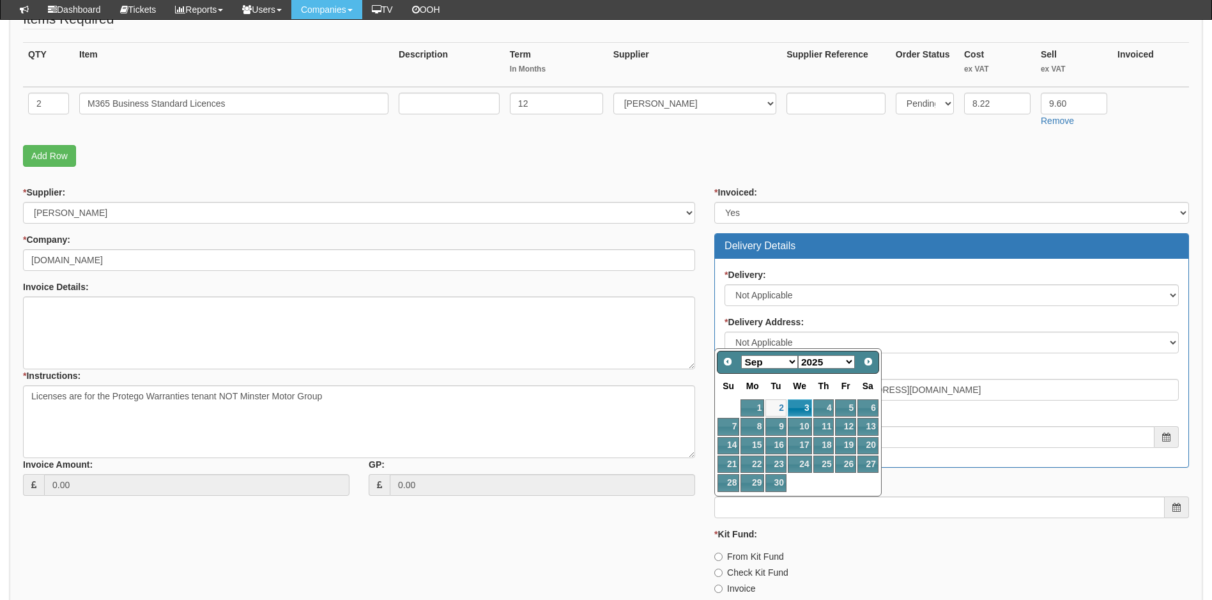
drag, startPoint x: 798, startPoint y: 402, endPoint x: 799, endPoint y: 419, distance: 16.6
click at [798, 404] on td "3" at bounding box center [800, 408] width 26 height 19
type input "2025-09-03"
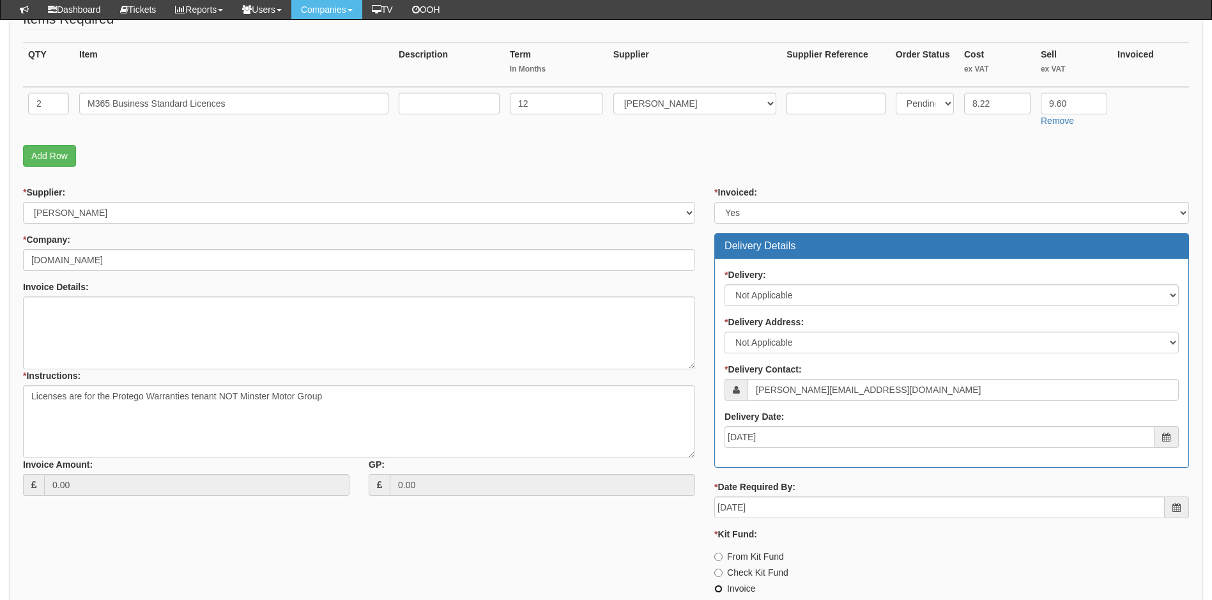
click at [718, 588] on input "Invoice" at bounding box center [718, 589] width 8 height 8
radio input "true"
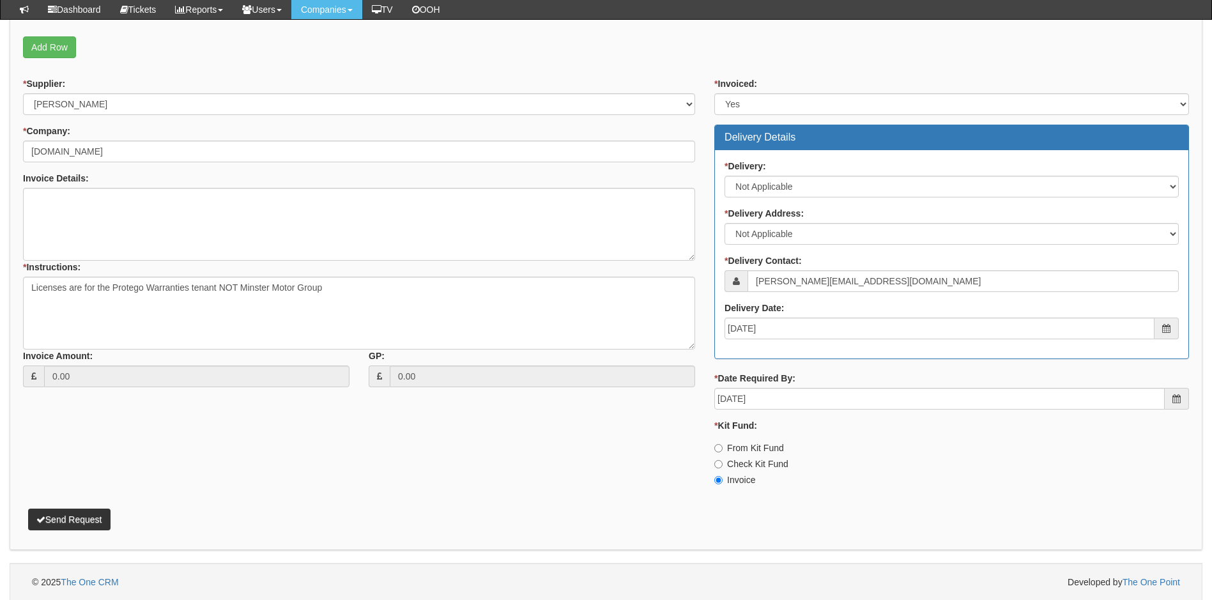
scroll to position [411, 0]
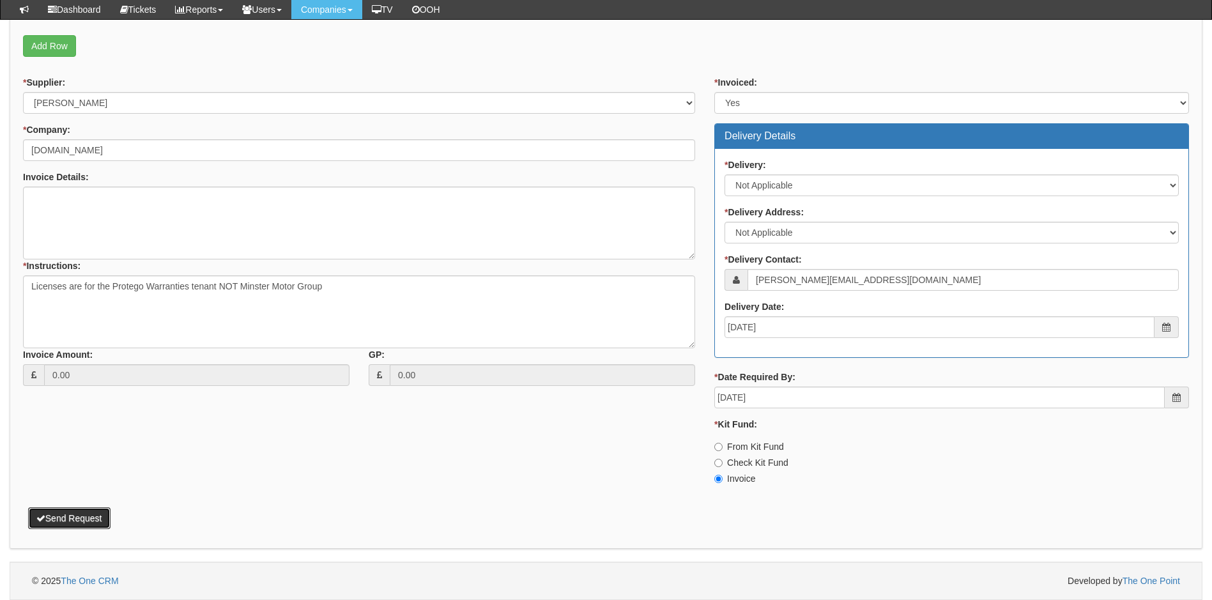
click at [55, 514] on button "Send Request" at bounding box center [69, 518] width 82 height 22
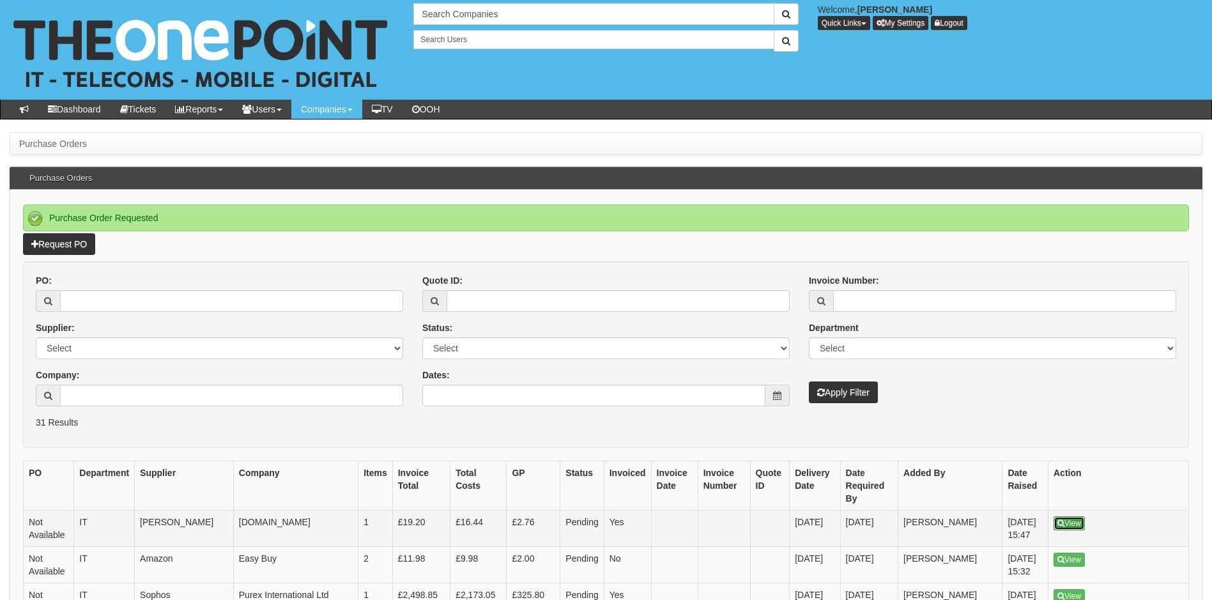
click at [1069, 521] on link "View" at bounding box center [1068, 523] width 31 height 14
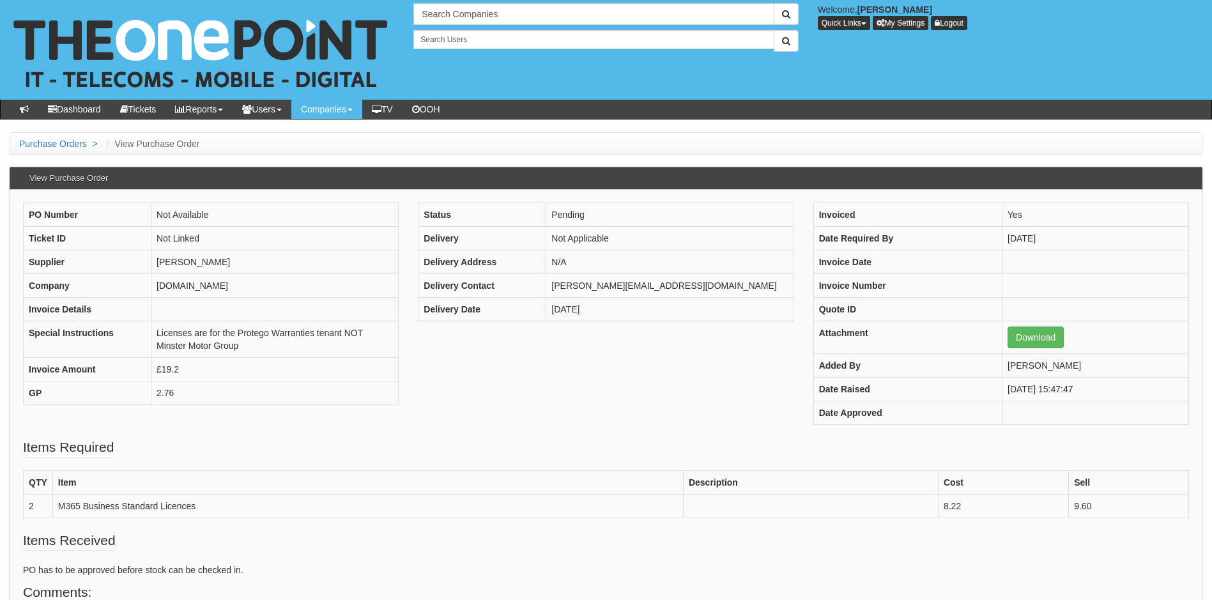
scroll to position [128, 0]
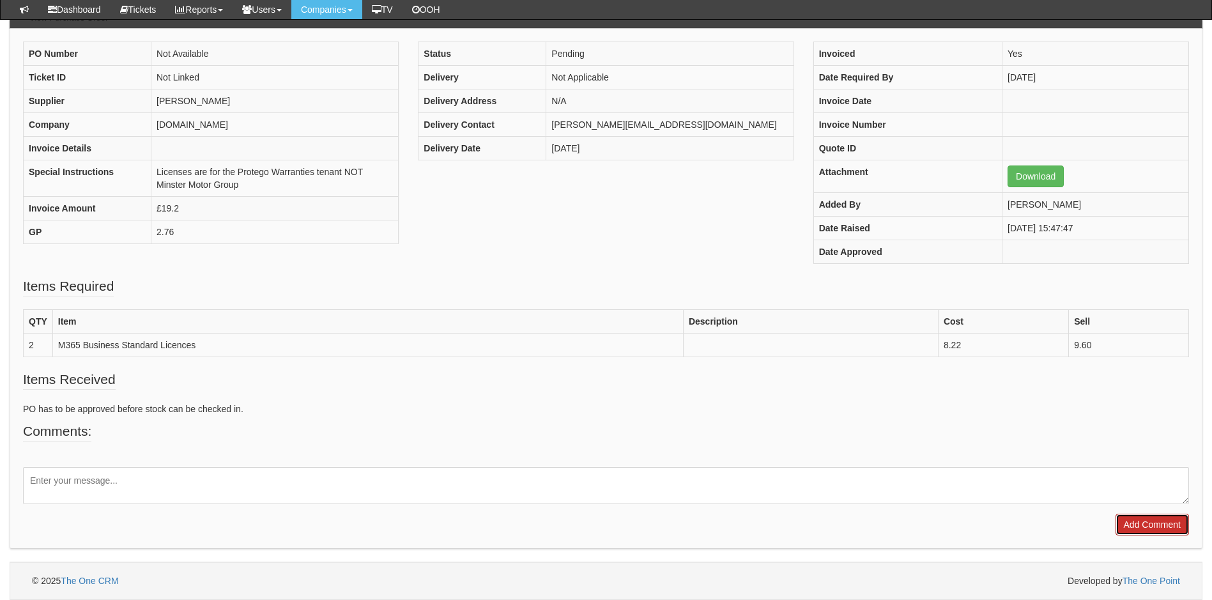
click at [1131, 519] on input "Add Comment" at bounding box center [1151, 525] width 73 height 22
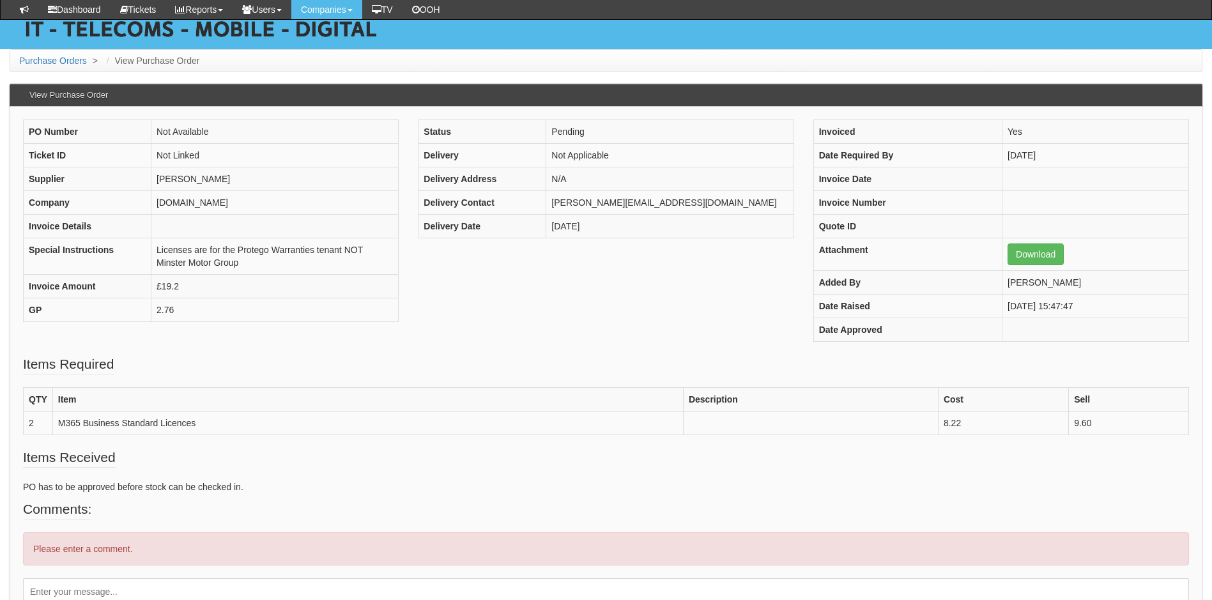
scroll to position [162, 0]
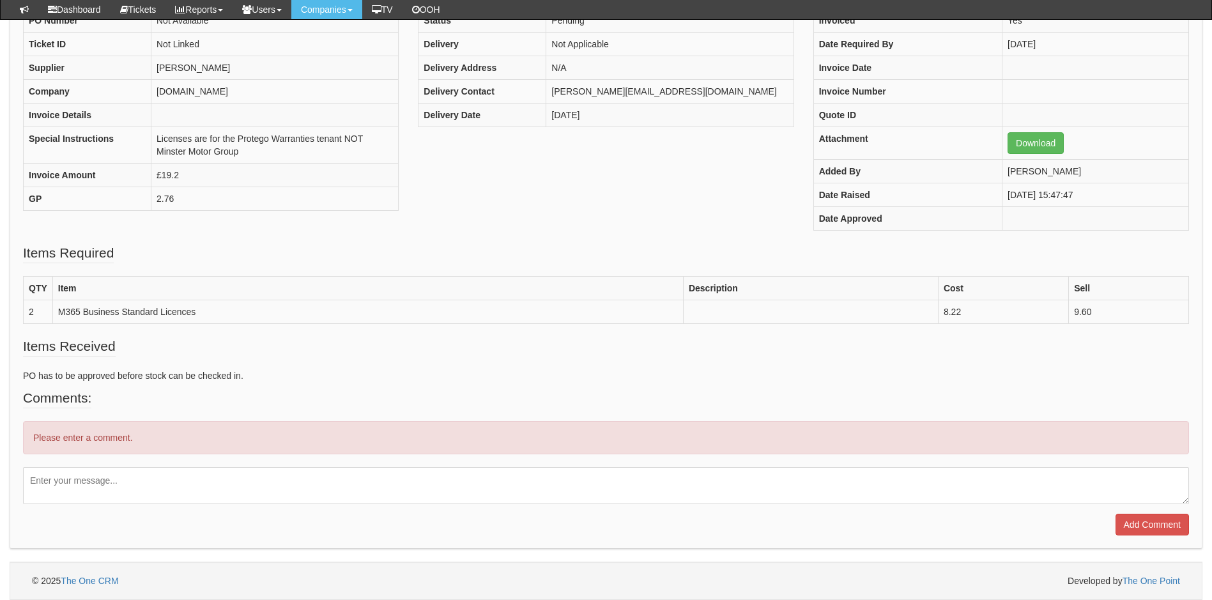
click at [115, 482] on textarea at bounding box center [606, 485] width 1166 height 37
click at [124, 485] on textarea "linked to ticket" at bounding box center [606, 485] width 1166 height 37
paste textarea "423341"
type textarea "linked to ticket 423341"
click at [1145, 522] on input "Add Comment" at bounding box center [1151, 525] width 73 height 22
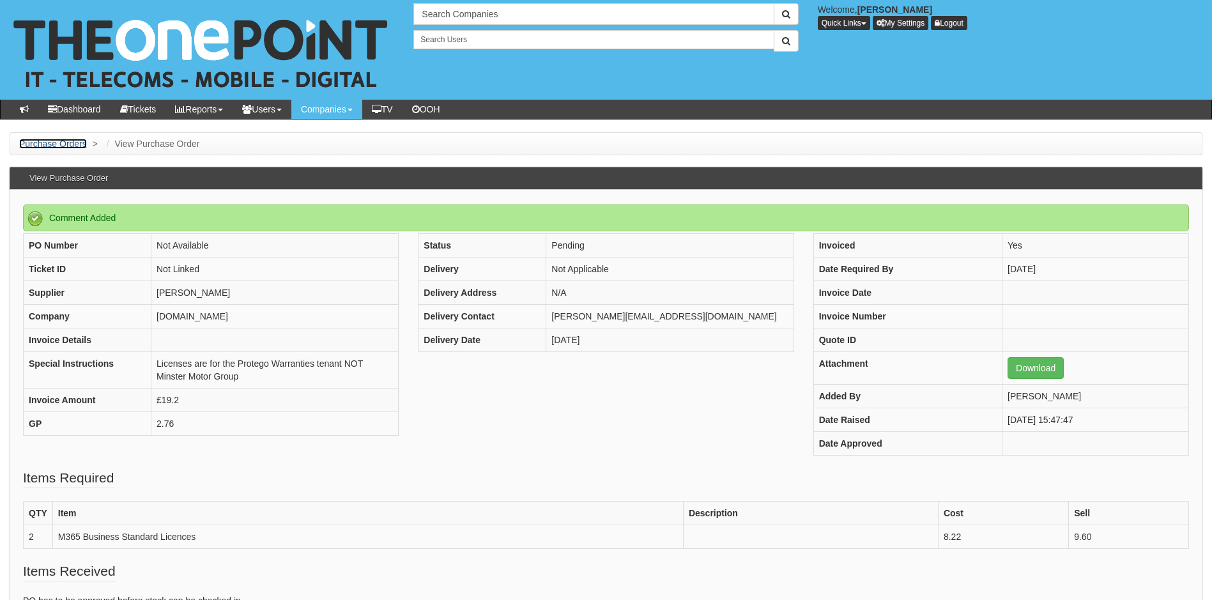
click at [63, 144] on link "Purchase Orders" at bounding box center [53, 144] width 68 height 10
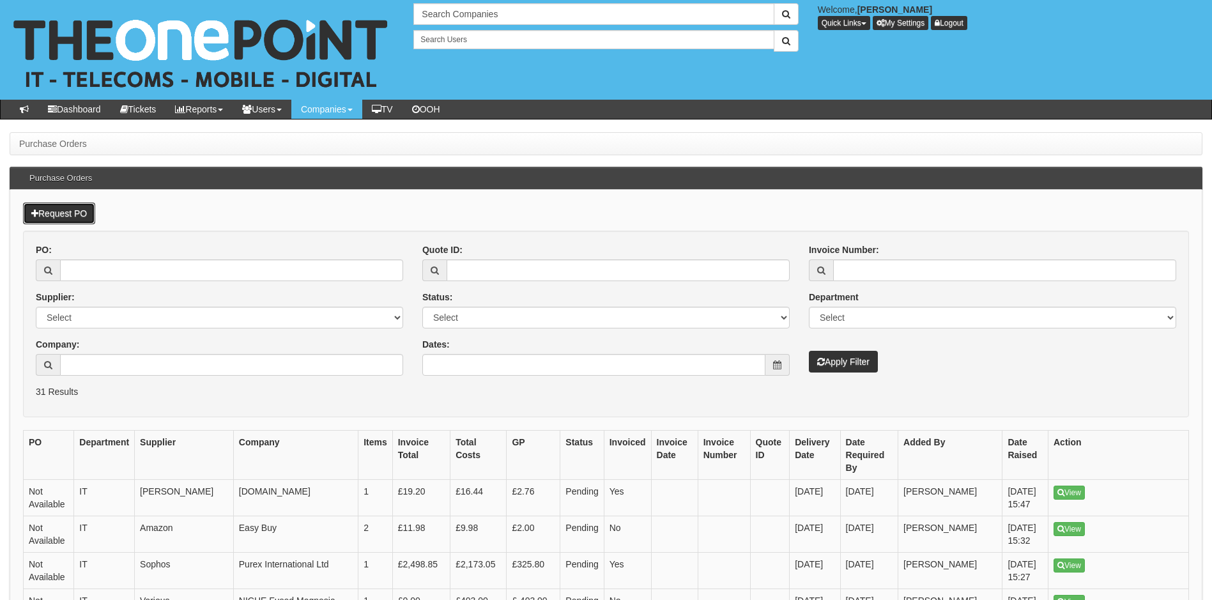
click at [80, 211] on link "Request PO" at bounding box center [59, 214] width 72 height 22
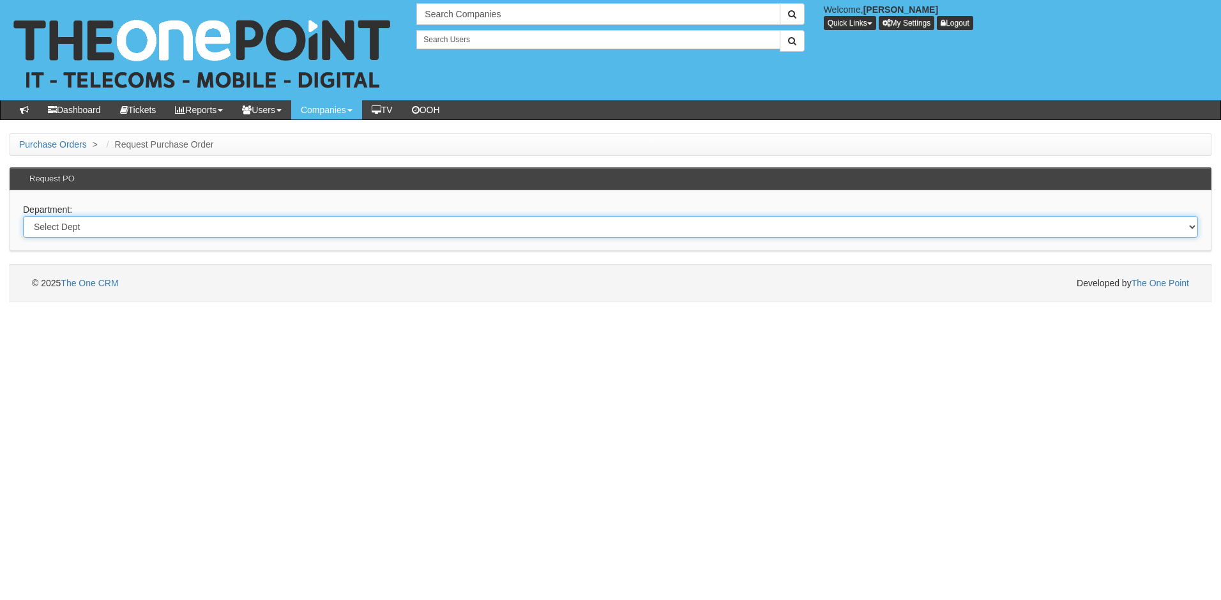
click at [108, 229] on select "Select Dept Digital Internal IT Mobiles Marketing Telecoms" at bounding box center [610, 227] width 1175 height 22
select select "?pipeID=&dept=TEL"
click at [23, 216] on select "Select Dept Digital Internal IT Mobiles Marketing Telecoms" at bounding box center [610, 227] width 1175 height 22
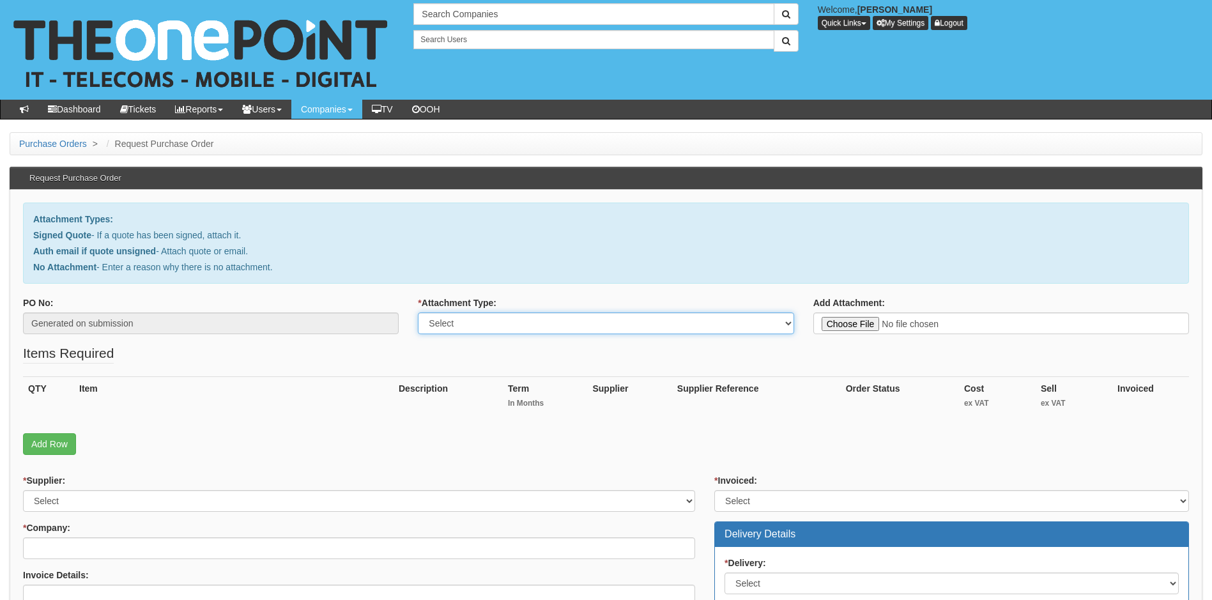
click at [639, 327] on select "Select Signed Quote Auth email with quote if unsigned No Attachment" at bounding box center [606, 323] width 376 height 22
select select "Signed Quote"
click at [418, 312] on select "Select Signed Quote Auth email with quote if unsigned No Attachment" at bounding box center [606, 323] width 376 height 22
type input "C:\fakepath\Grimoldby Primary School - VoIP.pdf"
click at [282, 503] on select "Select 123 [DOMAIN_NAME] 1Password 3 4Gon [PERSON_NAME] Electric Ltd Abzorb Acc…" at bounding box center [359, 501] width 672 height 22
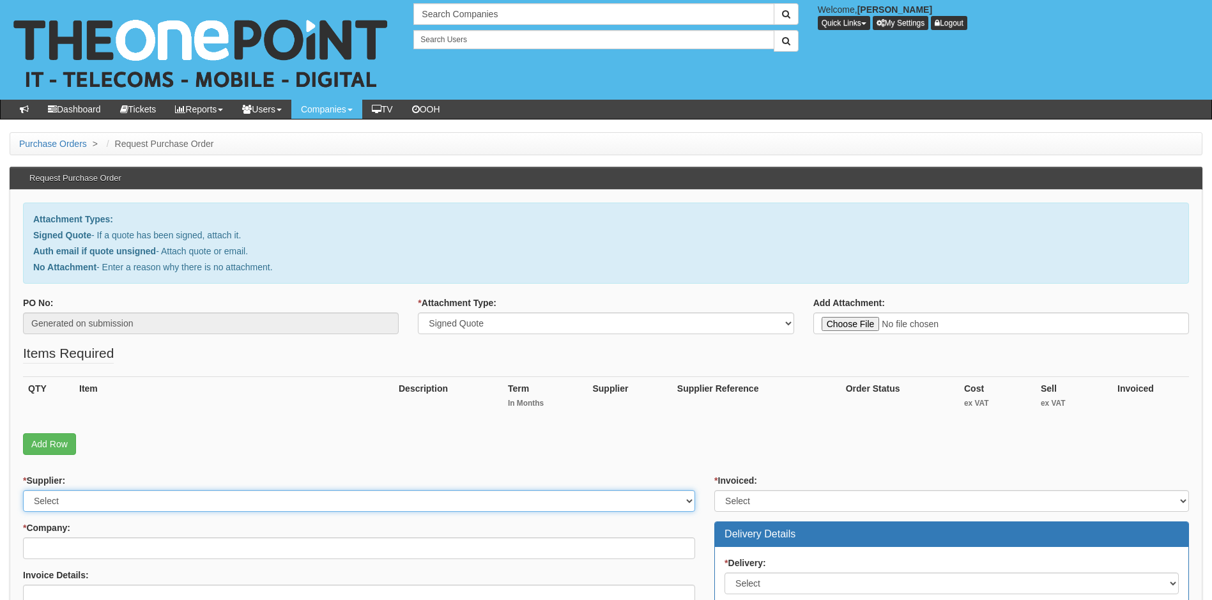
select select "72"
click at [286, 499] on select "Select 123 [DOMAIN_NAME] 1Password 3 4Gon [PERSON_NAME] Electric Ltd Abzorb Acc…" at bounding box center [359, 501] width 672 height 22
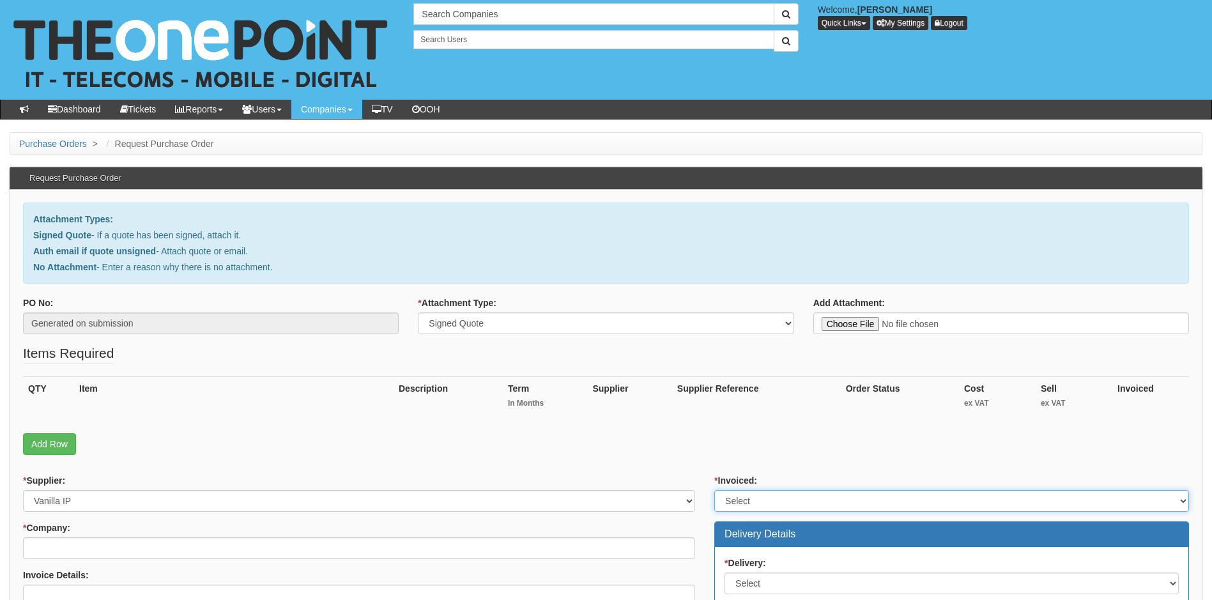
click at [853, 501] on select "Select Yes No N/A STB (part of order)" at bounding box center [951, 501] width 475 height 22
select select "1"
click at [714, 490] on select "Select Yes No N/A STB (part of order)" at bounding box center [951, 501] width 475 height 22
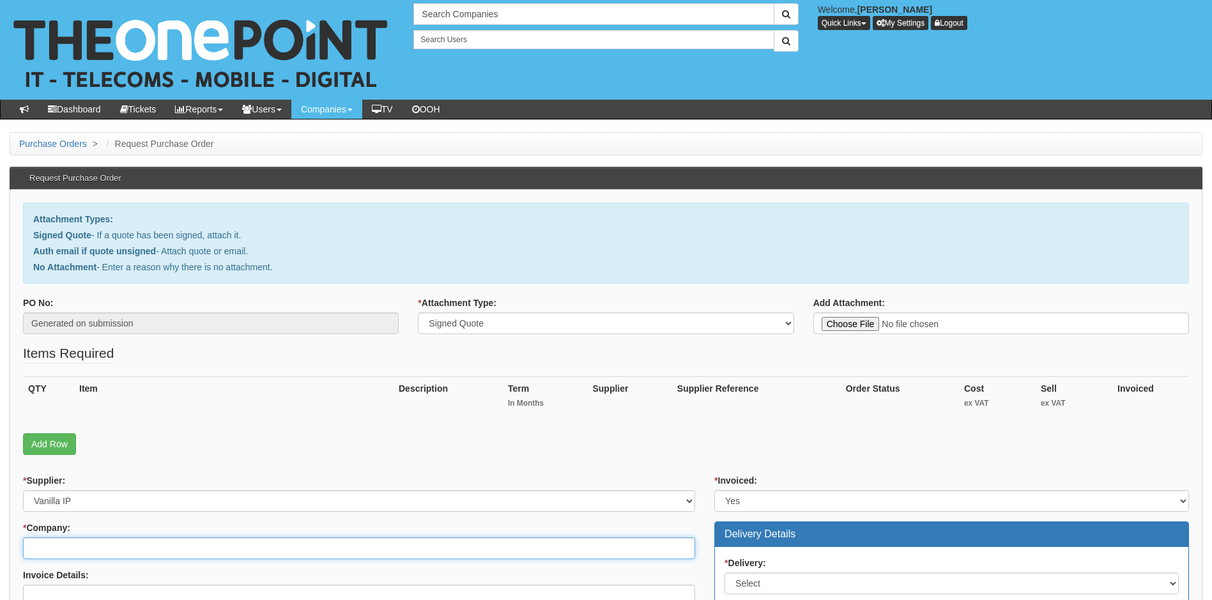
click at [486, 542] on input "* Company:" at bounding box center [359, 548] width 672 height 22
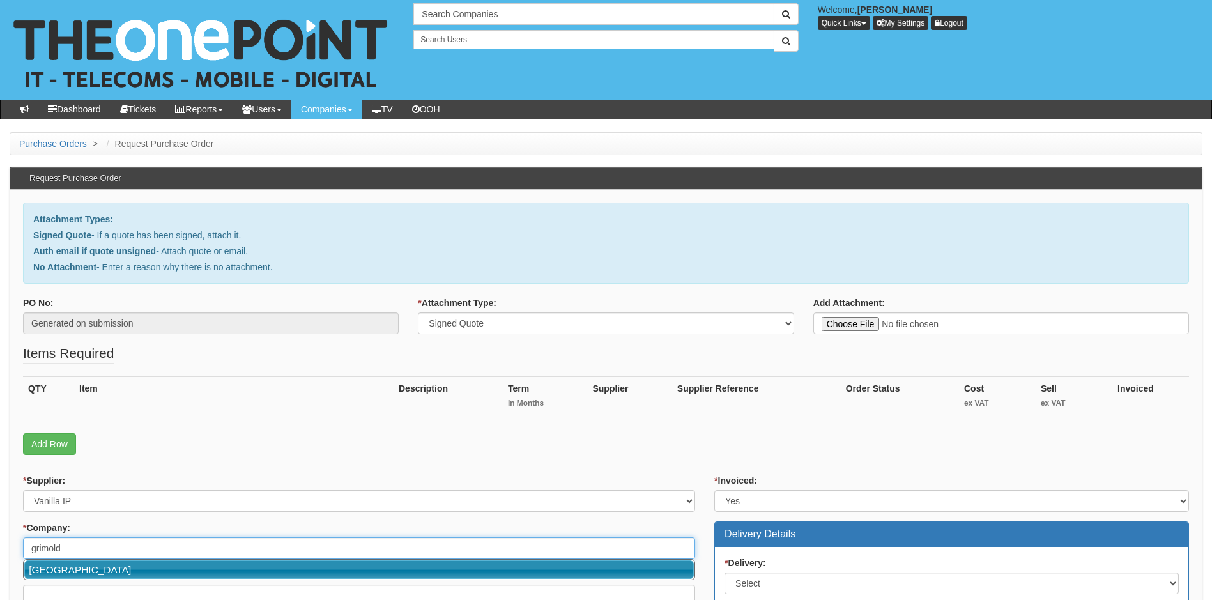
click at [420, 572] on link "[GEOGRAPHIC_DATA]" at bounding box center [359, 569] width 670 height 19
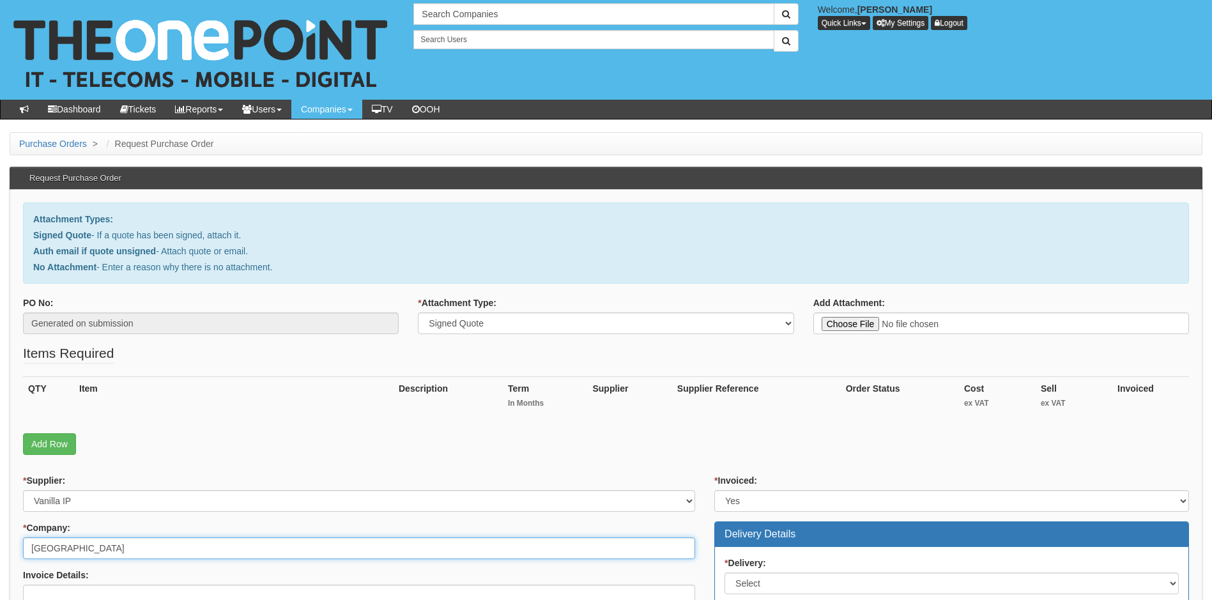
type input "[GEOGRAPHIC_DATA]"
click at [53, 443] on link "Add Row" at bounding box center [49, 444] width 53 height 22
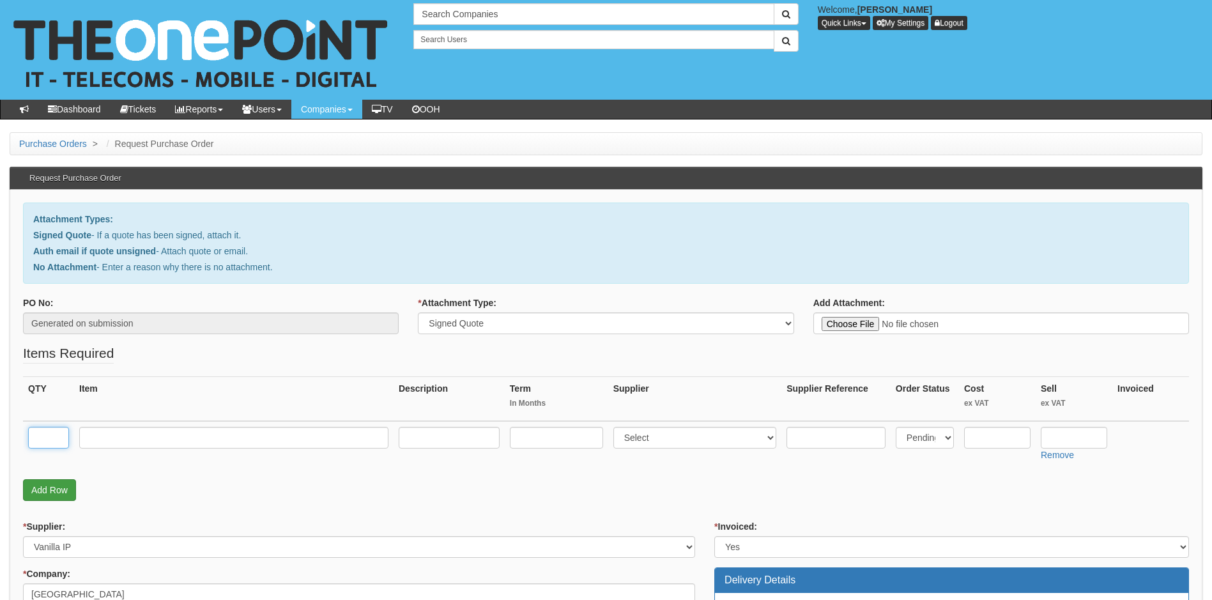
click at [53, 443] on input "text" at bounding box center [48, 438] width 41 height 22
click at [56, 438] on input "text" at bounding box center [48, 438] width 41 height 22
type input "7"
click at [135, 435] on input "text" at bounding box center [233, 438] width 309 height 22
paste input "Primary Package - Standard User"
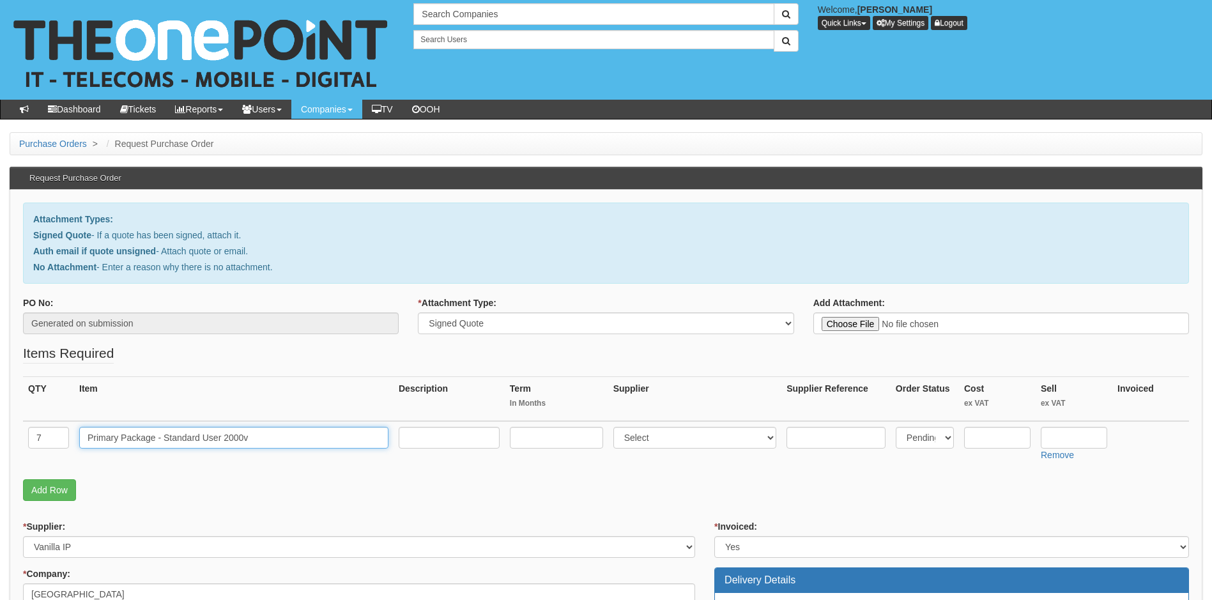
type input "Primary Package - Standard User 2000v"
click at [471, 433] on input "text" at bounding box center [449, 438] width 101 height 22
type input "STD user with 2000 inc"
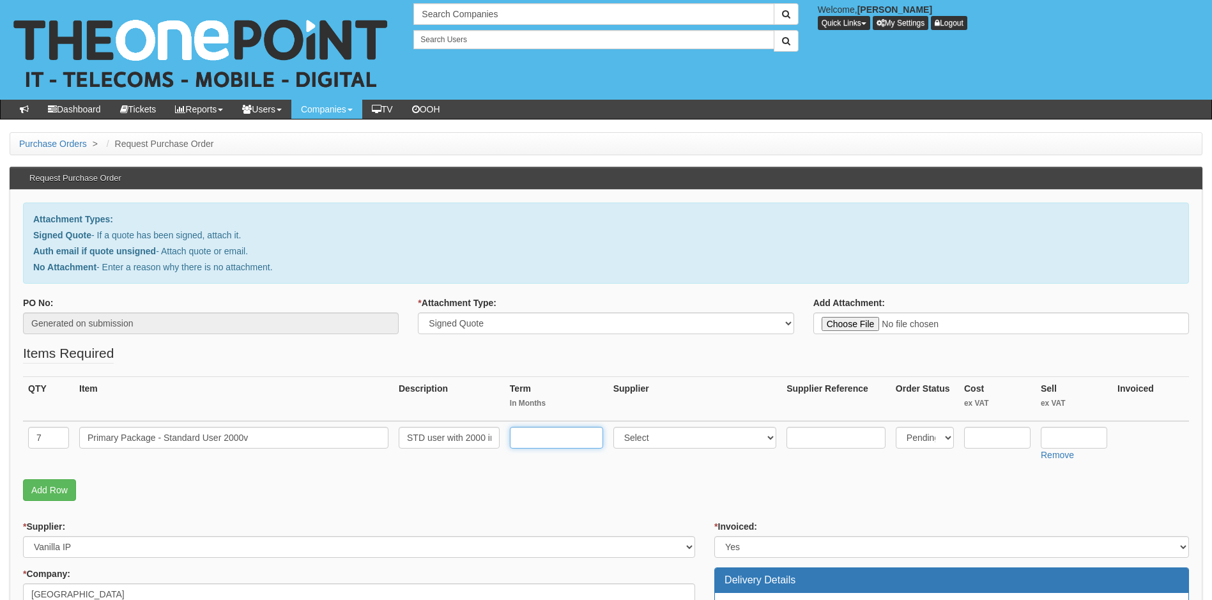
click at [551, 438] on input "text" at bounding box center [556, 438] width 93 height 22
type input "12"
click at [763, 436] on select "Select 123 REG.co.uk 1Password 3 4Gon AA Jones Electric Ltd Abzorb Access Group…" at bounding box center [695, 438] width 164 height 22
select select "72"
click at [682, 444] on select "Select 123 REG.co.uk 1Password 3 4Gon AA Jones Electric Ltd Abzorb Access Group…" at bounding box center [695, 438] width 164 height 22
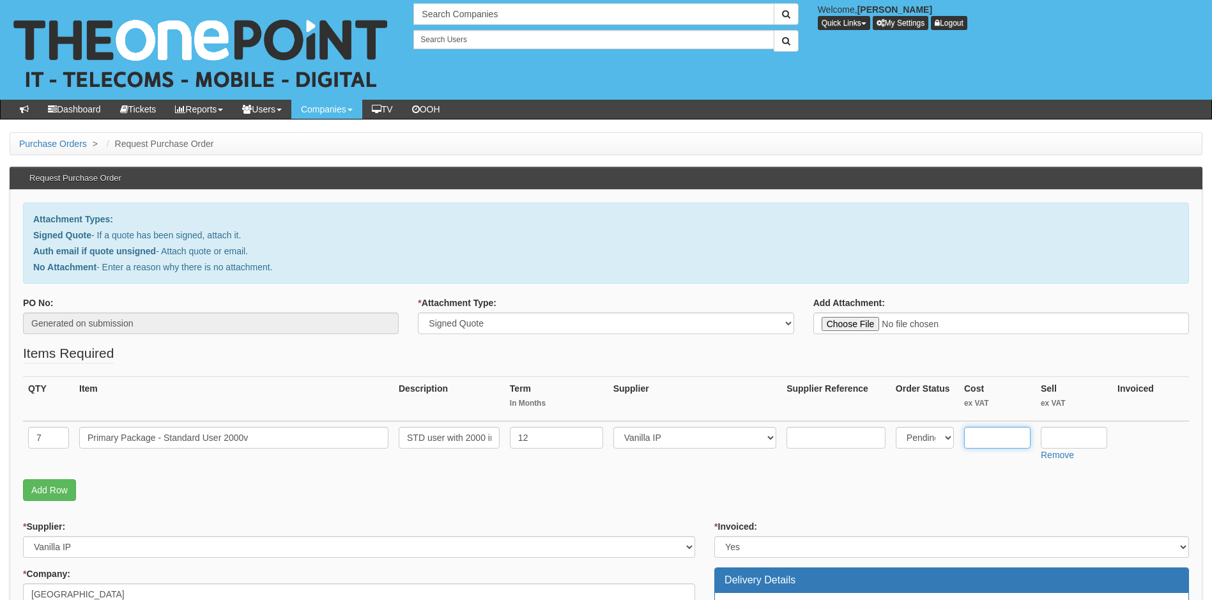
click at [1007, 438] on input "text" at bounding box center [997, 438] width 66 height 22
click at [995, 443] on input "text" at bounding box center [997, 438] width 66 height 22
type input "5.86"
click at [1069, 436] on input "text" at bounding box center [1074, 438] width 66 height 22
type input "11.99"
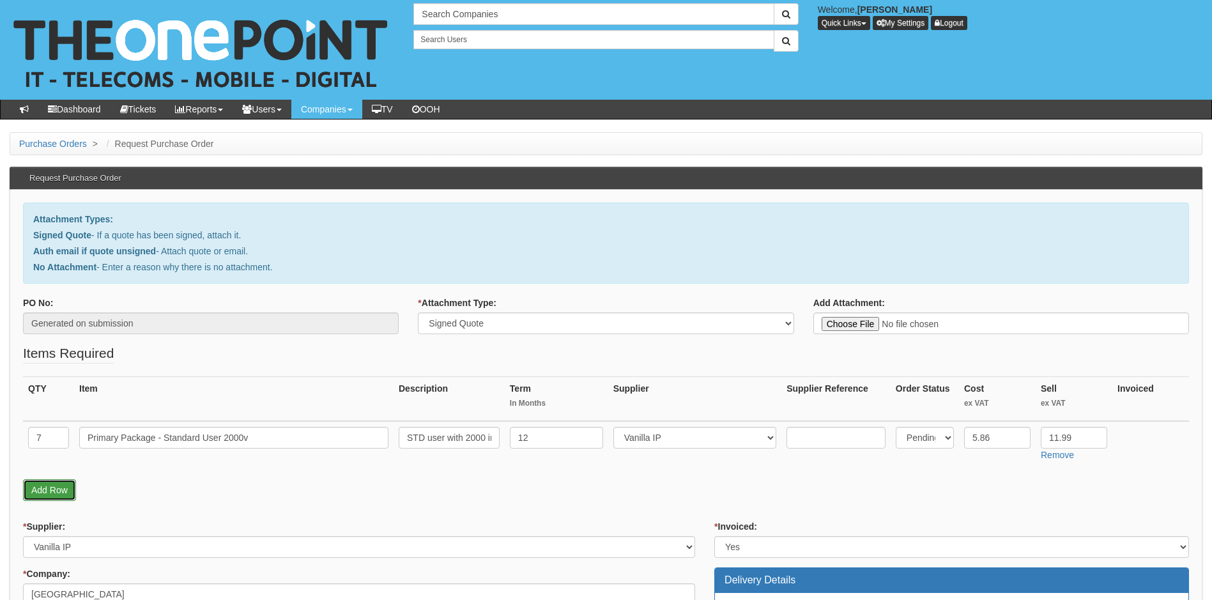
click at [62, 491] on link "Add Row" at bounding box center [49, 490] width 53 height 22
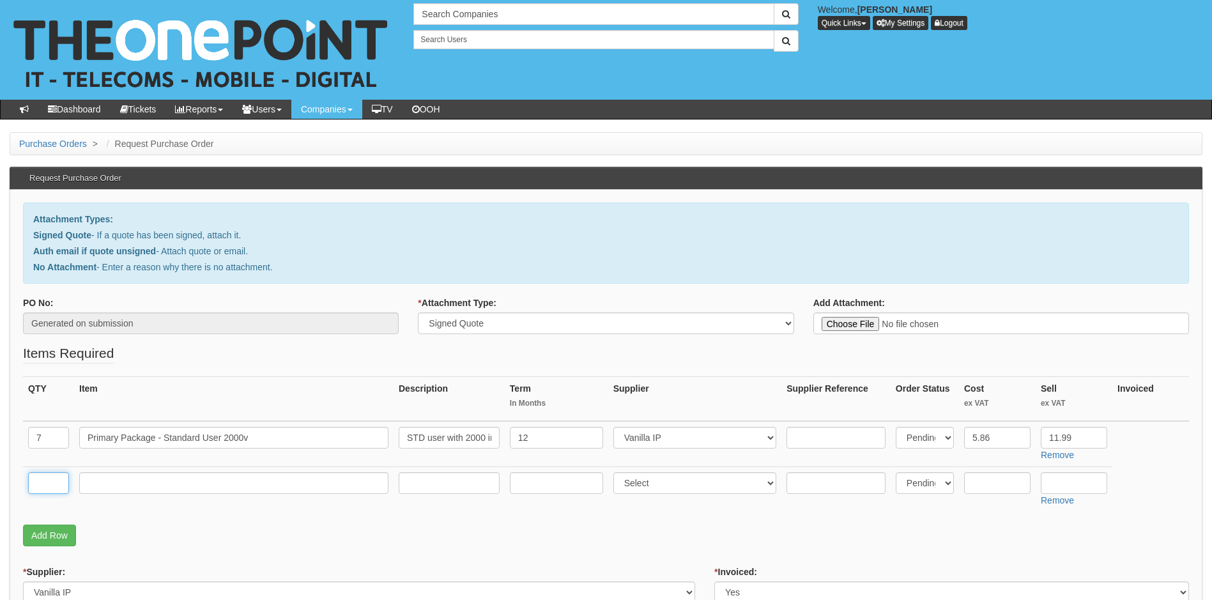
click at [56, 480] on input "text" at bounding box center [48, 483] width 41 height 22
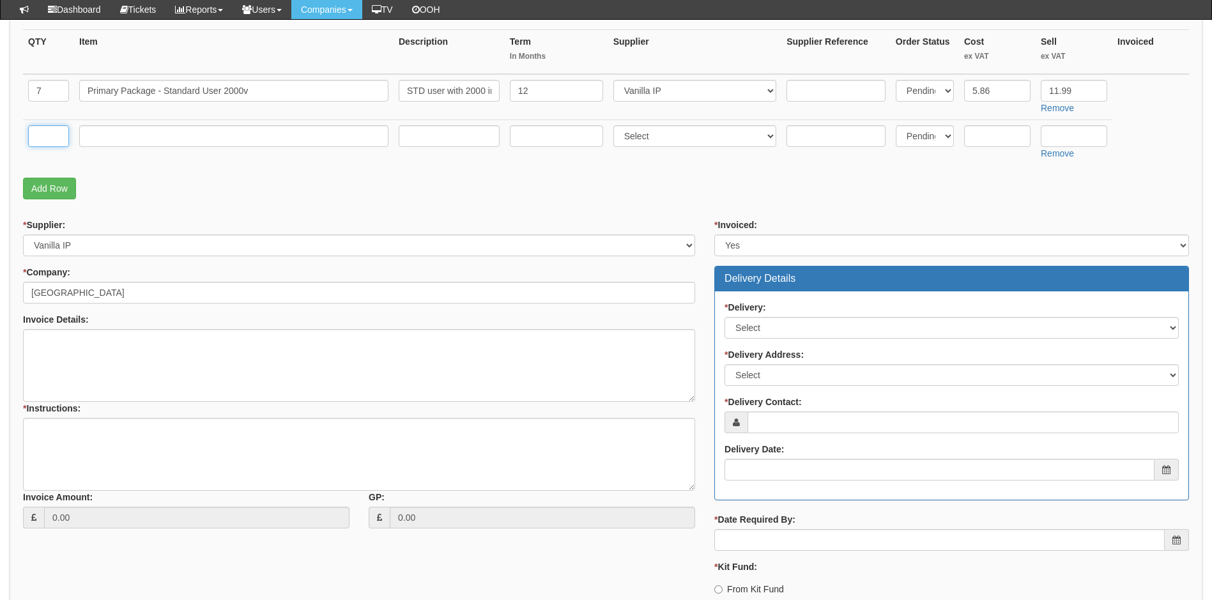
scroll to position [319, 0]
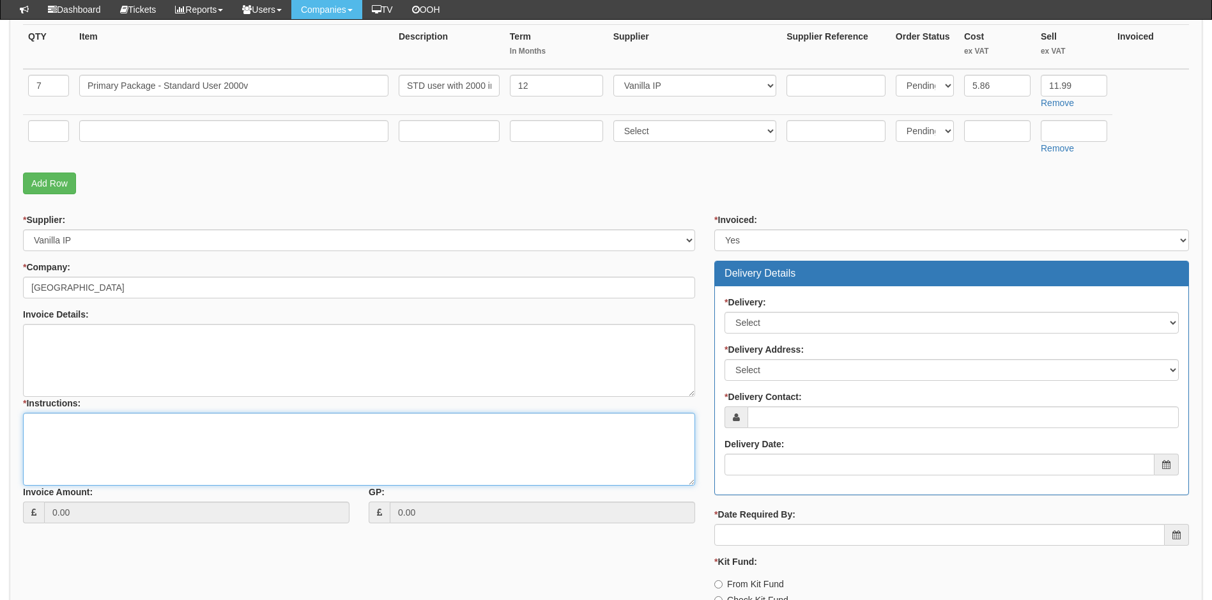
click at [57, 426] on textarea "* Instructions:" at bounding box center [359, 449] width 672 height 73
paste textarea "THE ONE POINT LTD\Sales - Client Files - Client Files\Client Files (The One Poi…"
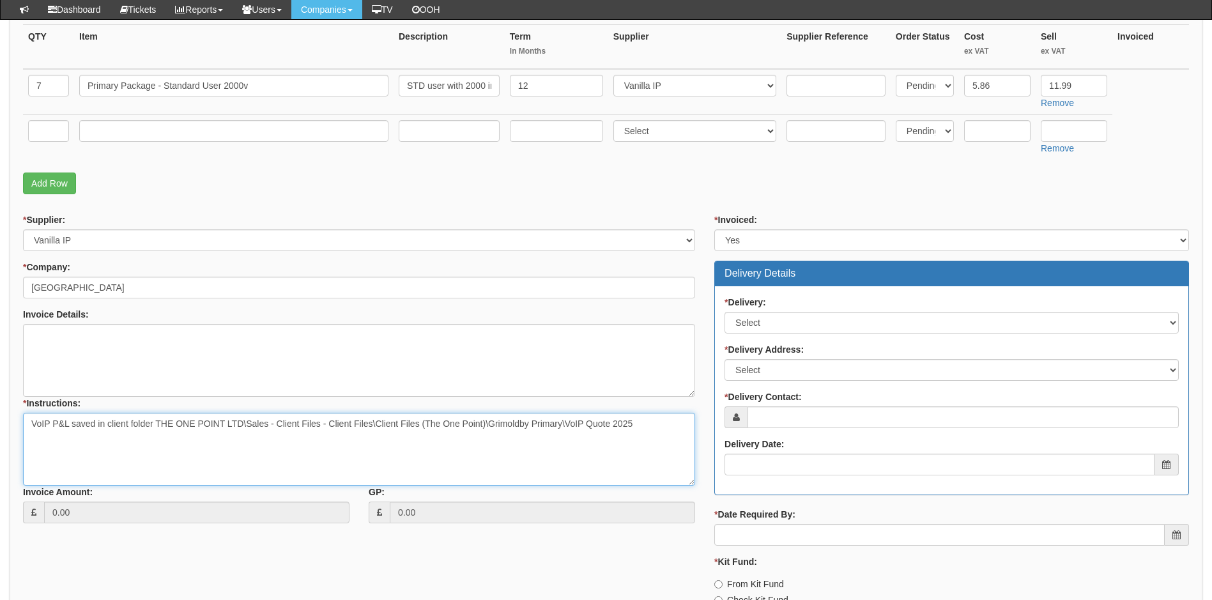
type textarea "VoIP P&L saved in client folder THE ONE POINT LTD\Sales - Client Files - Client…"
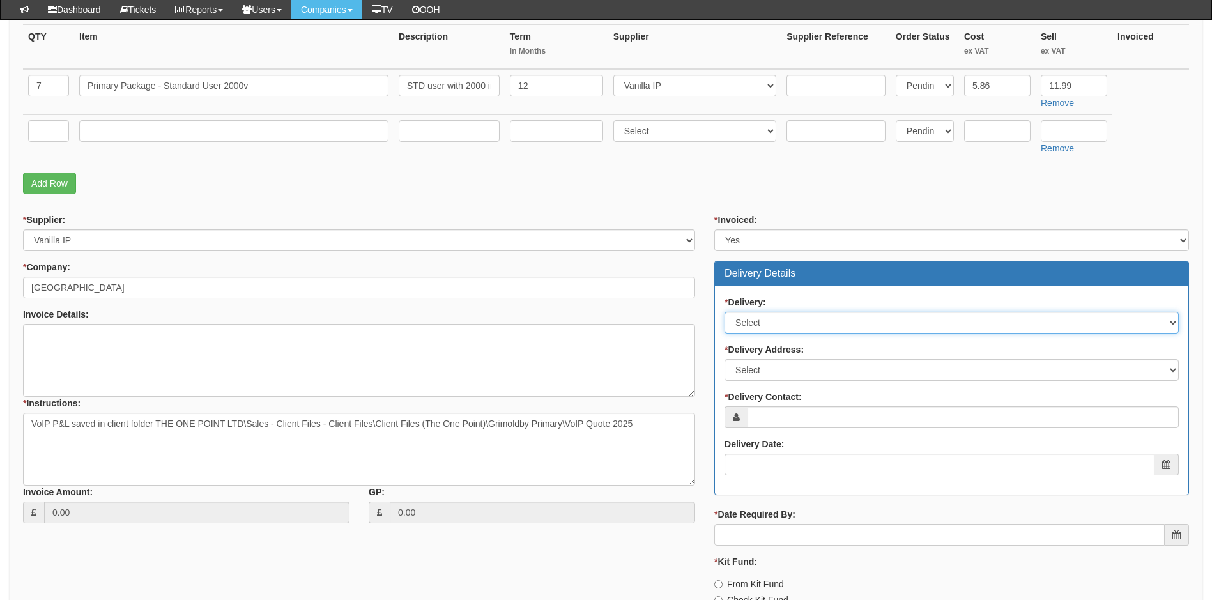
click at [820, 323] on select "Select No Not Applicable Yes" at bounding box center [951, 323] width 454 height 22
select select "1"
click at [724, 312] on select "Select No Not Applicable Yes" at bounding box center [951, 323] width 454 height 22
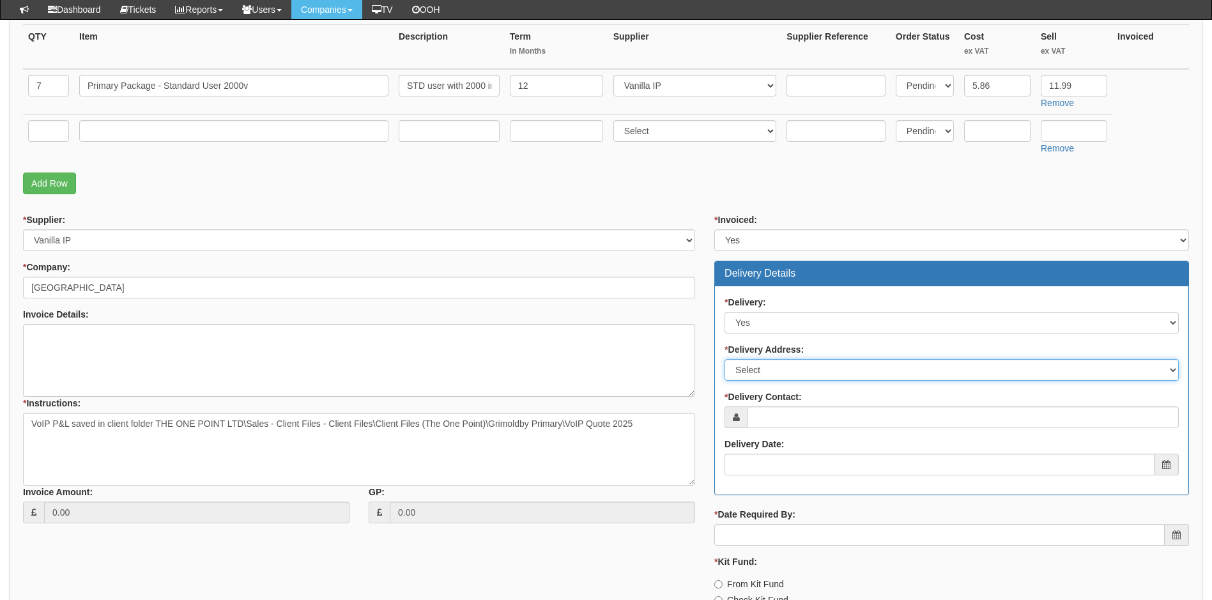
click at [816, 367] on select "Select Not Applicable Main Address - LN1 8SW Other" at bounding box center [951, 370] width 454 height 22
select select "company_main_address"
click at [724, 359] on select "Select Not Applicable Main Address - LN1 8SW Other" at bounding box center [951, 370] width 454 height 22
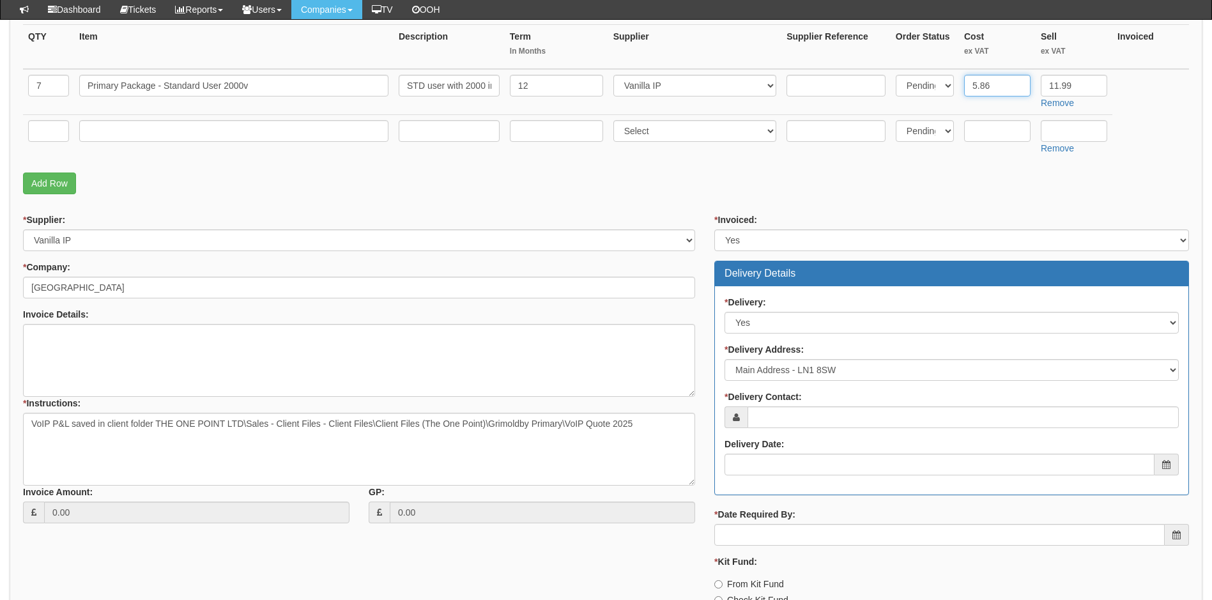
click at [998, 88] on input "5.86" at bounding box center [997, 86] width 66 height 22
type input "5"
type input "7.68"
click at [640, 423] on textarea "VoIP P&L saved in client folder THE ONE POINT LTD\Sales - Client Files - Client…" at bounding box center [359, 449] width 672 height 73
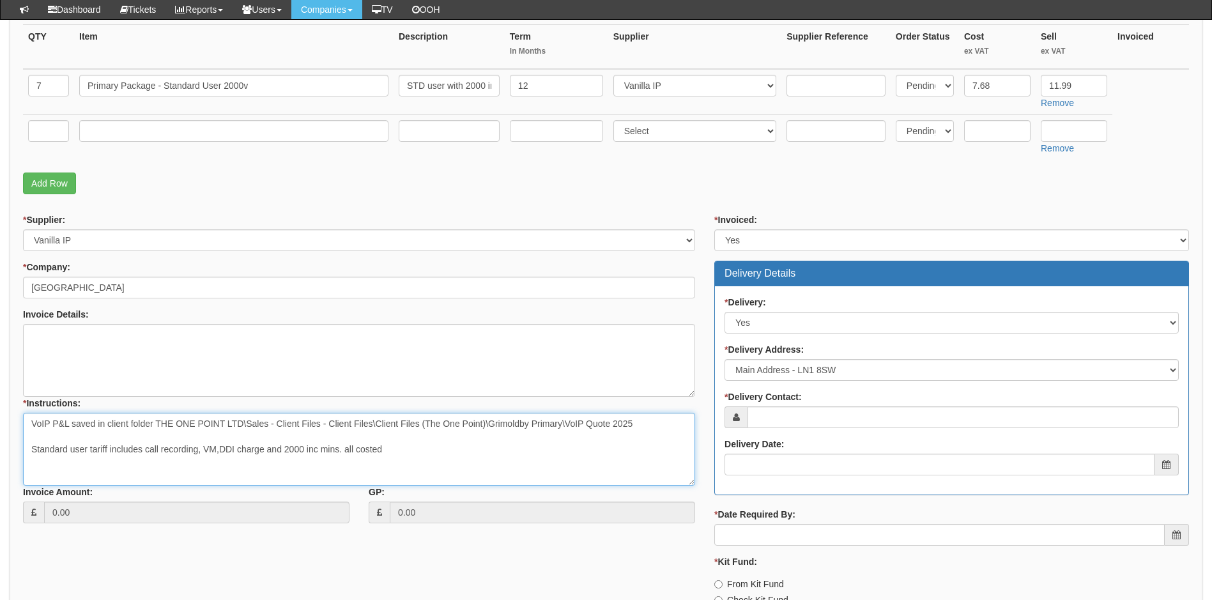
type textarea "VoIP P&L saved in client folder THE ONE POINT LTD\Sales - Client Files - Client…"
click at [53, 134] on input "text" at bounding box center [48, 131] width 41 height 22
type input "1"
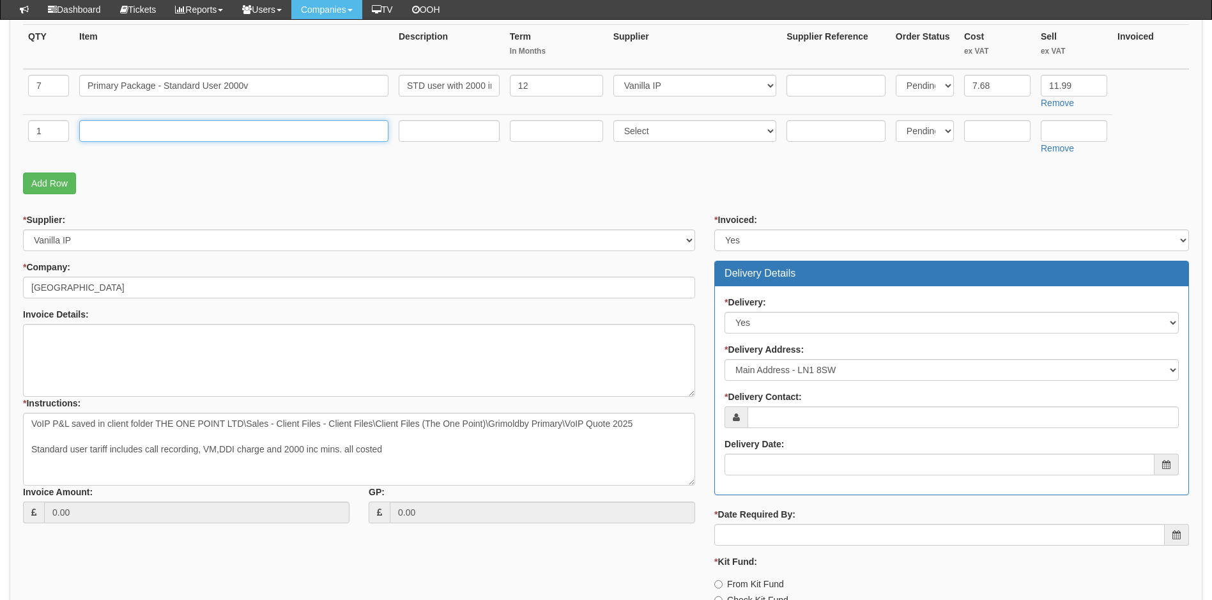
click at [279, 135] on input "text" at bounding box center [233, 131] width 309 height 22
click at [194, 131] on input "text" at bounding box center [233, 131] width 309 height 22
paste input "Business Service - Auto Attendant"
type input "Business Service - Auto Attendant"
click at [472, 134] on input "text" at bounding box center [449, 131] width 101 height 22
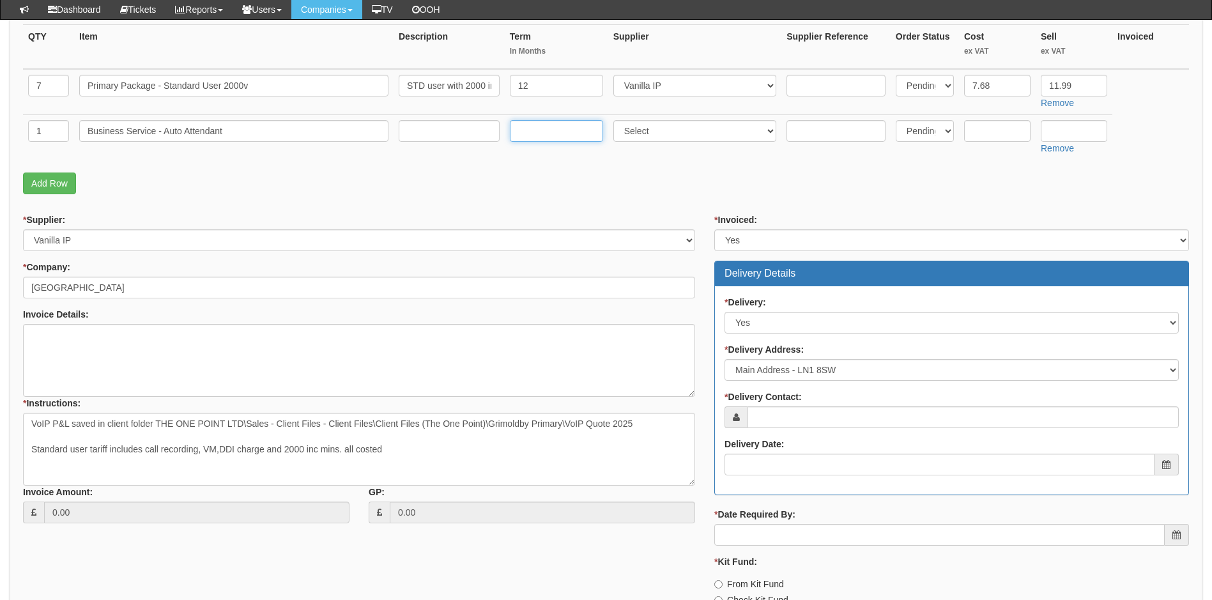
click at [556, 134] on input "text" at bounding box center [556, 131] width 93 height 22
type input "12"
click at [719, 135] on select "Select 123 REG.co.uk 1Password 3 4Gon AA Jones Electric Ltd Abzorb Access Group…" at bounding box center [695, 131] width 164 height 22
select select "72"
click at [719, 135] on select "Select 123 REG.co.uk 1Password 3 4Gon AA Jones Electric Ltd Abzorb Access Group…" at bounding box center [695, 131] width 164 height 22
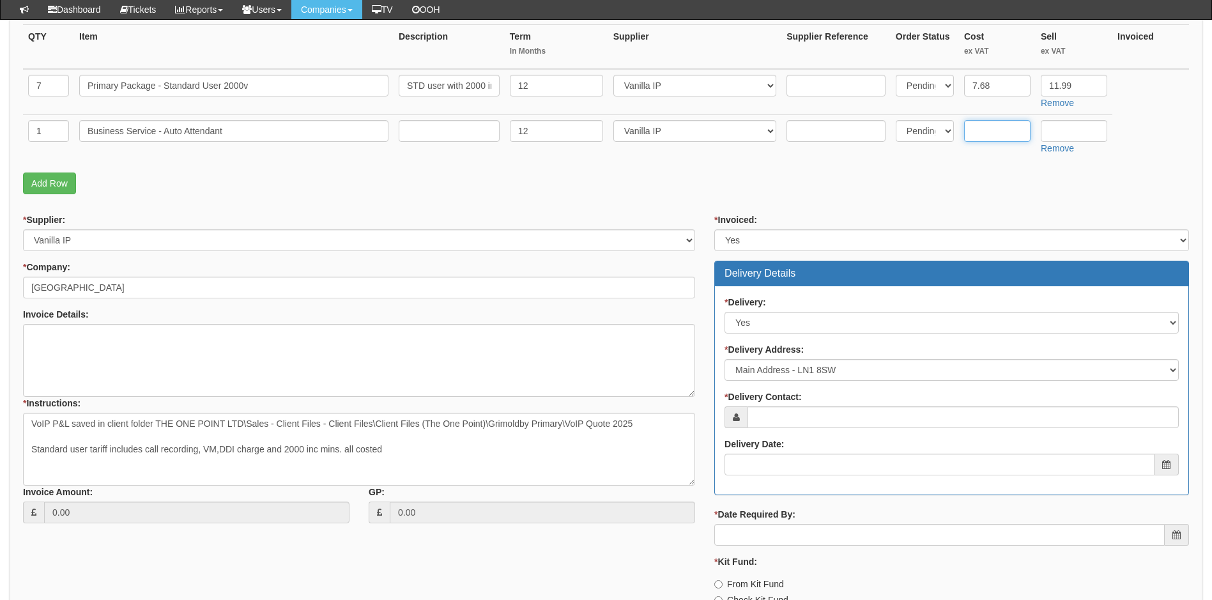
click at [1002, 132] on input "text" at bounding box center [997, 131] width 66 height 22
type input "3.66"
type input "4.00"
click at [52, 188] on link "Add Row" at bounding box center [49, 183] width 53 height 22
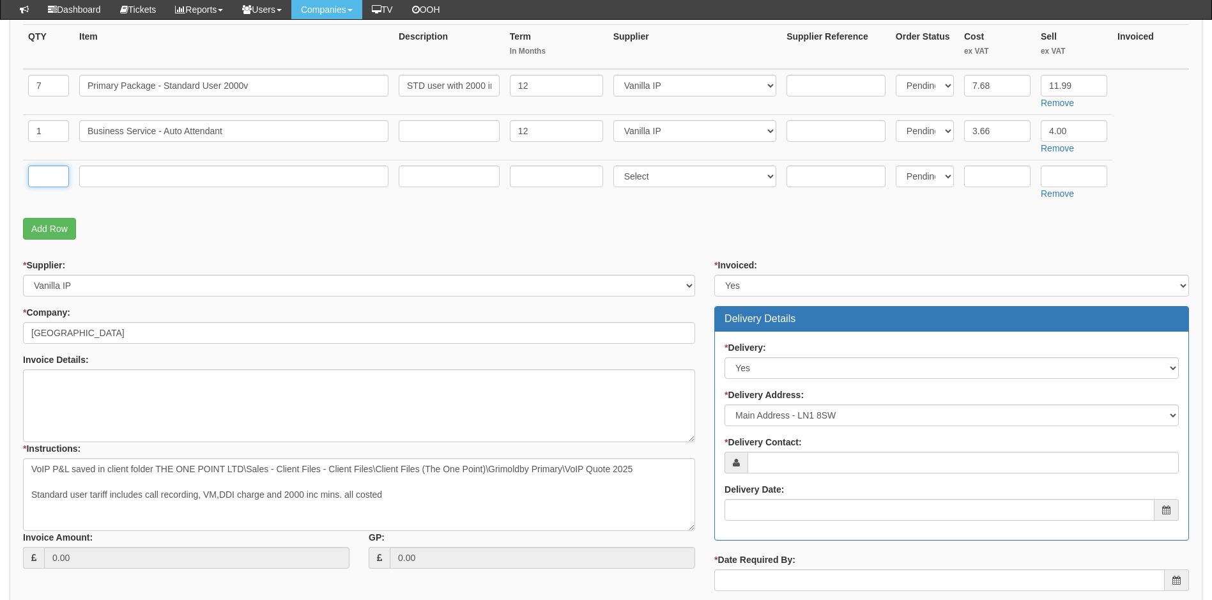
click at [48, 178] on input "text" at bounding box center [48, 176] width 41 height 22
click at [53, 178] on input "text" at bounding box center [48, 176] width 41 height 22
type input "1"
click at [138, 176] on input "text" at bounding box center [233, 176] width 309 height 22
paste input "Business Service - Call Forwarding Selective with 2xVoicemail"
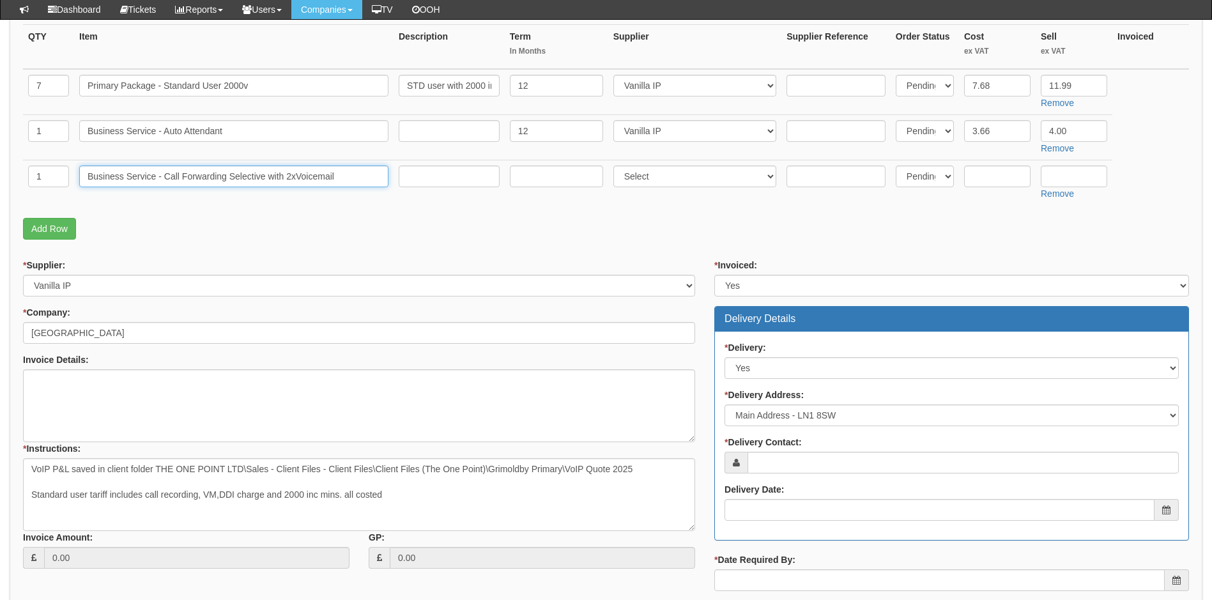
type input "Business Service - Call Forwarding Selective with 2xVoicemail"
click at [539, 176] on input "text" at bounding box center [556, 176] width 93 height 22
type input "12"
drag, startPoint x: 724, startPoint y: 177, endPoint x: 726, endPoint y: 171, distance: 6.5
click at [724, 174] on select "Select 123 REG.co.uk 1Password 3 4Gon AA Jones Electric Ltd Abzorb Access Group…" at bounding box center [695, 176] width 164 height 22
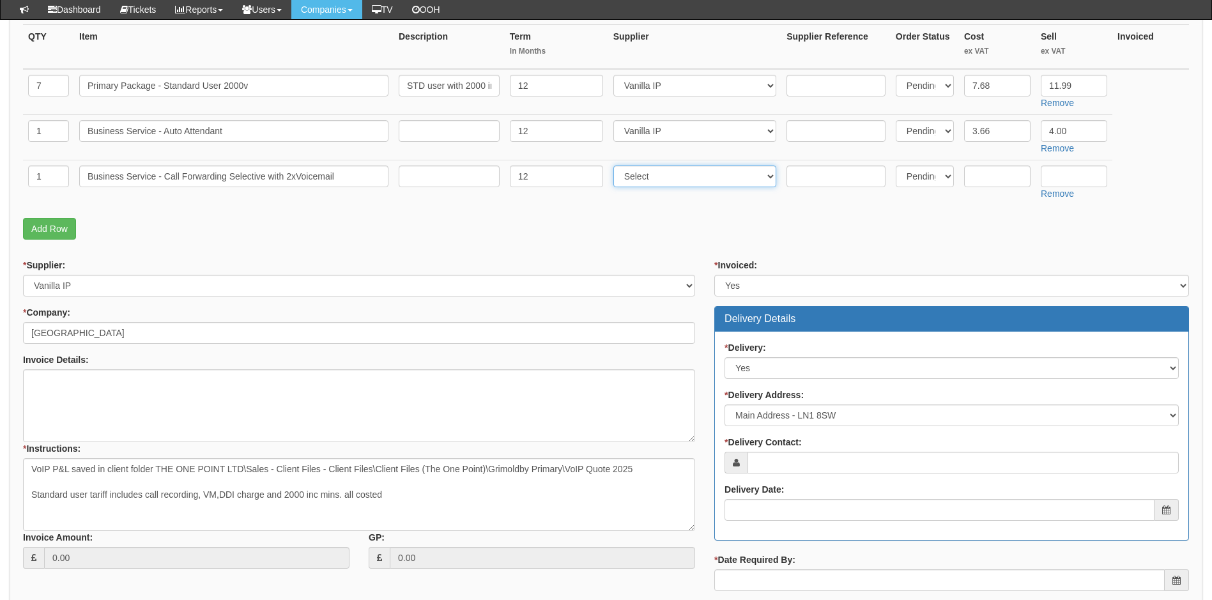
select select "72"
click at [726, 171] on select "Select 123 REG.co.uk 1Password 3 4Gon AA Jones Electric Ltd Abzorb Access Group…" at bounding box center [695, 176] width 164 height 22
click at [996, 176] on input "text" at bounding box center [997, 176] width 66 height 22
type input "1.23"
type input "2.50"
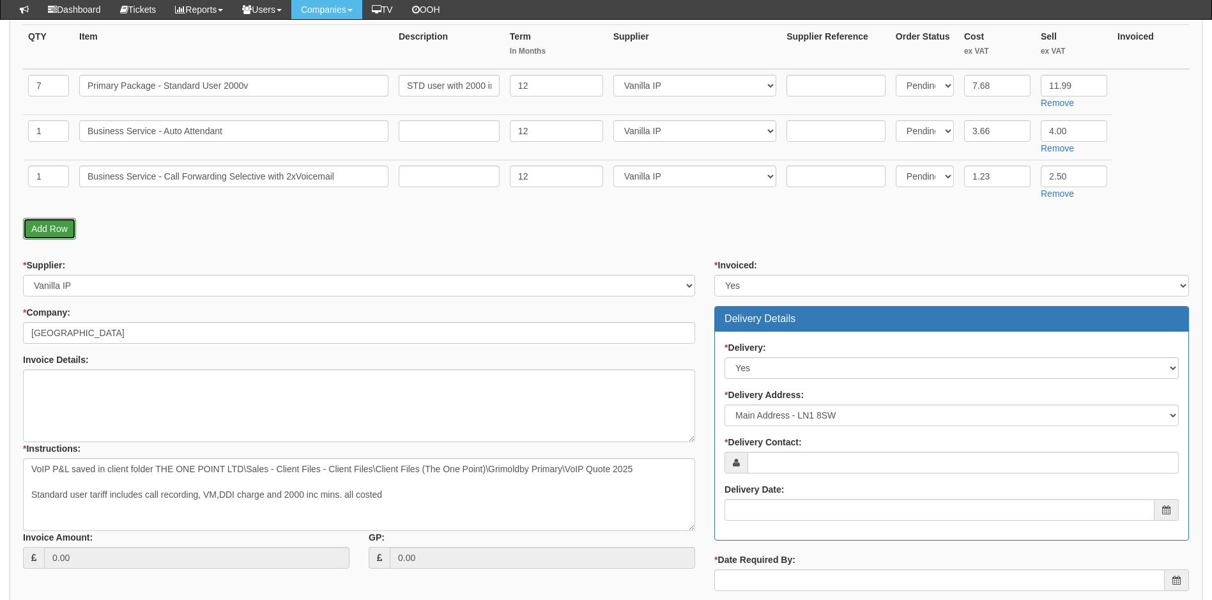
click at [64, 233] on link "Add Row" at bounding box center [49, 229] width 53 height 22
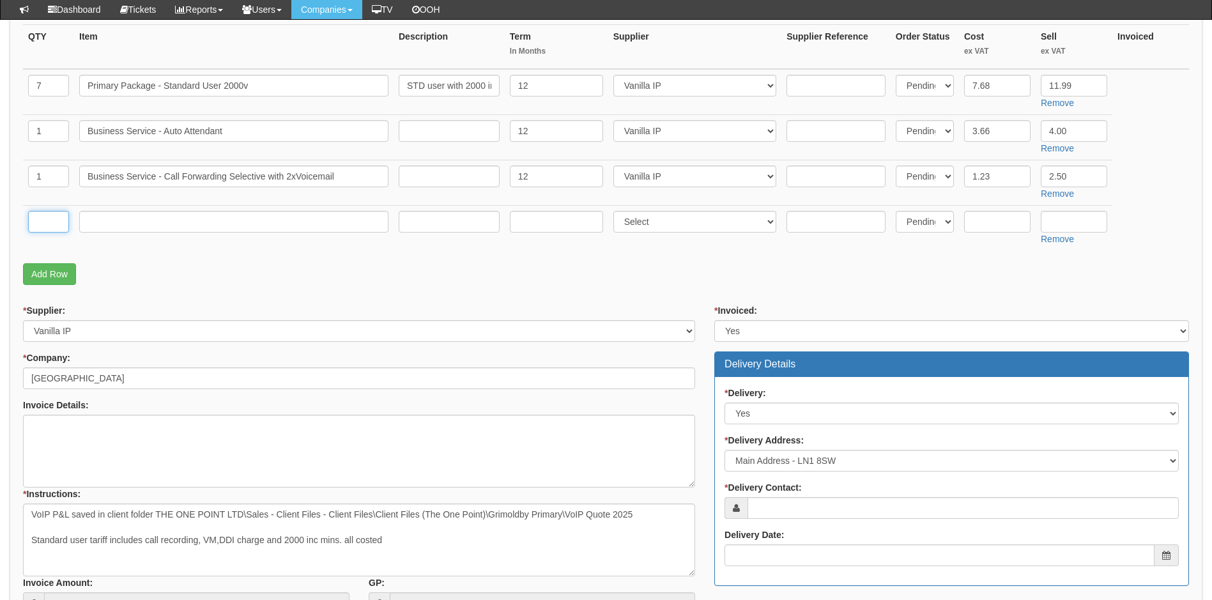
click at [59, 220] on input "text" at bounding box center [48, 222] width 41 height 22
type input "1"
click at [96, 221] on input "text" at bounding box center [233, 222] width 309 height 22
type input "Yealink T33G"
type input "0"
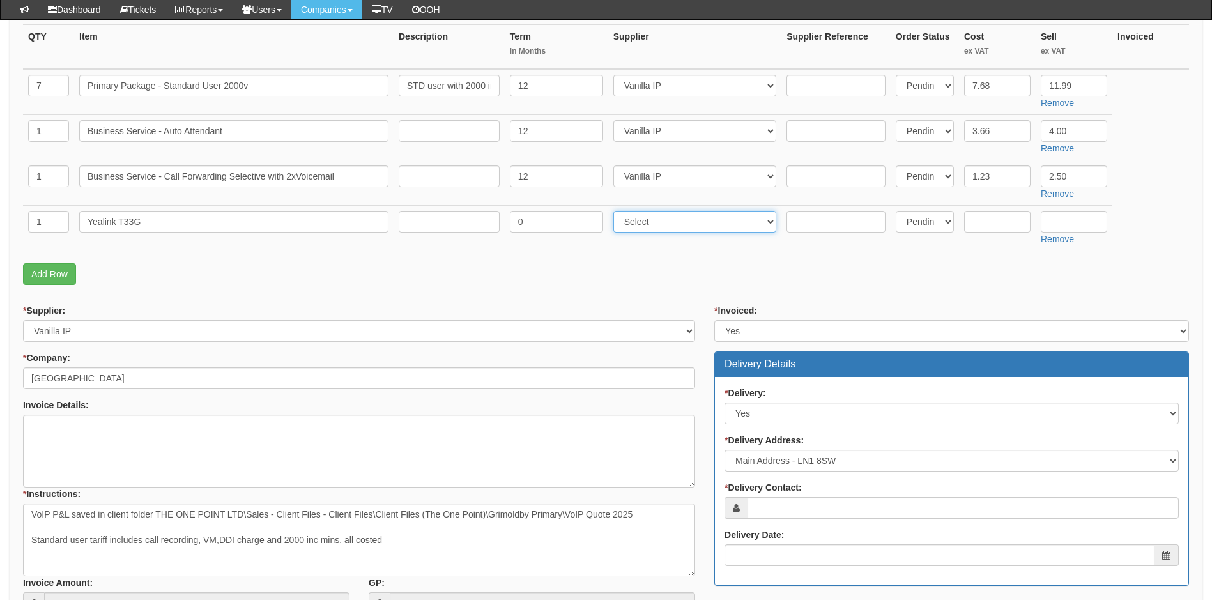
select select "72"
click at [1056, 223] on input "text" at bounding box center [1074, 222] width 66 height 22
type input "65.00"
click at [985, 224] on input "text" at bounding box center [997, 222] width 66 height 22
type input "54.34"
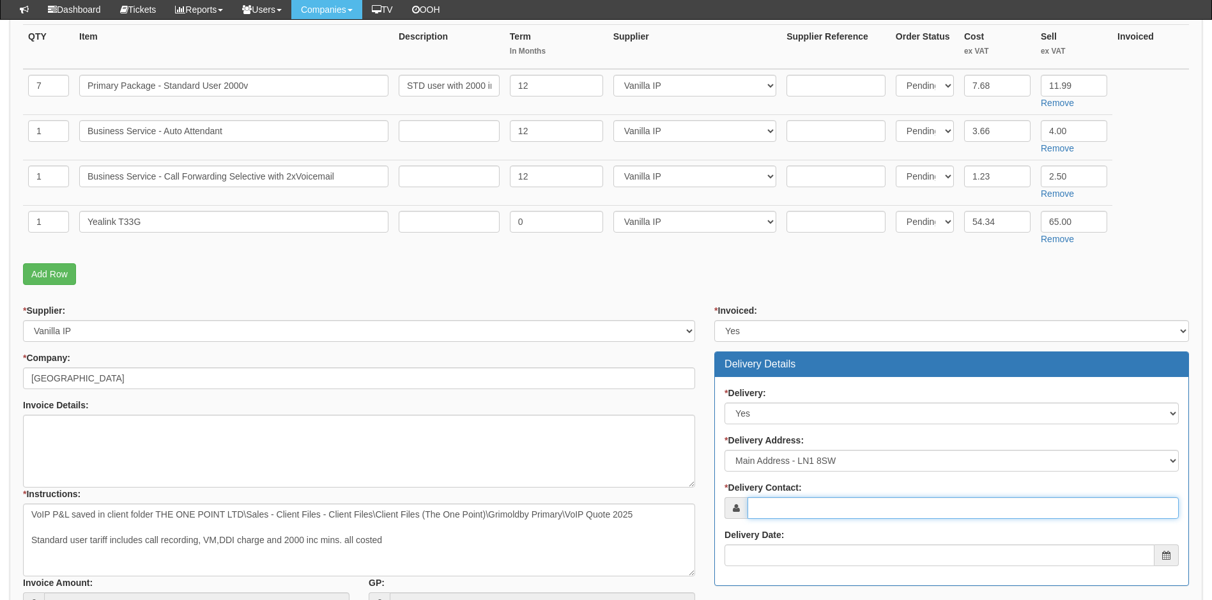
click at [803, 506] on input "* Delivery Contact:" at bounding box center [962, 508] width 431 height 22
paste input "hayley.thomas@grimoldbyprimaryschool.co.uk"
type input "hayley.thomas@grimoldbyprimaryschool.co.uk"
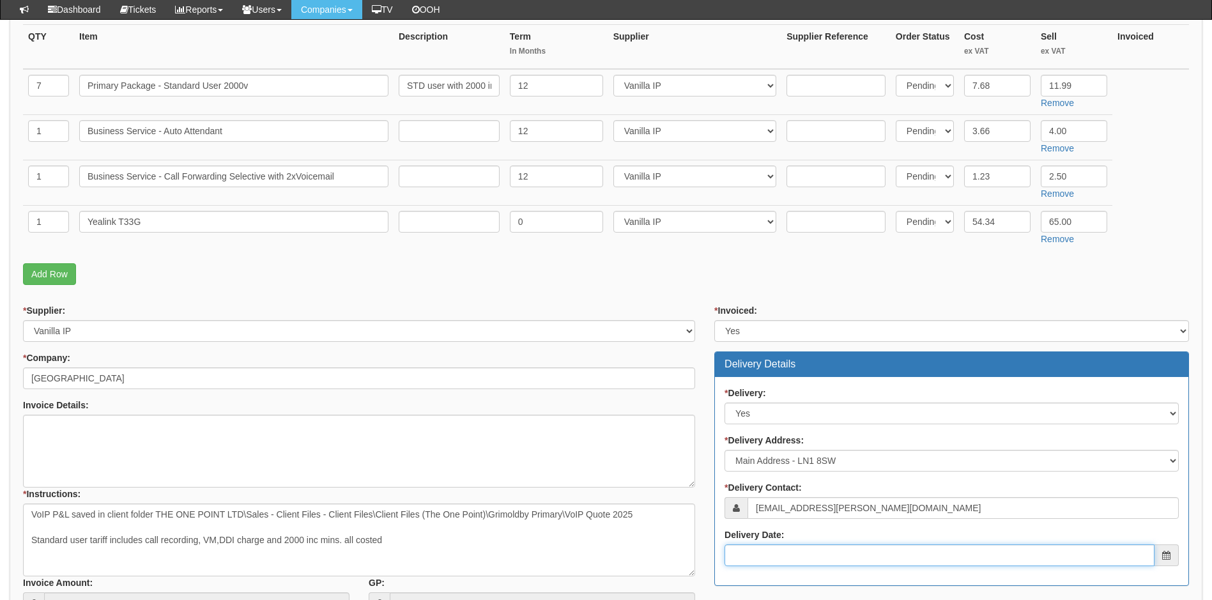
click at [776, 558] on input "Delivery Date:" at bounding box center [939, 555] width 430 height 22
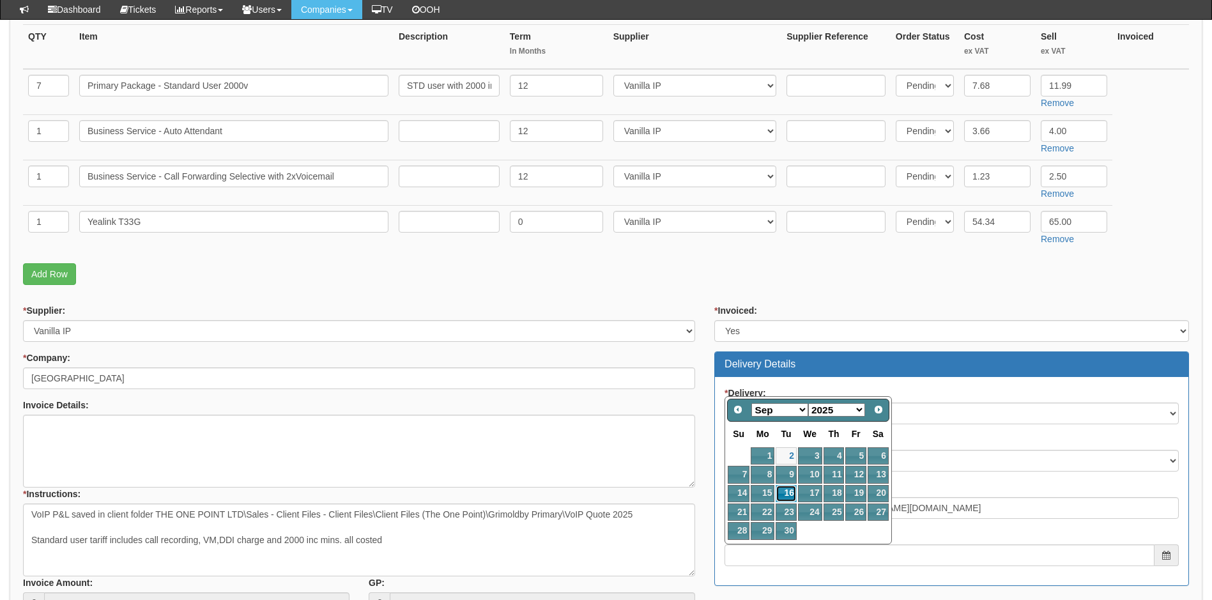
click at [784, 489] on link "16" at bounding box center [786, 493] width 20 height 17
type input "2025-09-16"
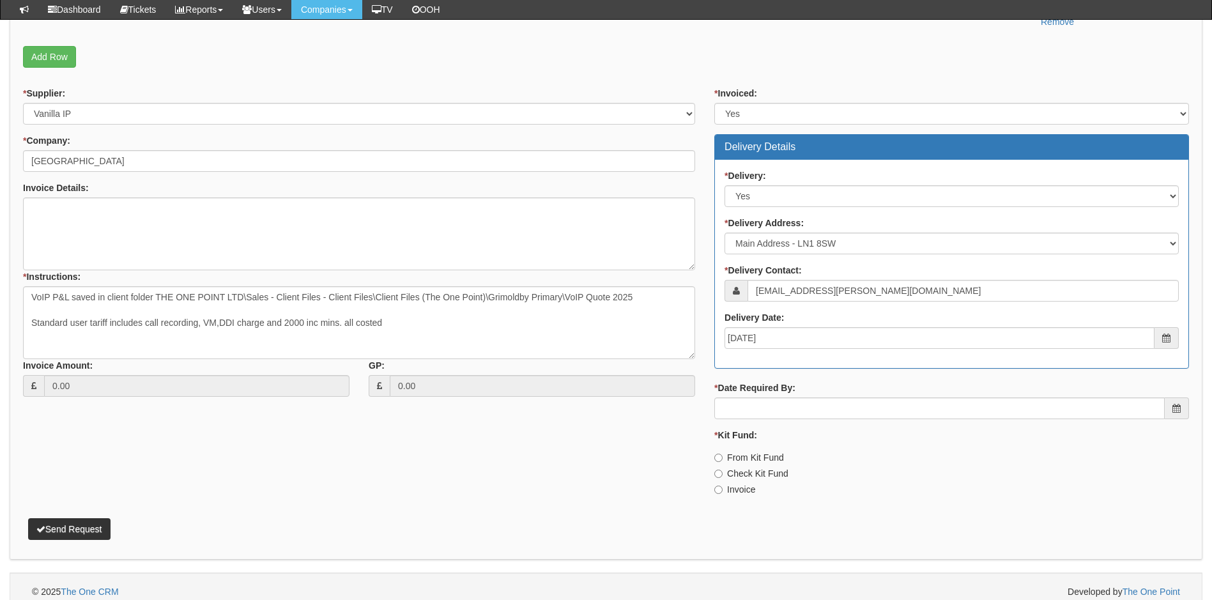
scroll to position [547, 0]
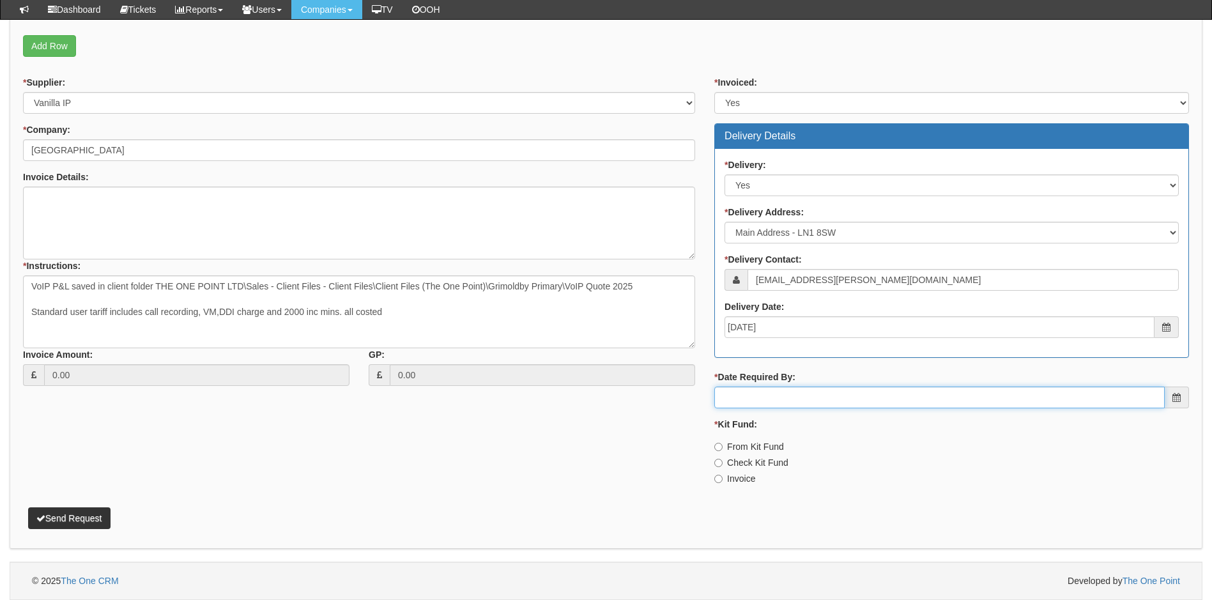
click at [818, 397] on input "* Date Required By:" at bounding box center [939, 398] width 450 height 22
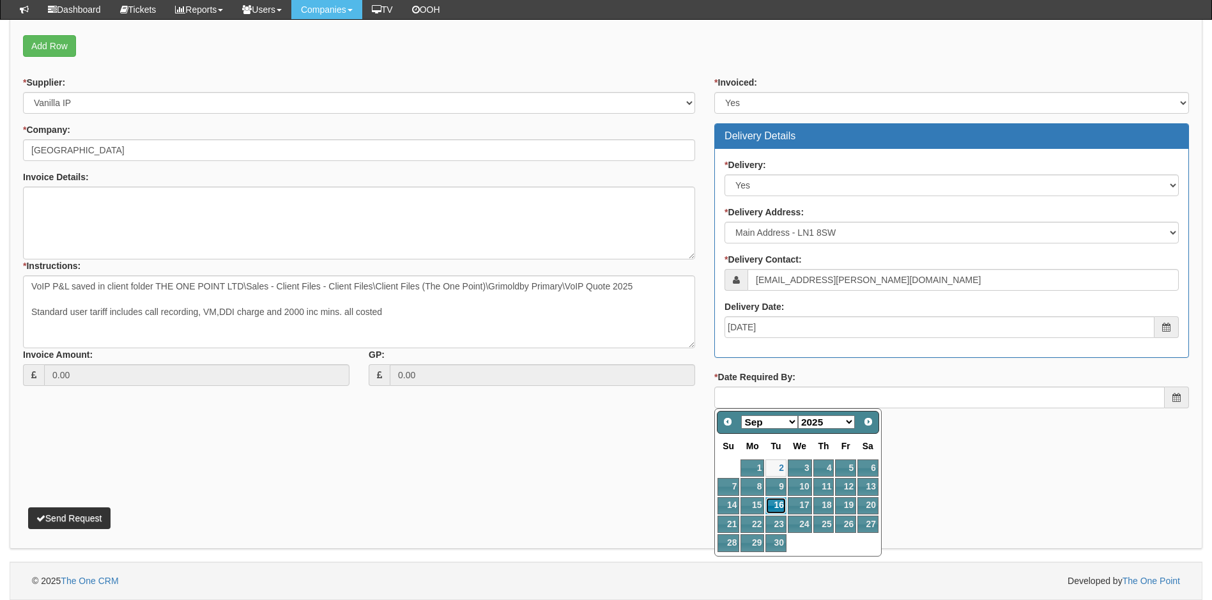
click at [777, 505] on link "16" at bounding box center [775, 505] width 20 height 17
type input "2025-09-16"
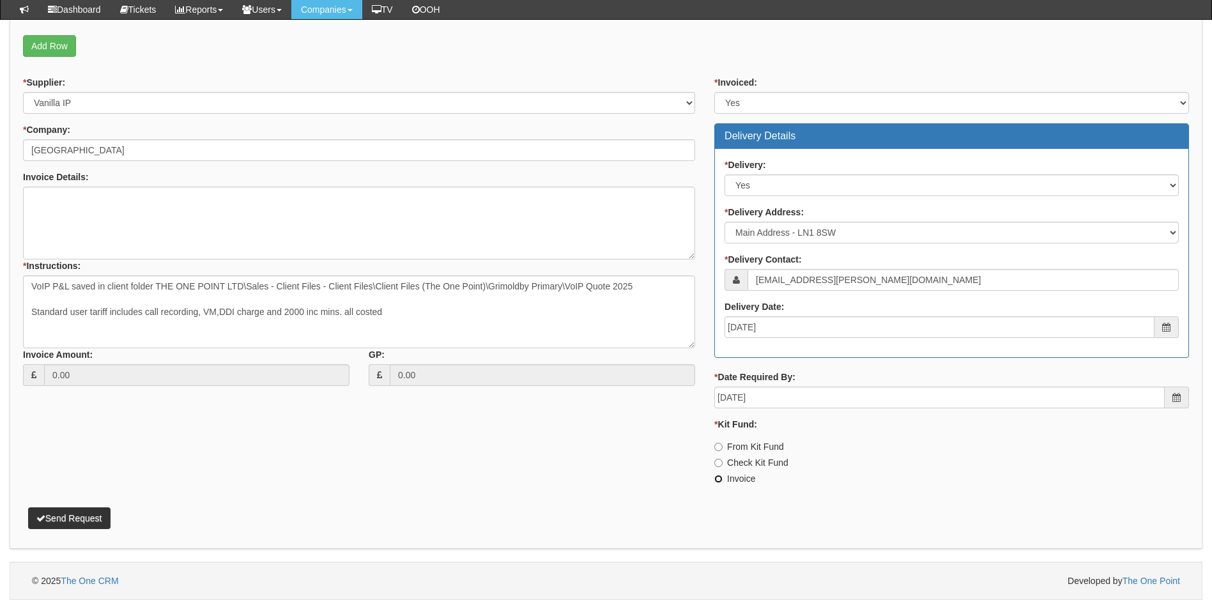
click at [721, 479] on input "Invoice" at bounding box center [718, 479] width 8 height 8
radio input "true"
click at [88, 510] on button "Send Request" at bounding box center [69, 518] width 82 height 22
